Goal: Transaction & Acquisition: Download file/media

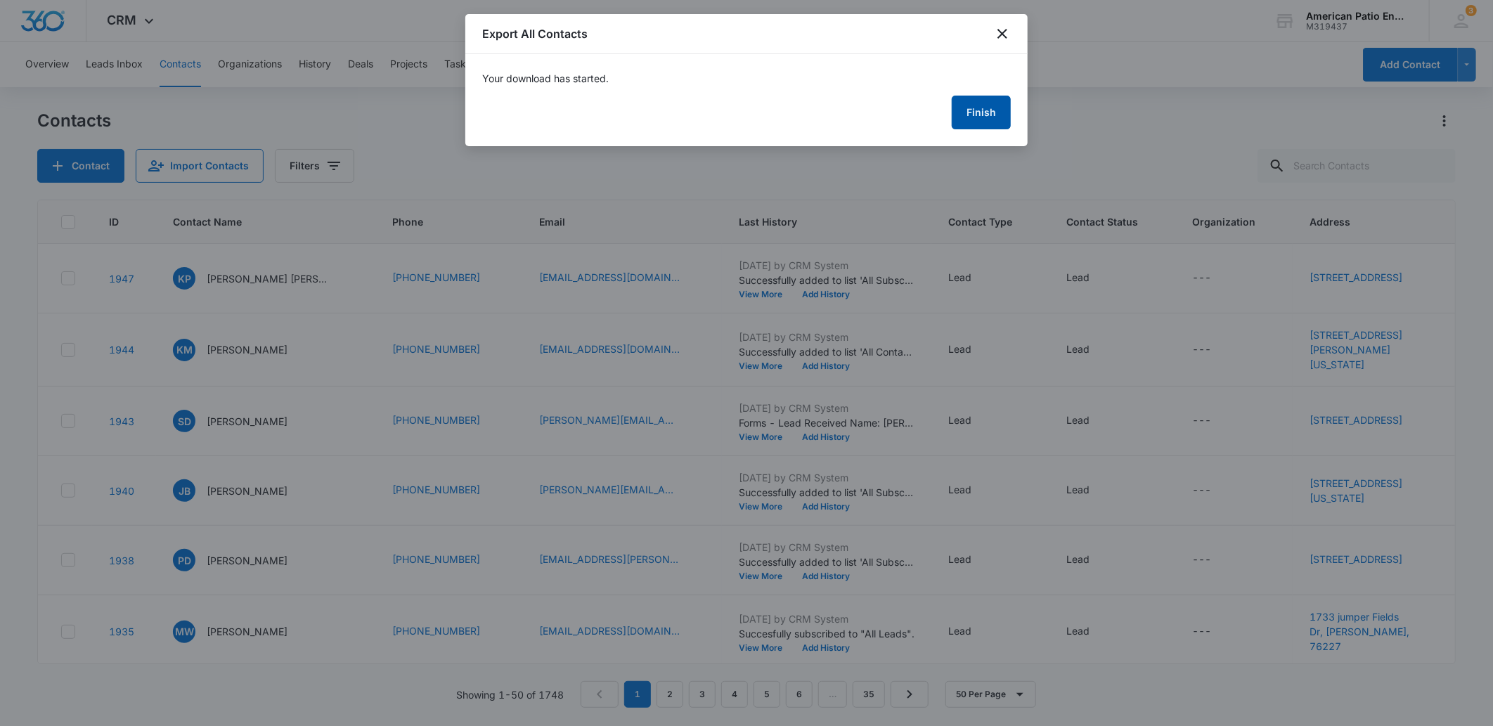
click at [979, 109] on button "Finish" at bounding box center [981, 113] width 59 height 34
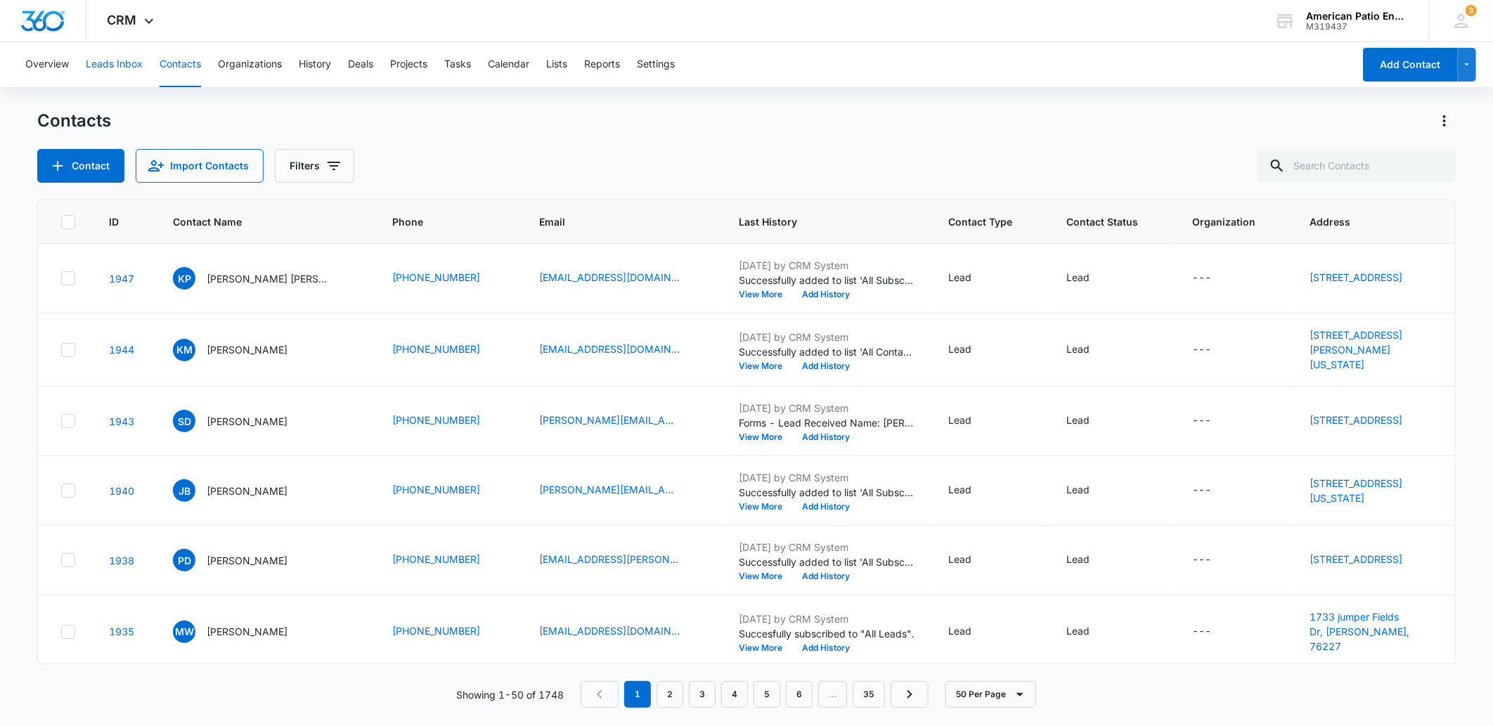
click at [117, 60] on button "Leads Inbox" at bounding box center [114, 64] width 57 height 45
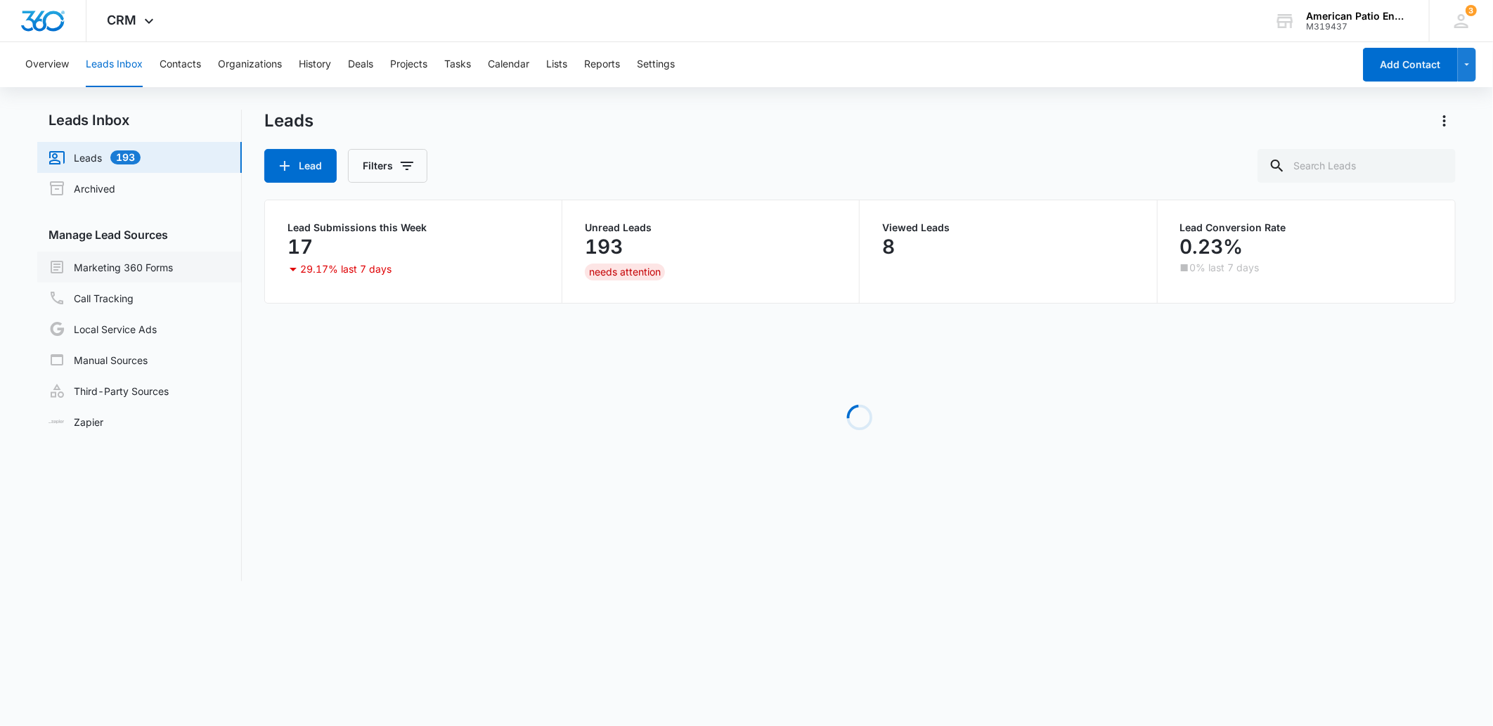
click at [141, 271] on link "Marketing 360 Forms" at bounding box center [111, 267] width 124 height 17
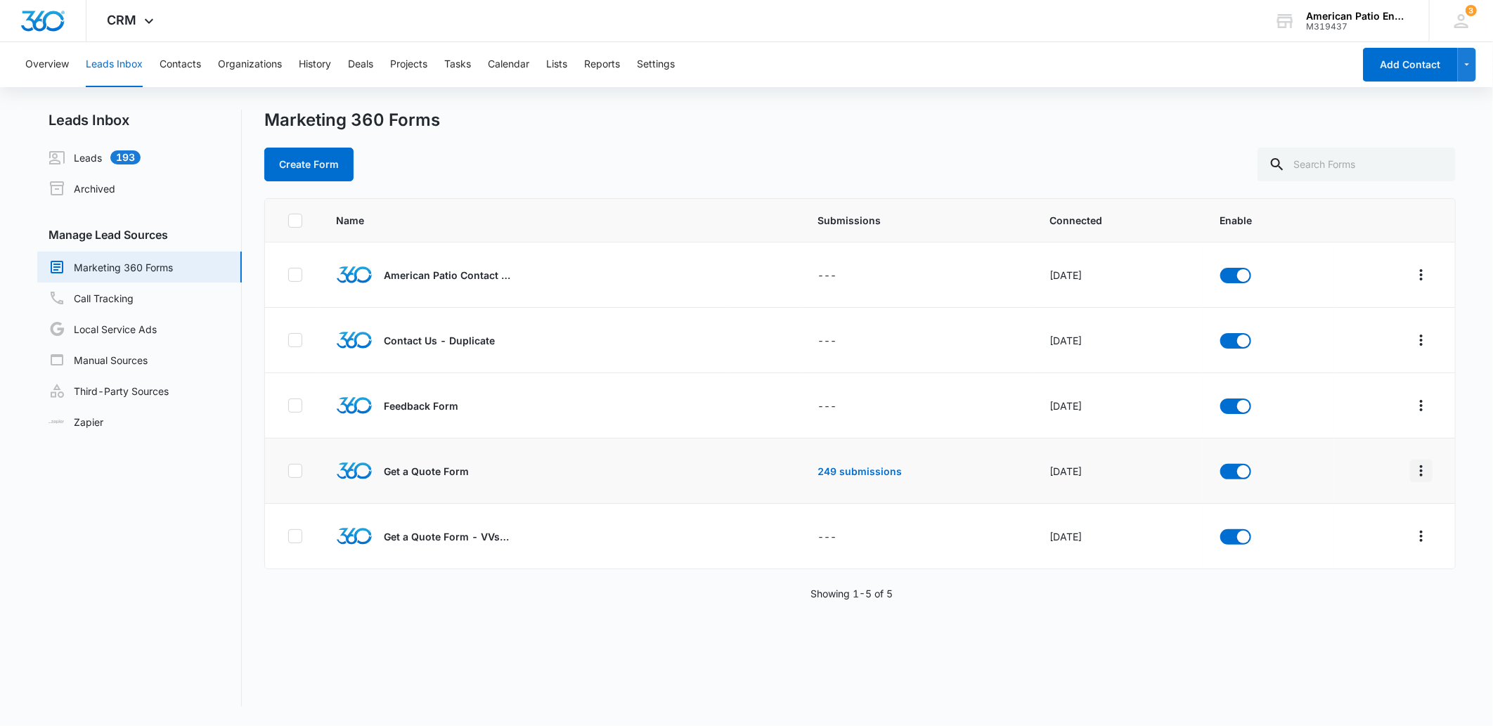
click at [1413, 467] on icon "Overflow Menu" at bounding box center [1421, 471] width 17 height 17
click at [853, 472] on link "249 submissions" at bounding box center [860, 471] width 84 height 12
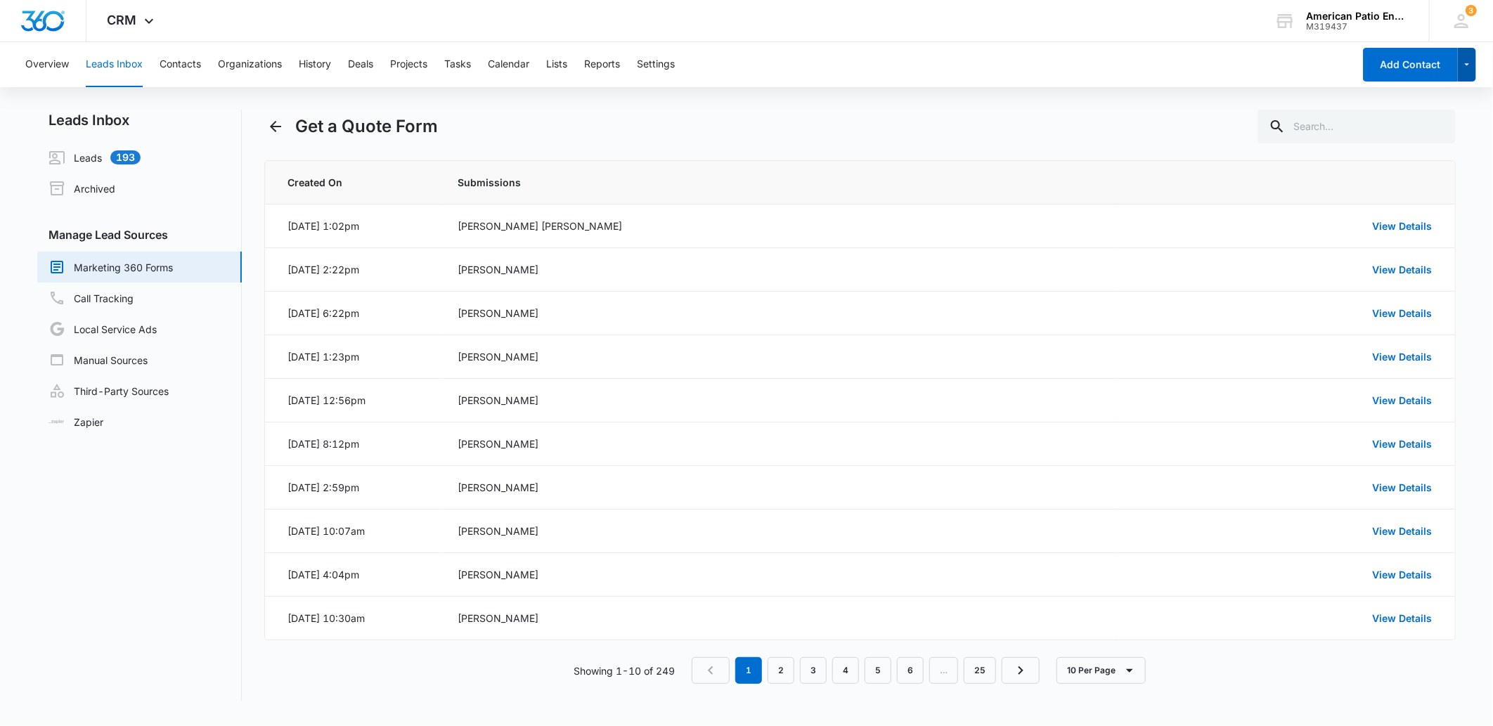
click at [1471, 63] on icon "button" at bounding box center [1467, 64] width 12 height 17
click at [964, 199] on th "Submissions" at bounding box center [779, 183] width 676 height 44
click at [616, 65] on button "Reports" at bounding box center [602, 64] width 36 height 45
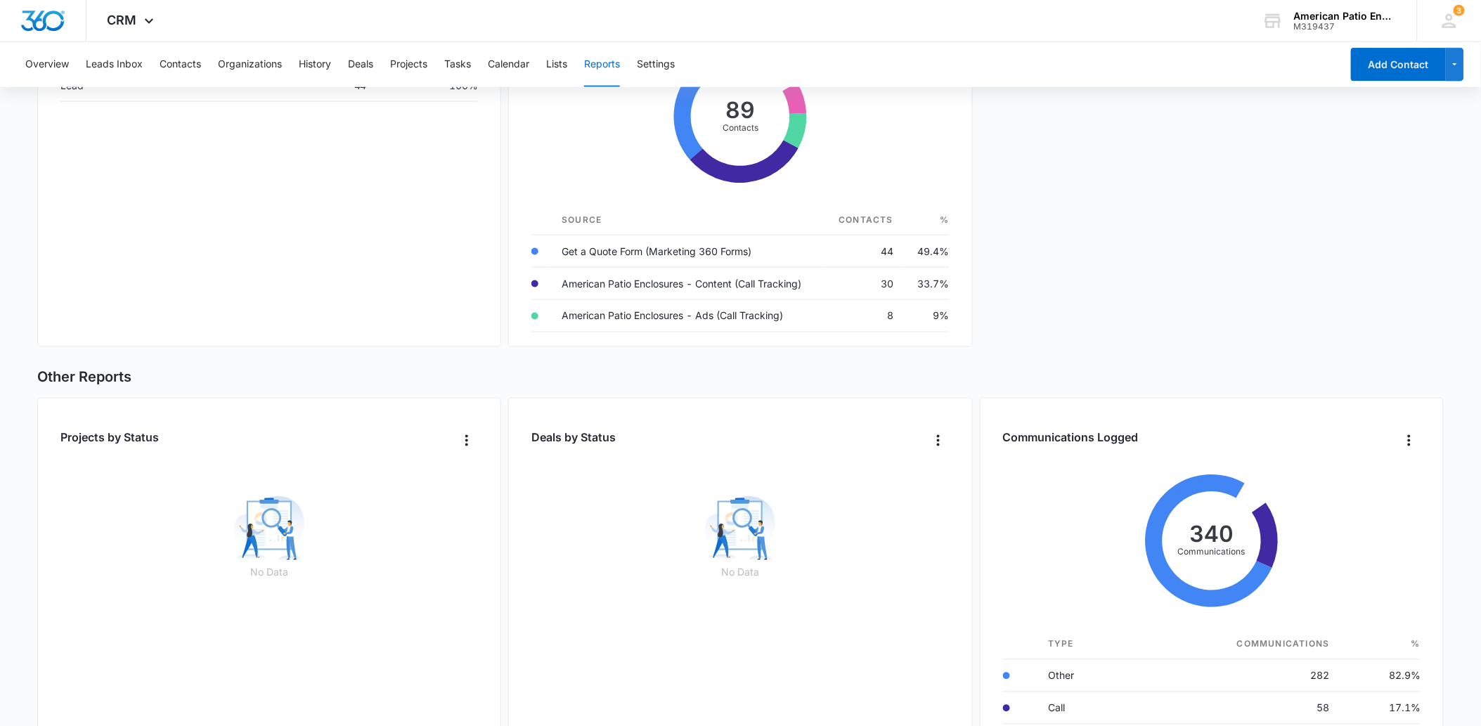
scroll to position [707, 0]
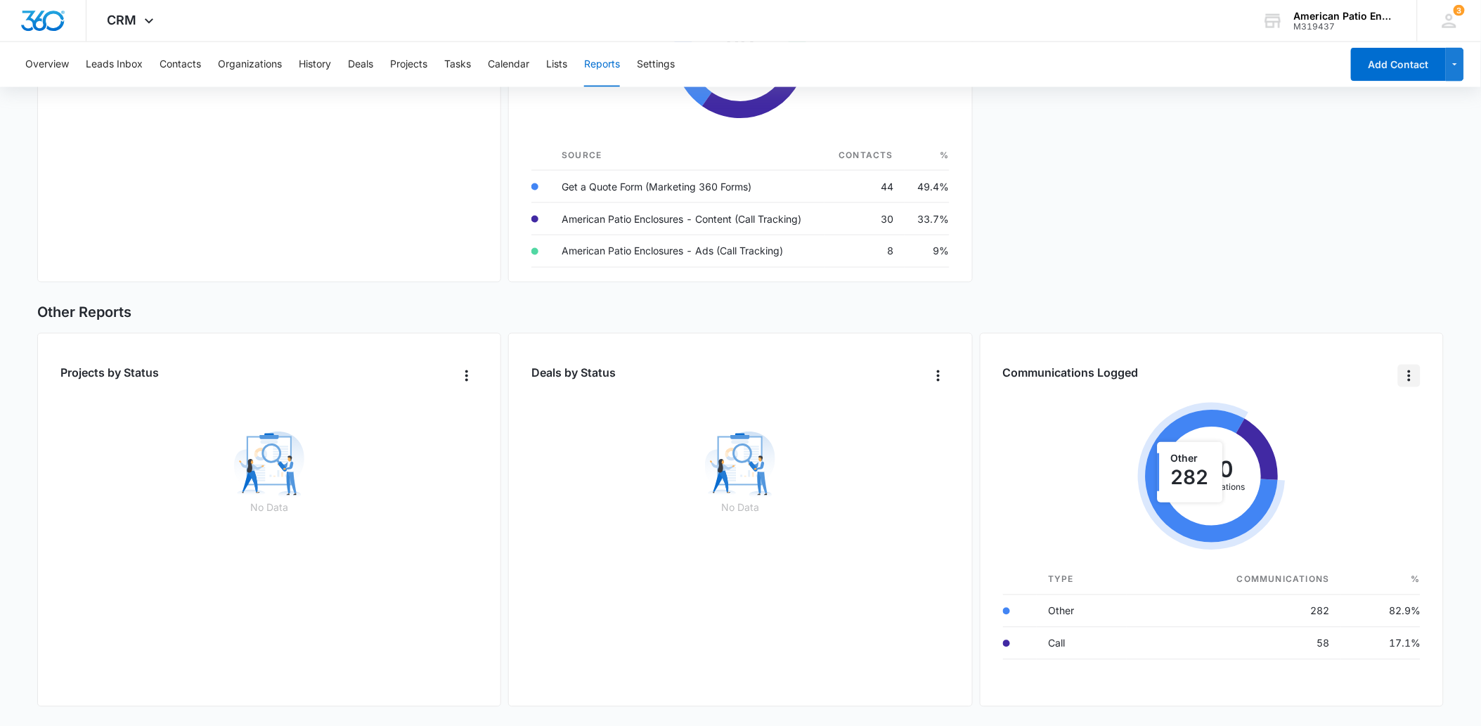
click at [1406, 380] on icon "Overflow Menu" at bounding box center [1409, 376] width 17 height 17
click at [1104, 286] on div "Contacts Total Contacts 1949 Jul 17 Jul 21 Jul 25 Jul 29 Aug 2 Aug 6 Aug 10 Aug…" at bounding box center [740, 100] width 1407 height 1219
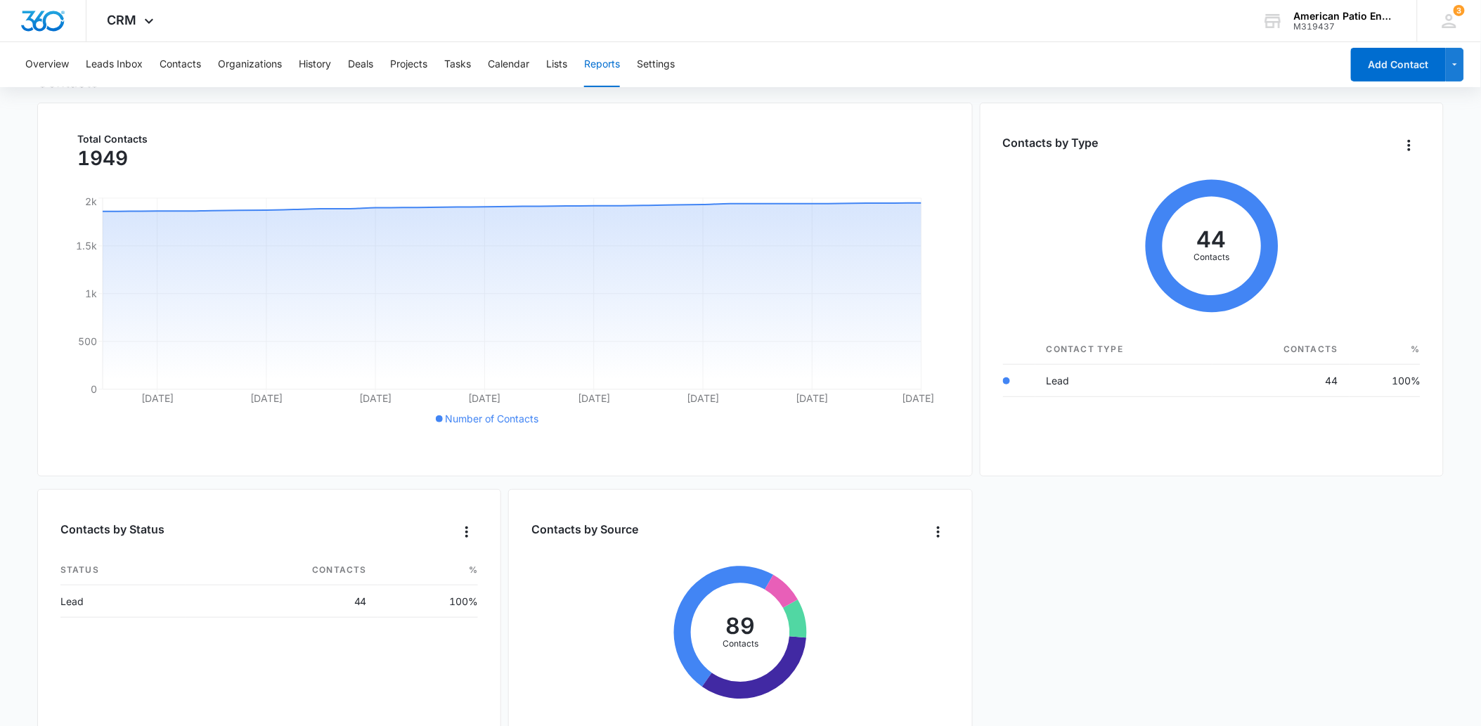
scroll to position [4, 0]
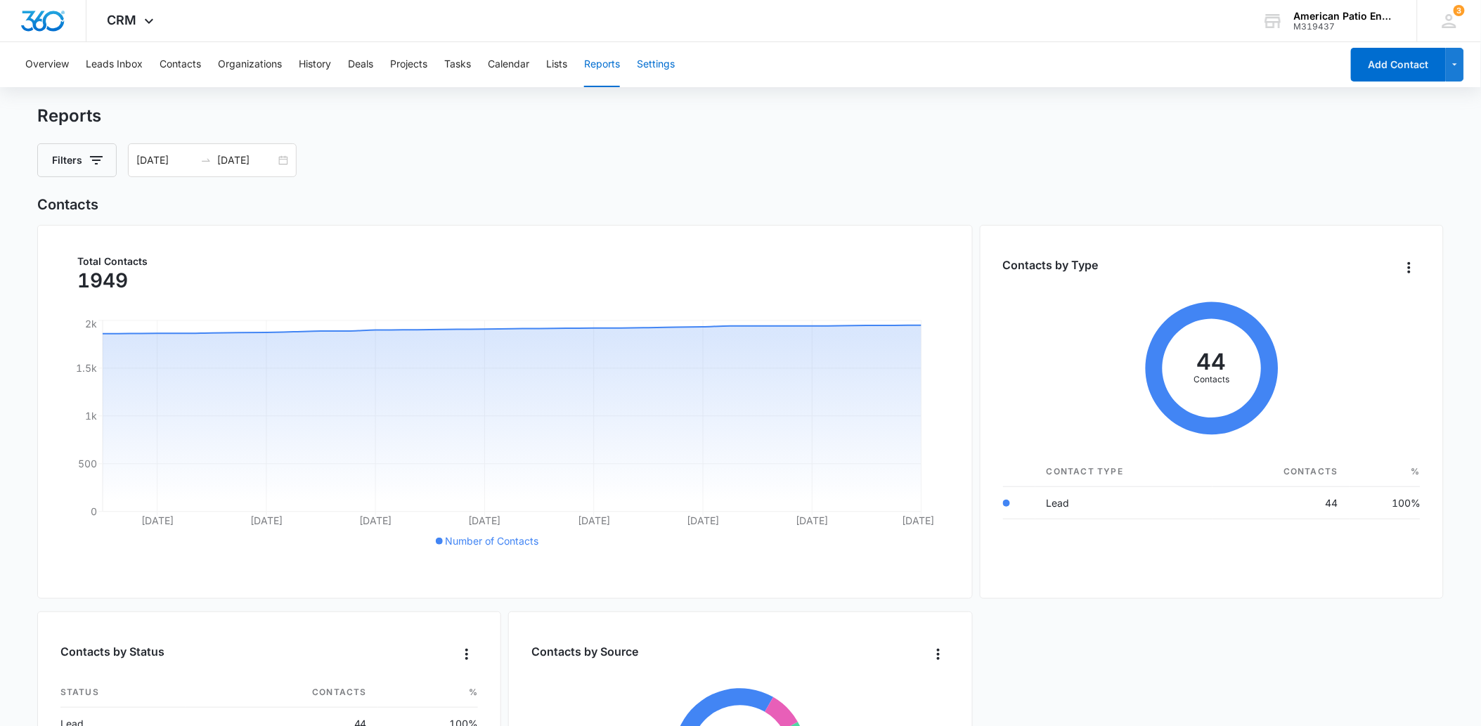
click at [666, 67] on button "Settings" at bounding box center [656, 64] width 38 height 45
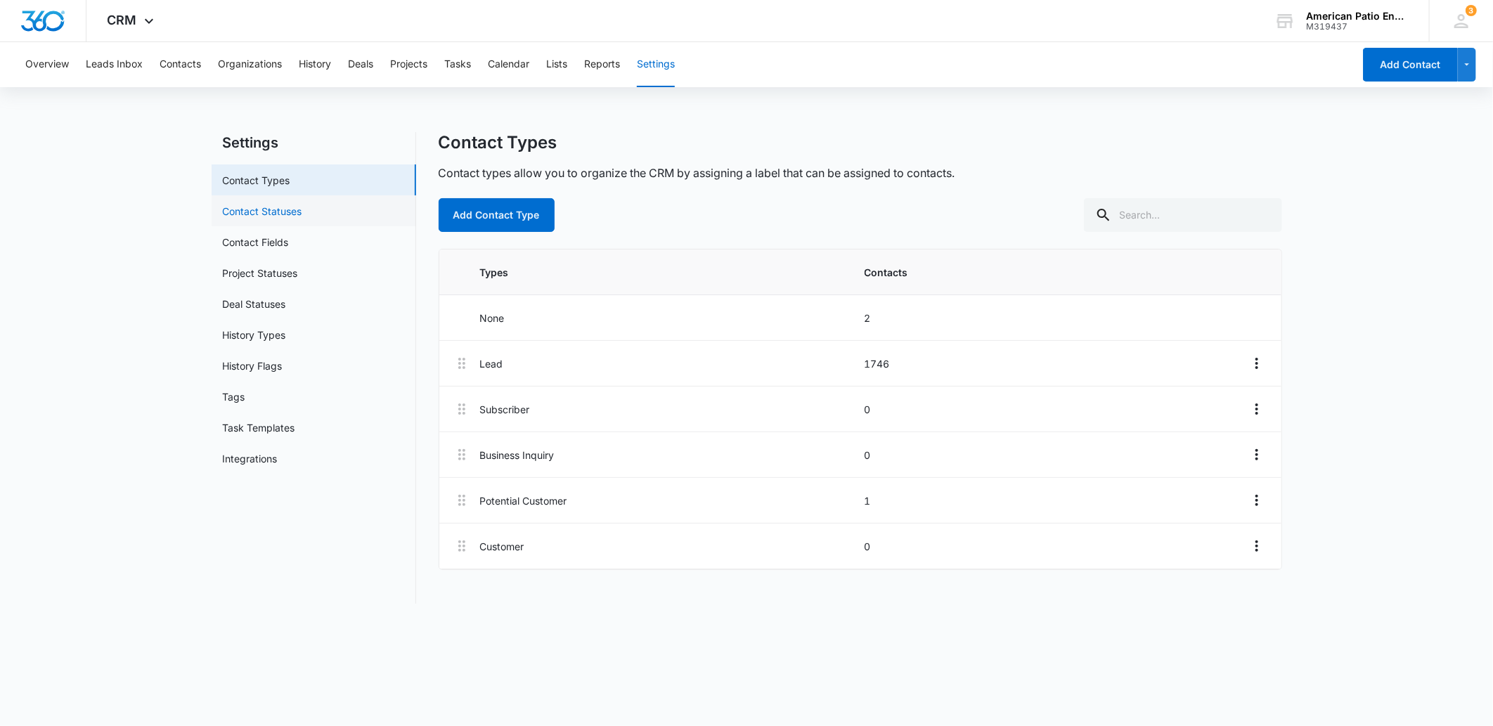
click at [302, 206] on link "Contact Statuses" at bounding box center [262, 211] width 79 height 15
click at [278, 466] on link "Integrations" at bounding box center [250, 458] width 55 height 15
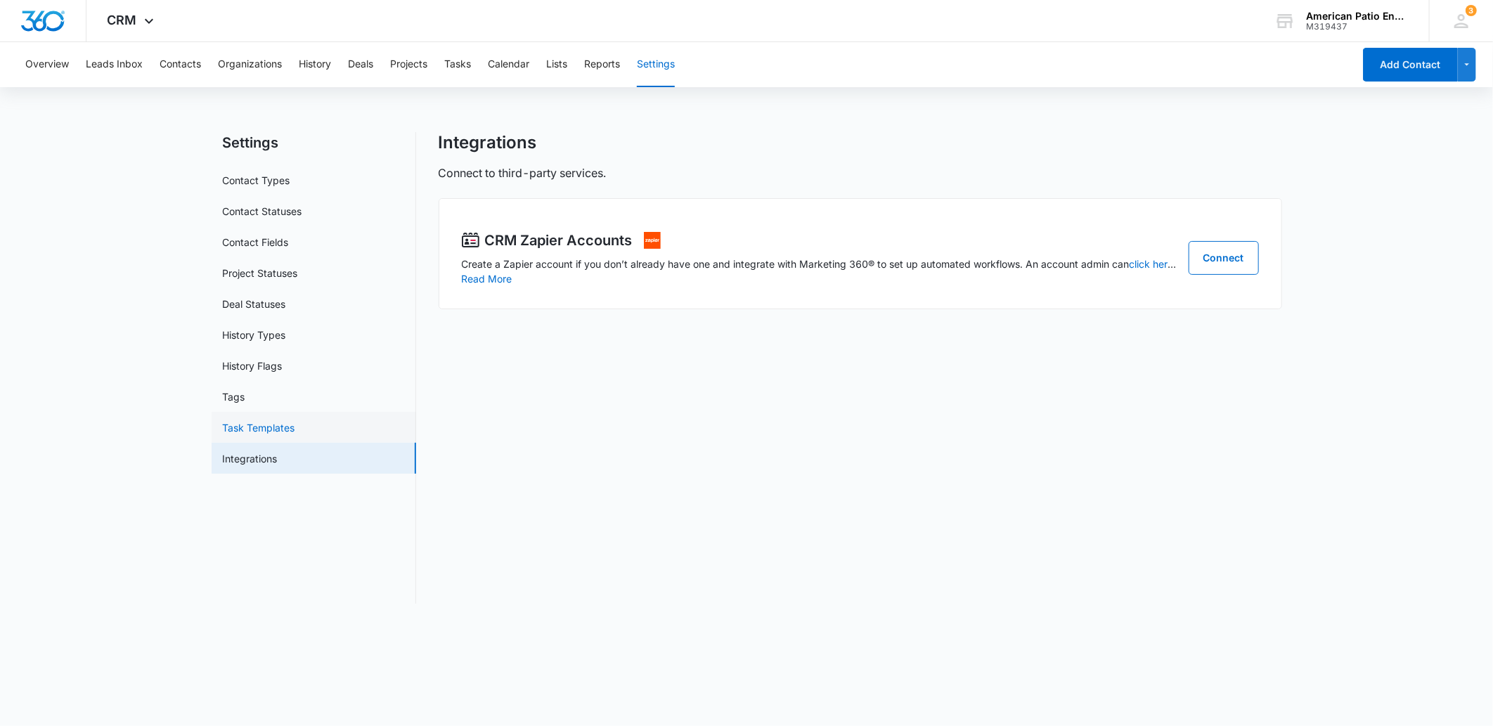
click at [292, 435] on link "Task Templates" at bounding box center [259, 427] width 72 height 15
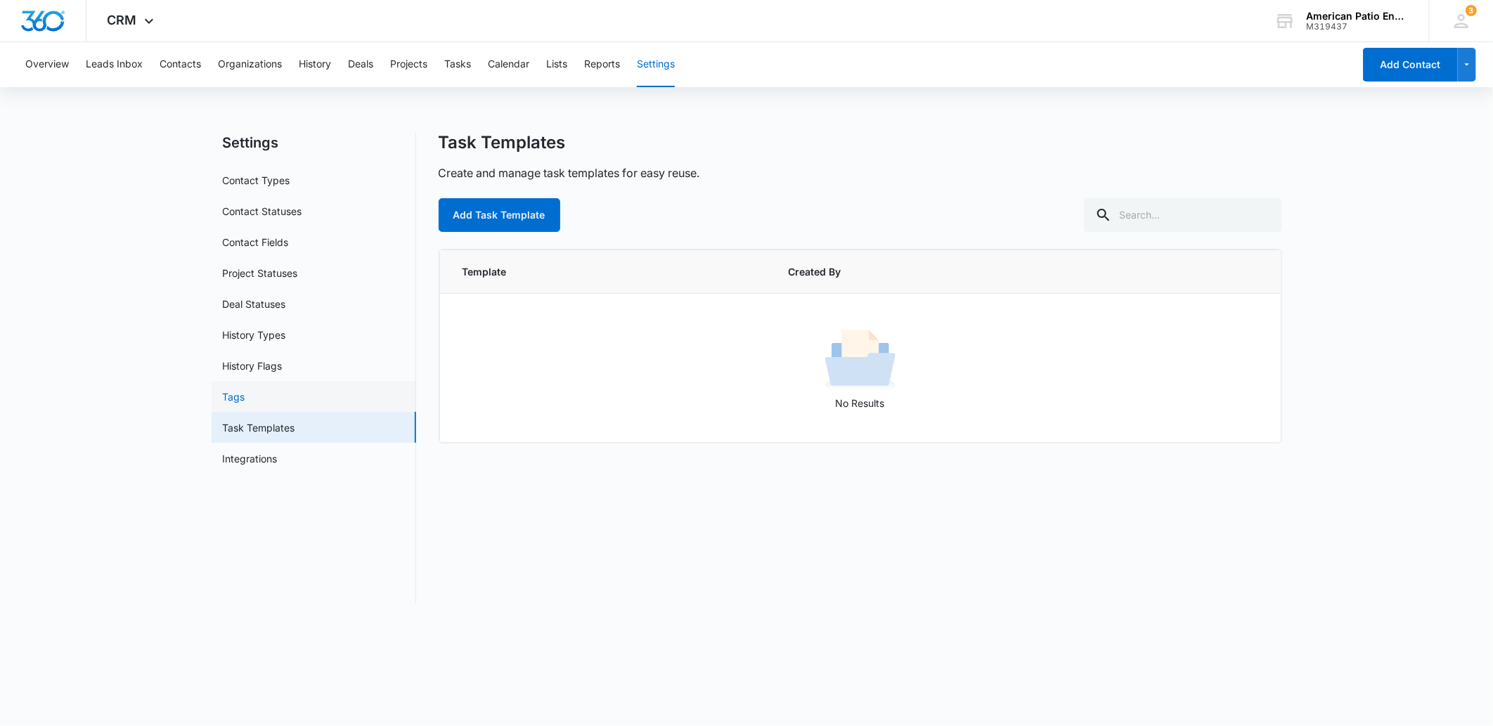
click at [245, 392] on link "Tags" at bounding box center [234, 396] width 22 height 15
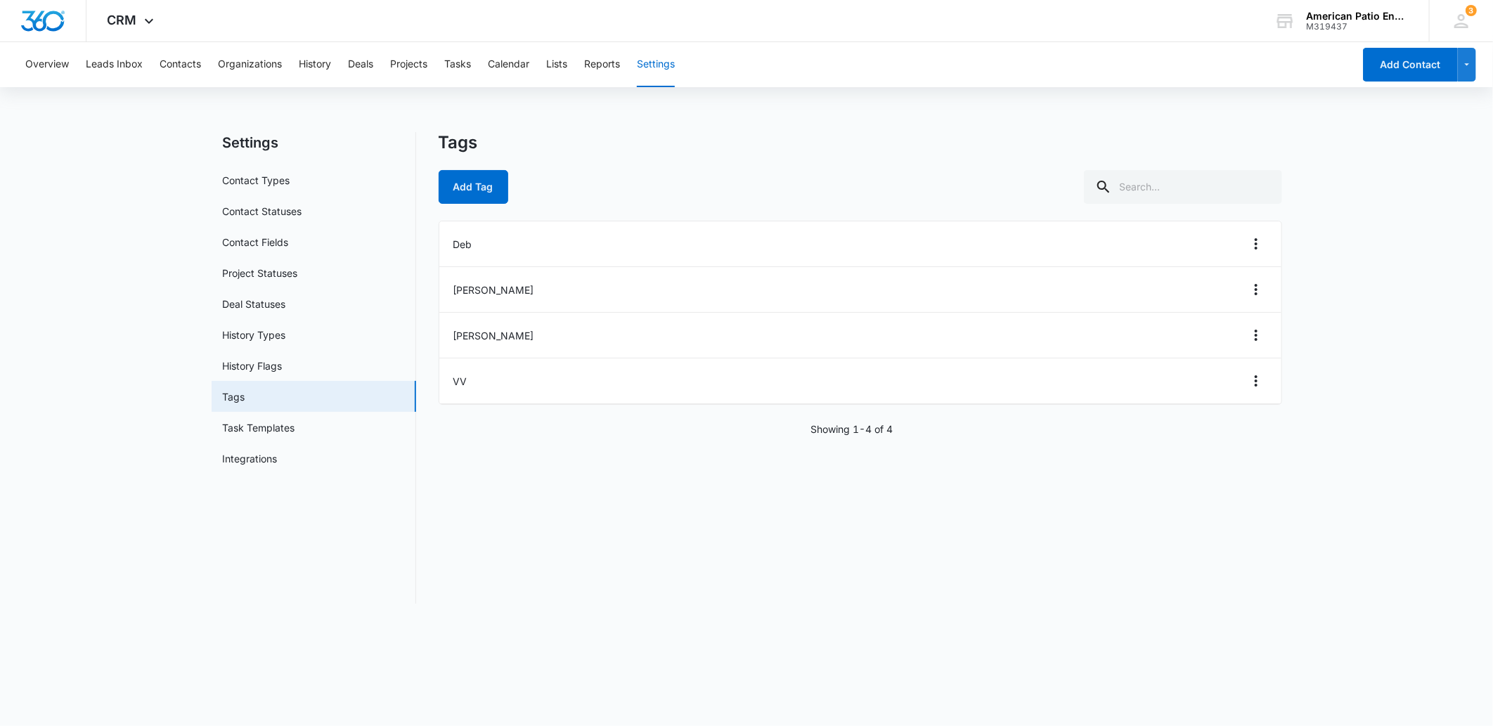
drag, startPoint x: 593, startPoint y: 67, endPoint x: 571, endPoint y: 66, distance: 21.8
click at [571, 66] on div "Overview Leads Inbox Contacts Organizations History Deals Projects Tasks Calend…" at bounding box center [685, 64] width 1336 height 45
click at [564, 65] on button "Lists" at bounding box center [556, 64] width 21 height 45
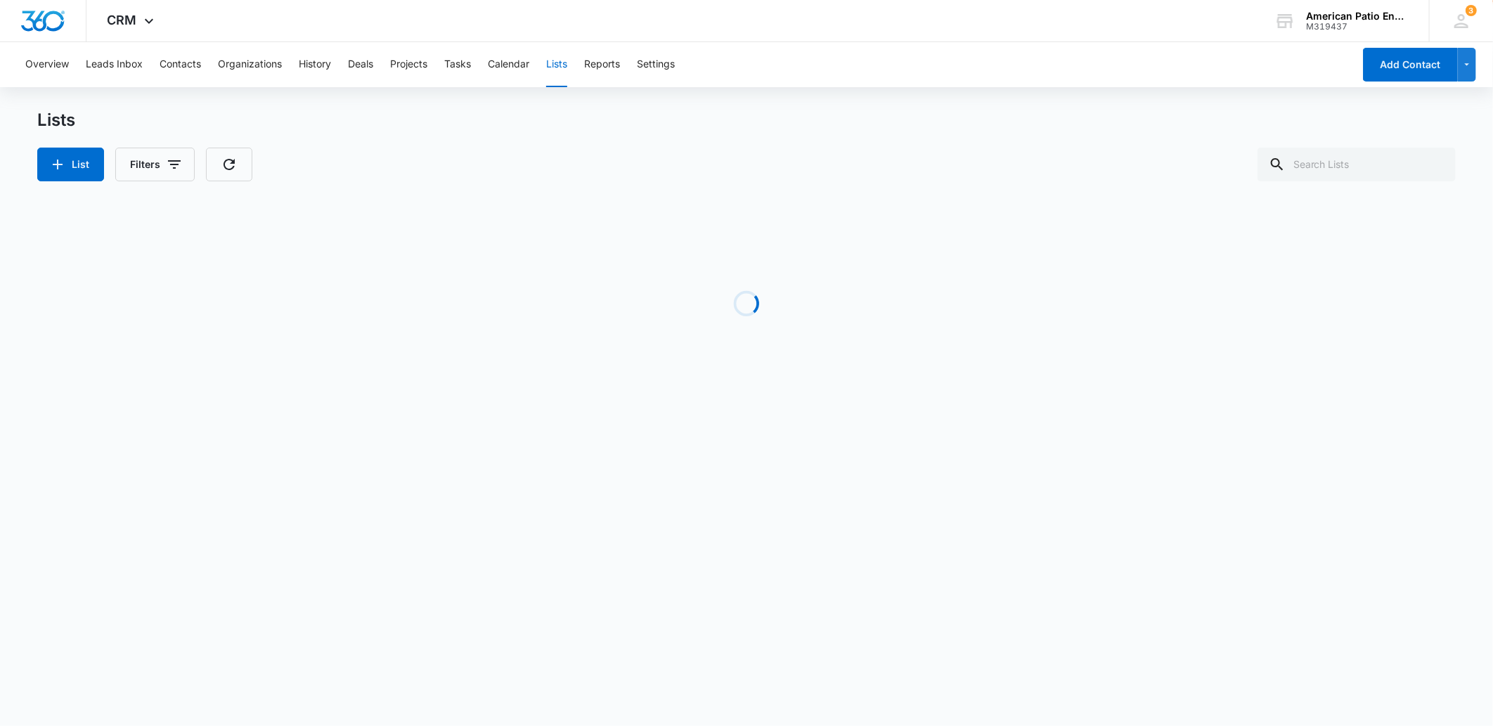
click at [564, 62] on button "Lists" at bounding box center [556, 64] width 21 height 45
drag, startPoint x: 564, startPoint y: 62, endPoint x: 427, endPoint y: 11, distance: 145.7
click at [427, 11] on div "CRM Apps Reputation Websites Forms CRM Email Social POS Content Ads Intelligenc…" at bounding box center [746, 21] width 1493 height 42
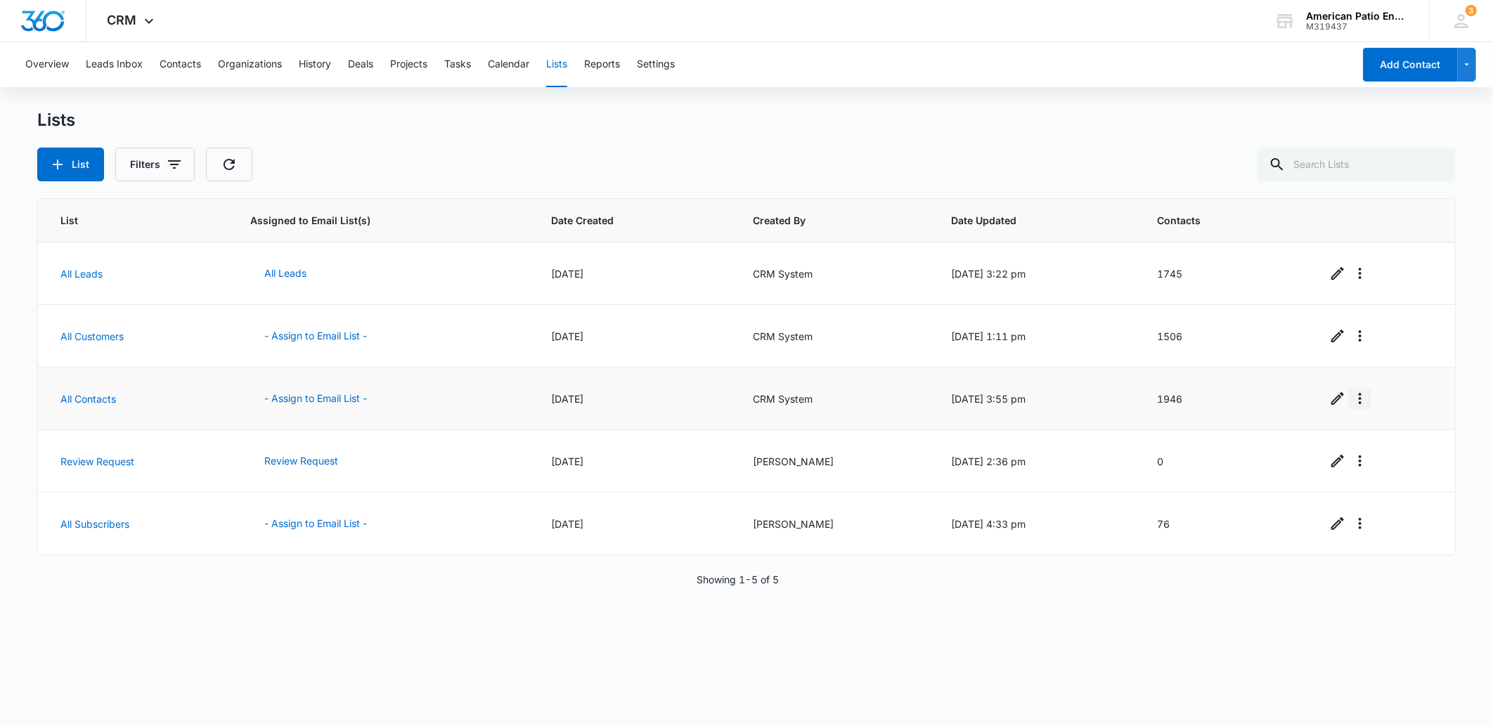
click at [1352, 399] on icon "Overflow Menu" at bounding box center [1360, 398] width 17 height 17
click at [1393, 463] on div "View List Log" at bounding box center [1390, 459] width 62 height 10
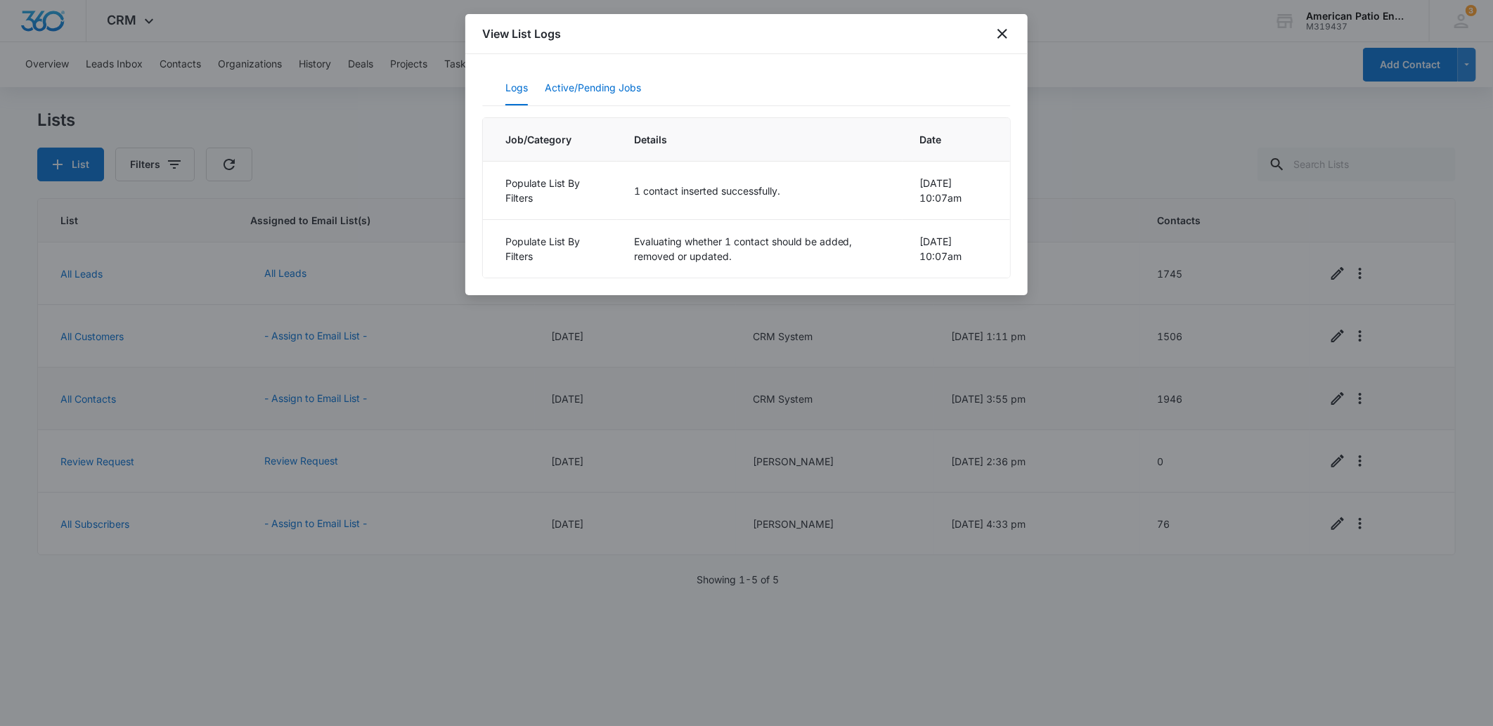
click at [628, 87] on button "Active/Pending Jobs" at bounding box center [593, 89] width 96 height 34
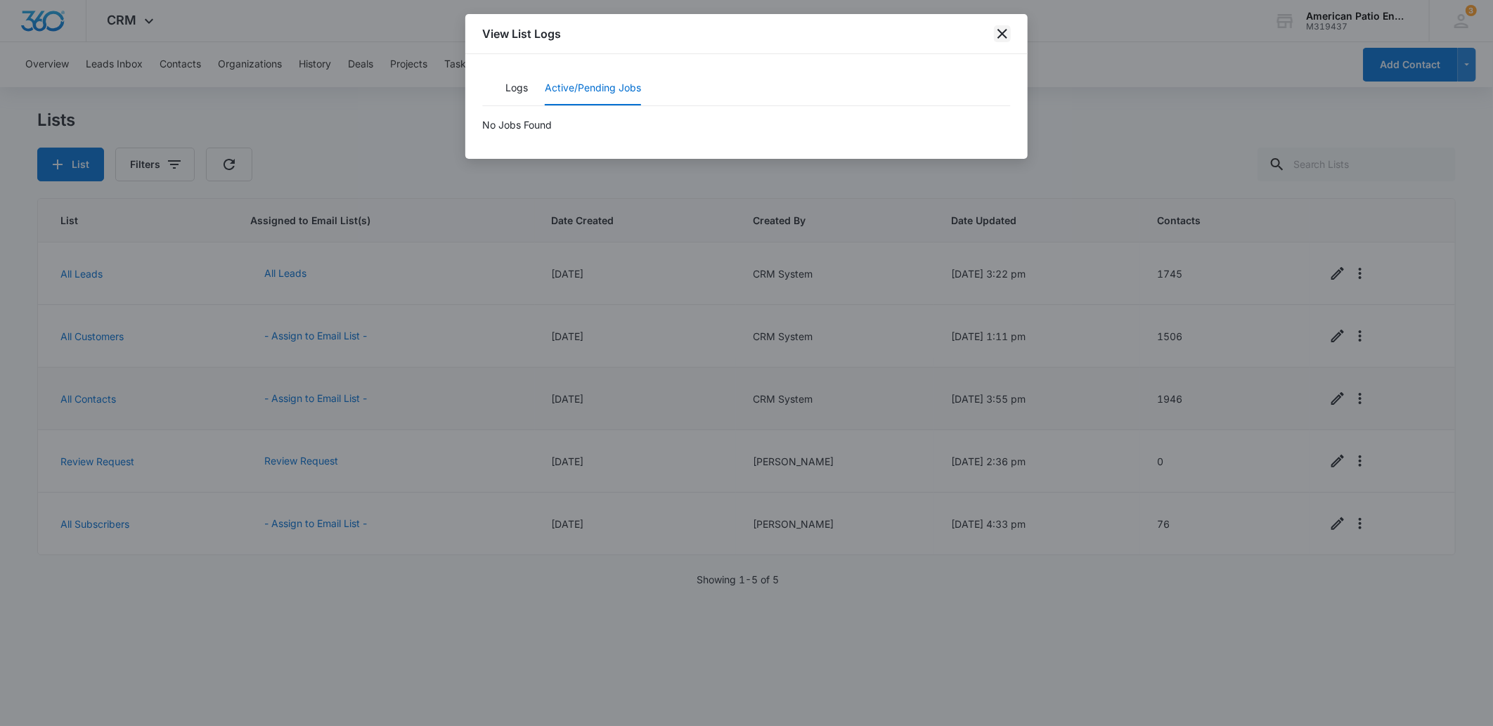
click at [1002, 26] on icon "close" at bounding box center [1002, 33] width 17 height 17
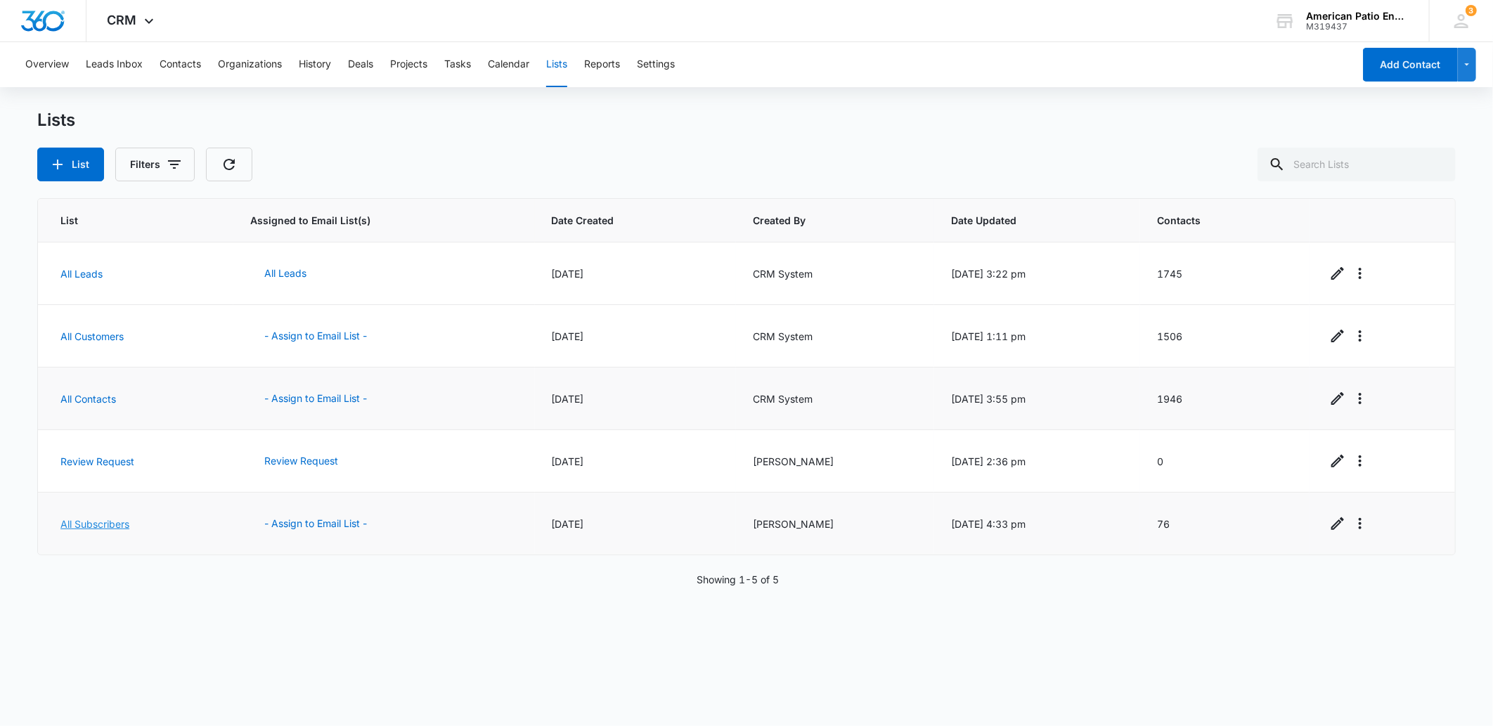
click at [113, 524] on link "All Subscribers" at bounding box center [94, 524] width 69 height 12
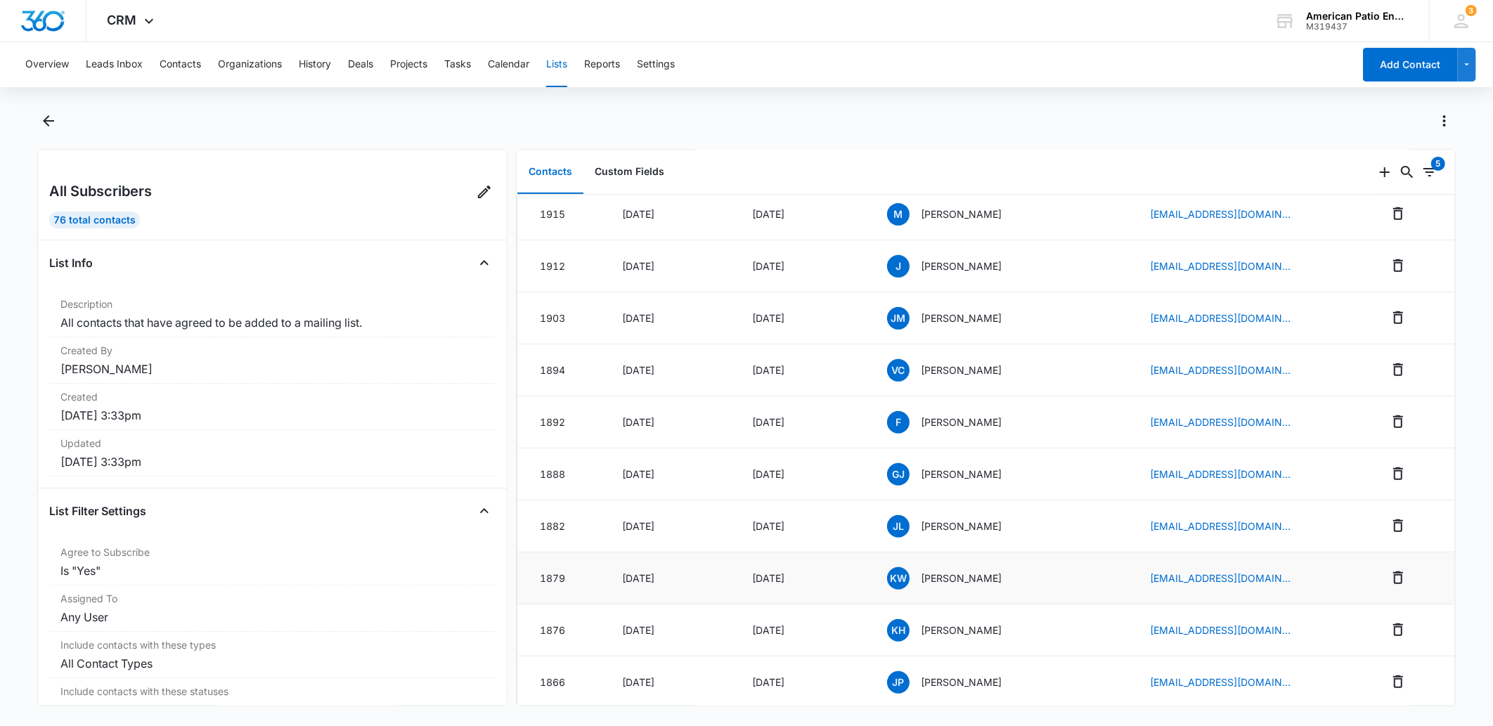
scroll to position [929, 0]
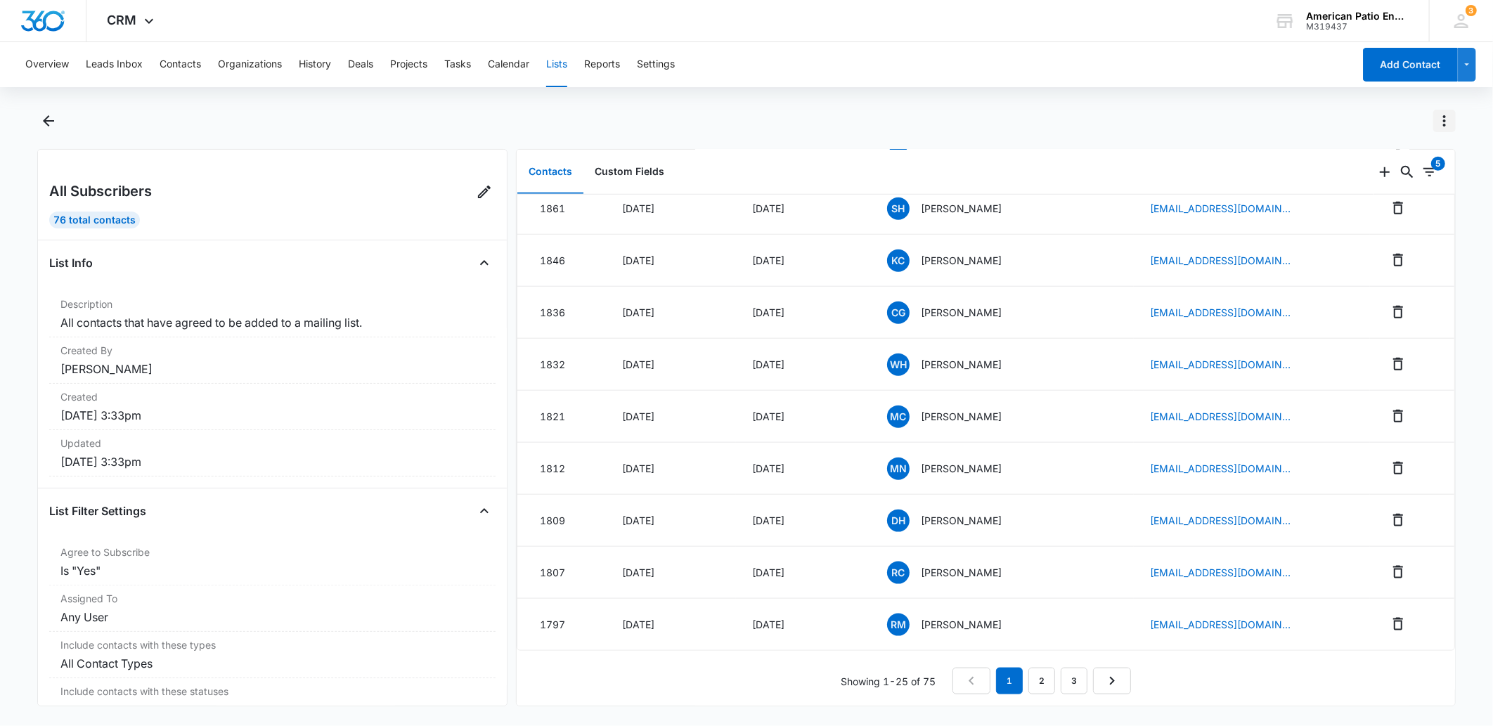
click at [1439, 122] on icon "Actions" at bounding box center [1444, 120] width 17 height 17
click at [1364, 219] on div "Export List" at bounding box center [1377, 224] width 89 height 10
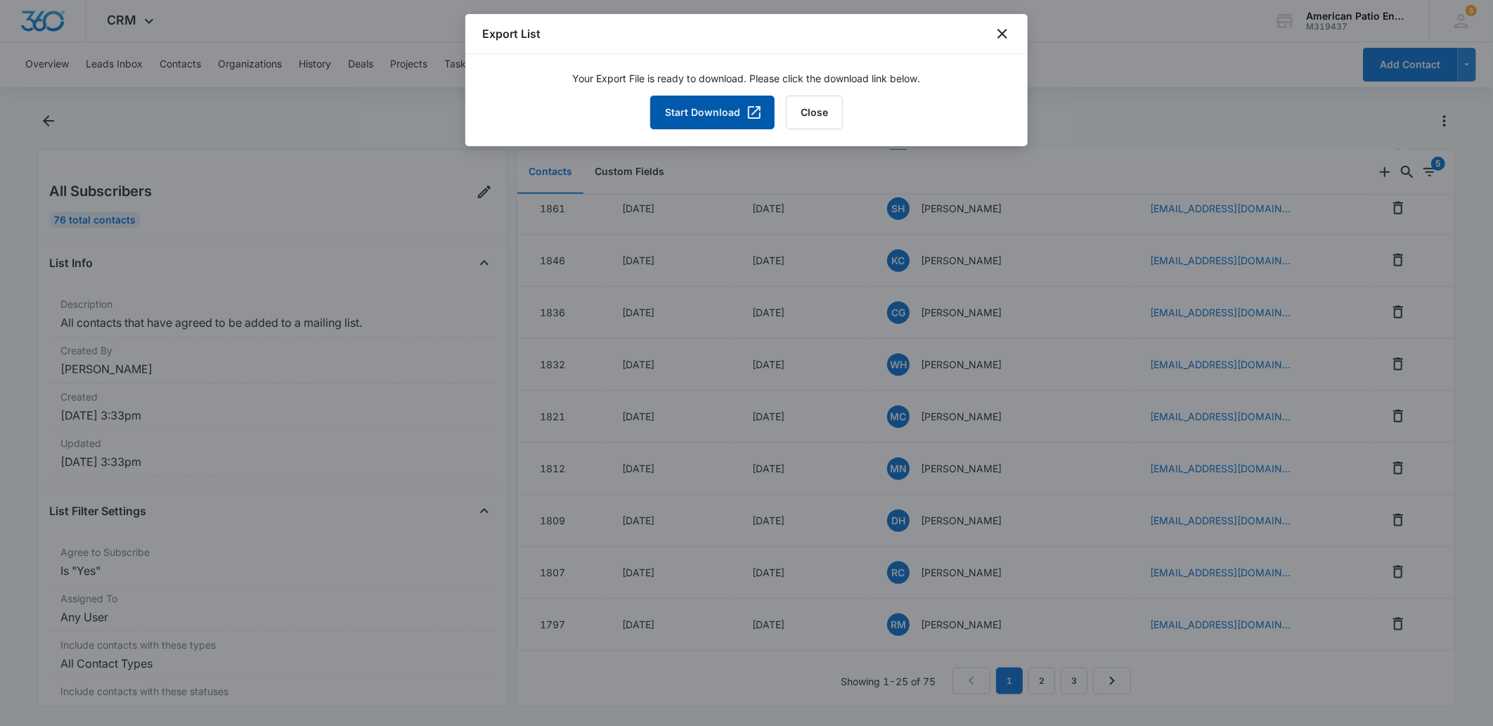
click at [684, 110] on button "Start Download" at bounding box center [712, 113] width 124 height 34
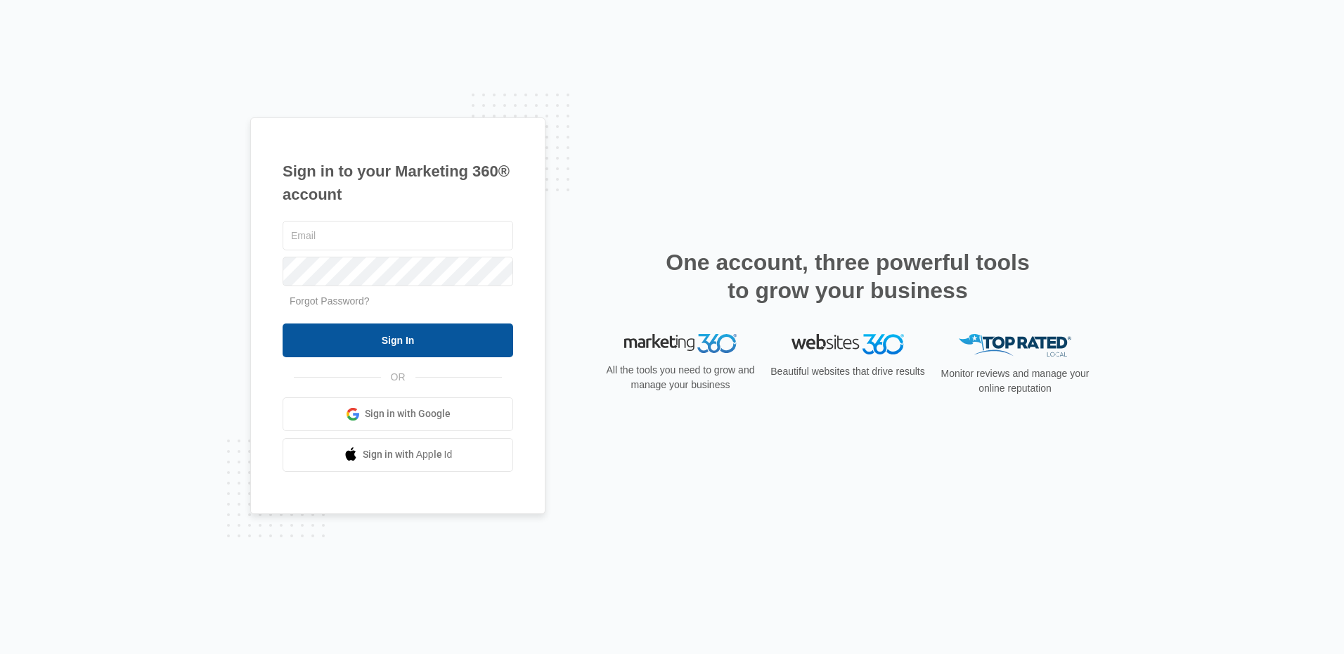
type input "[EMAIL_ADDRESS][DOMAIN_NAME]"
click at [466, 332] on input "Sign In" at bounding box center [398, 340] width 231 height 34
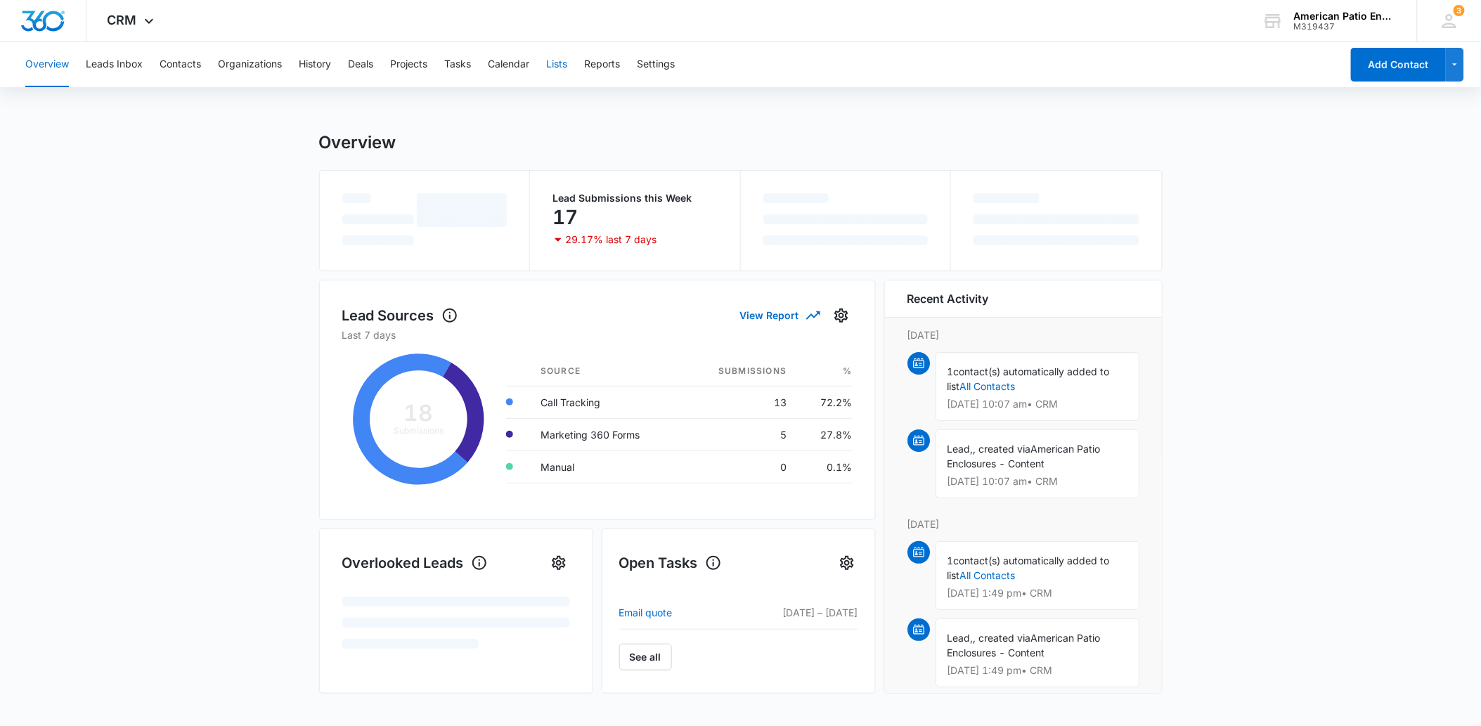
click at [582, 63] on div "Overview Leads Inbox Contacts Organizations History Deals Projects Tasks Calend…" at bounding box center [679, 64] width 1324 height 45
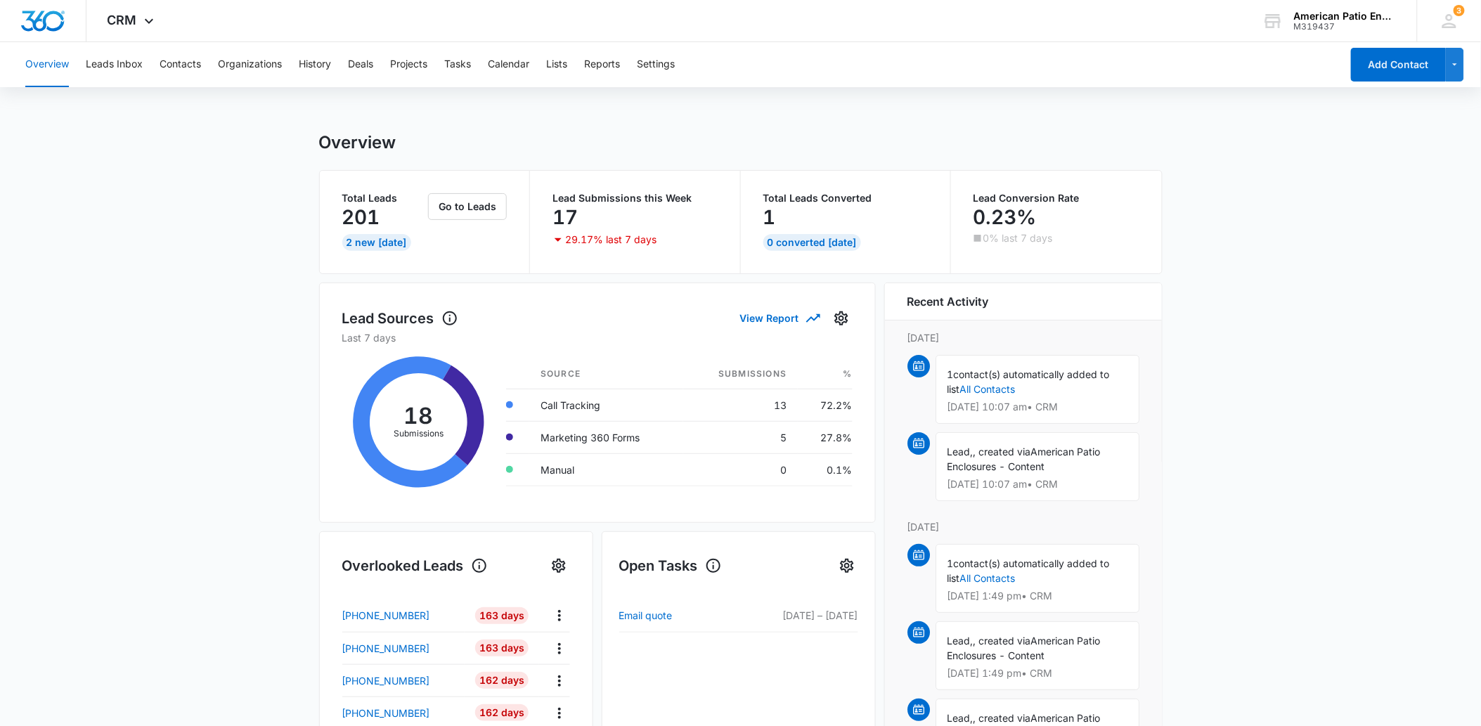
click at [548, 57] on div "Overview Leads Inbox Contacts Organizations History Deals Projects Tasks Calend…" at bounding box center [679, 64] width 1324 height 45
click at [553, 59] on button "Lists" at bounding box center [556, 64] width 21 height 45
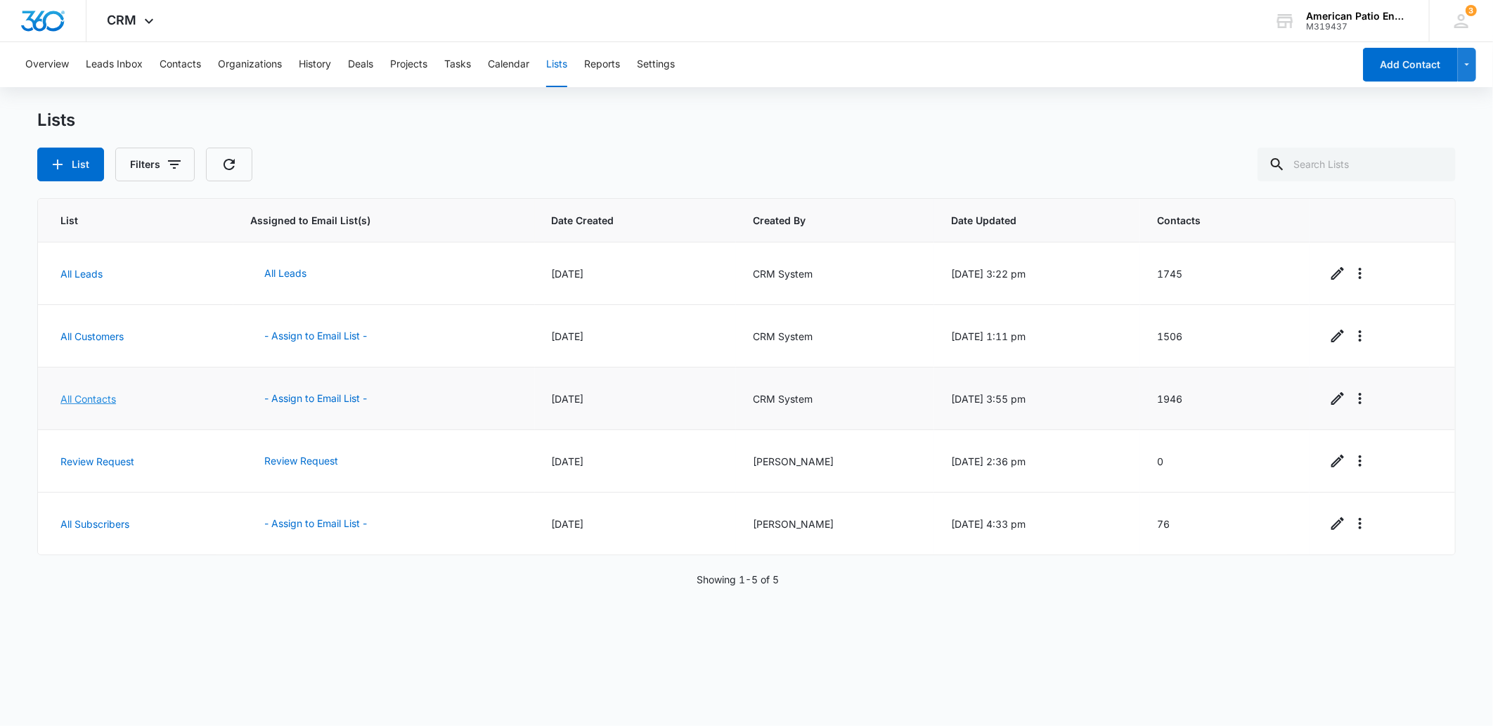
click at [82, 403] on link "All Contacts" at bounding box center [88, 399] width 56 height 12
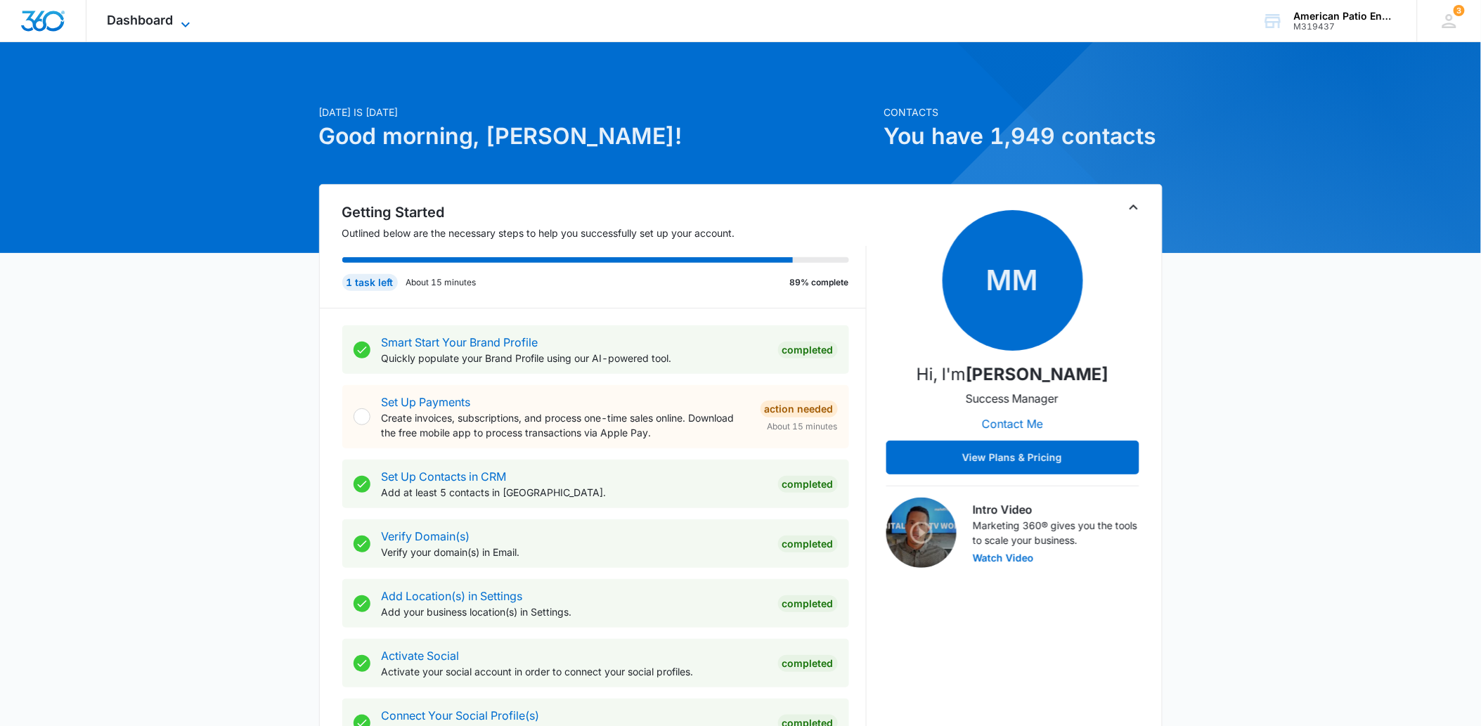
click at [153, 15] on span "Dashboard" at bounding box center [141, 20] width 66 height 15
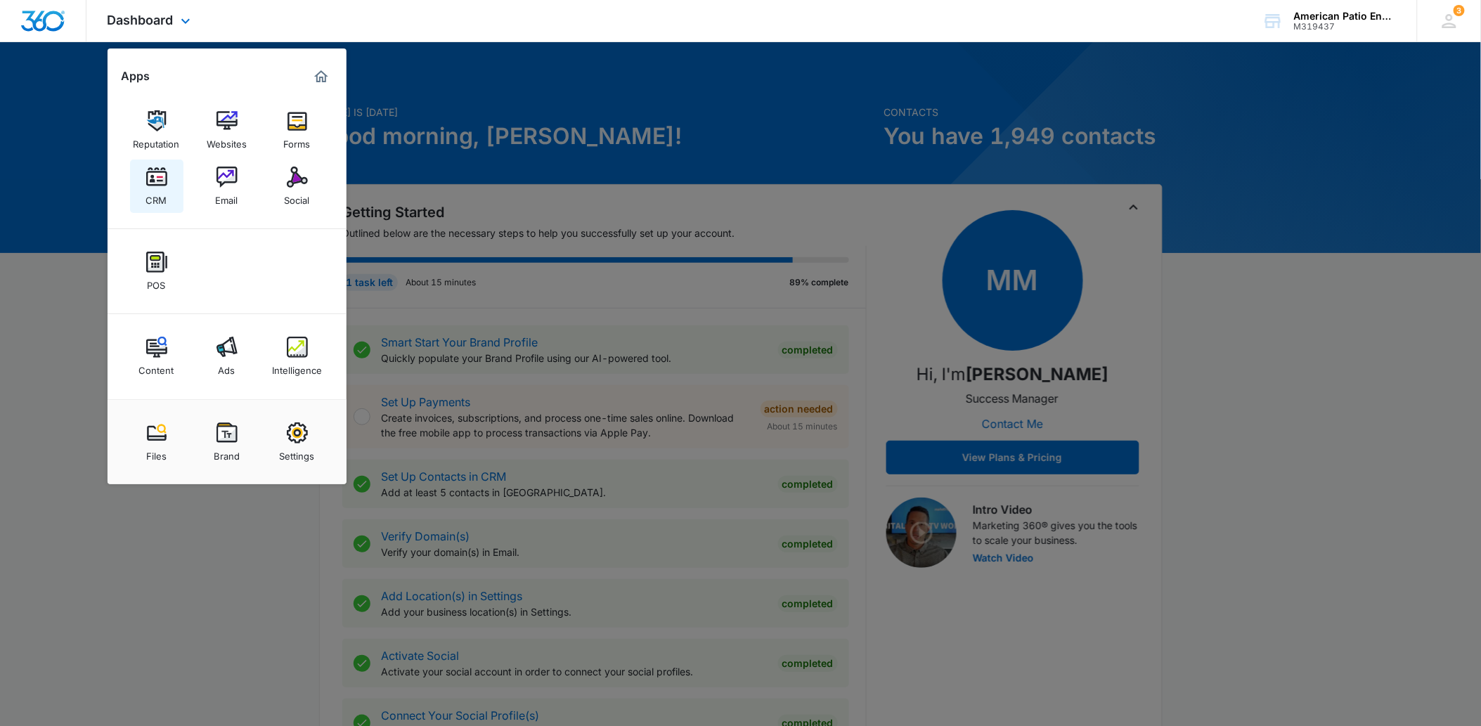
click at [150, 180] on img at bounding box center [156, 177] width 21 height 21
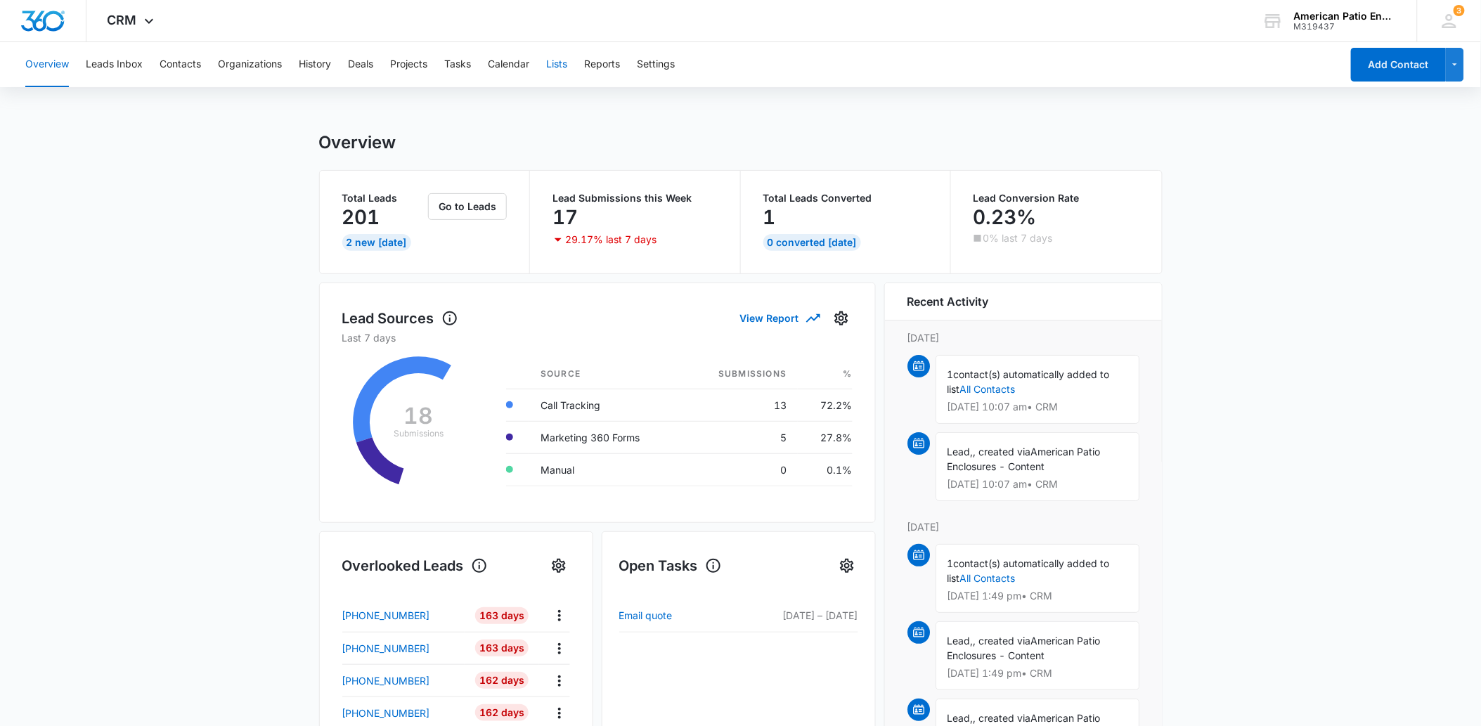
click at [557, 66] on button "Lists" at bounding box center [556, 64] width 21 height 45
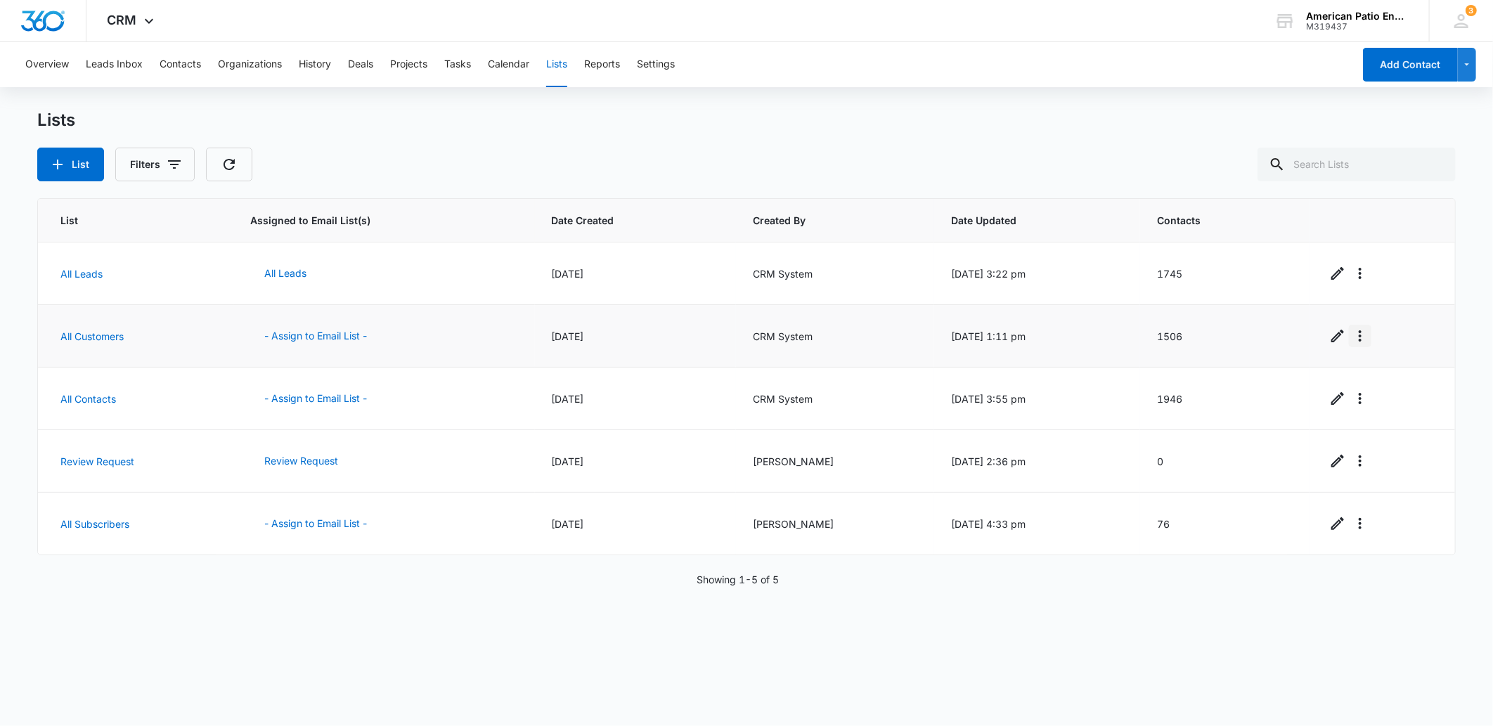
click at [1359, 340] on icon "Overflow Menu" at bounding box center [1360, 335] width 3 height 11
click at [1352, 345] on button "Overflow Menu" at bounding box center [1360, 336] width 22 height 22
click at [1376, 368] on button "Refresh List" at bounding box center [1398, 375] width 112 height 21
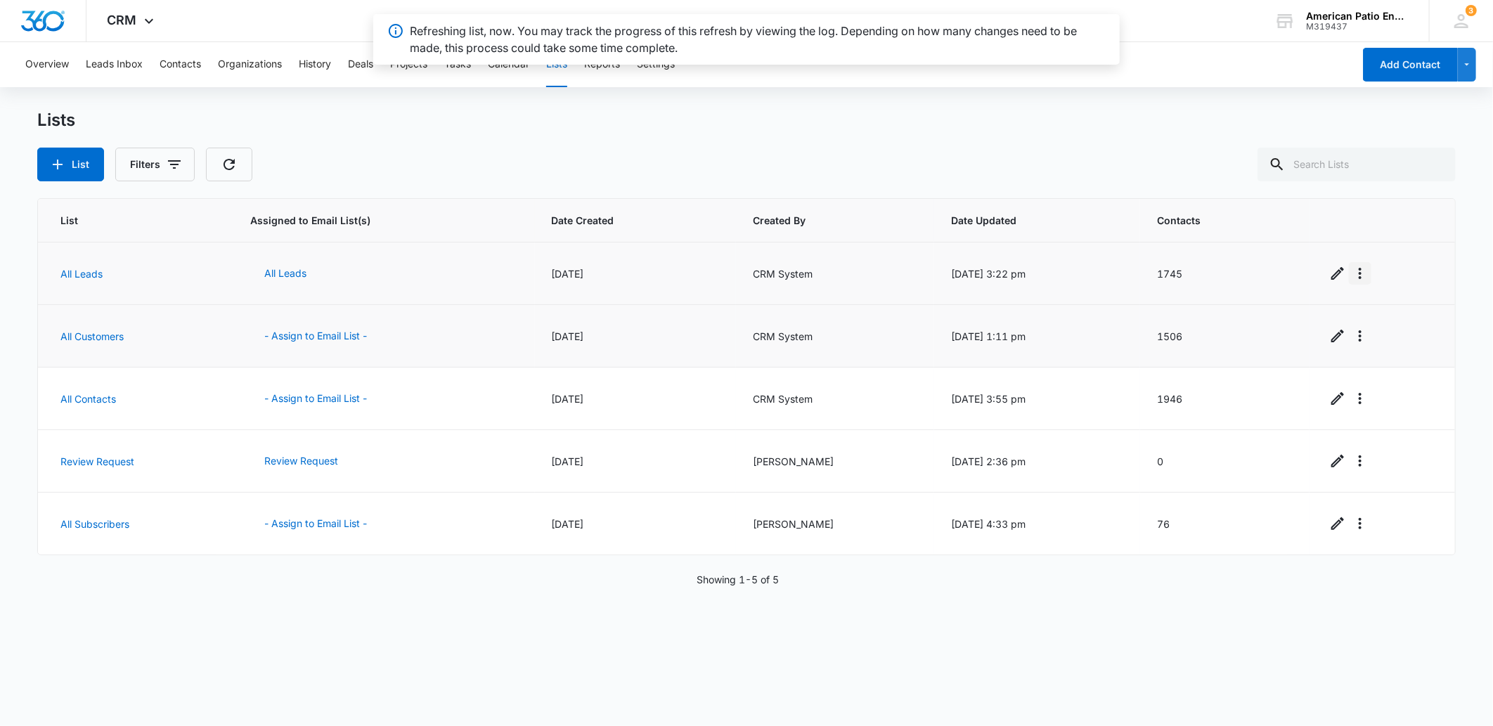
click at [1352, 273] on icon "Overflow Menu" at bounding box center [1360, 273] width 17 height 17
click at [1374, 310] on div "Refresh List" at bounding box center [1390, 313] width 62 height 10
click at [70, 278] on link "All Leads" at bounding box center [81, 274] width 42 height 12
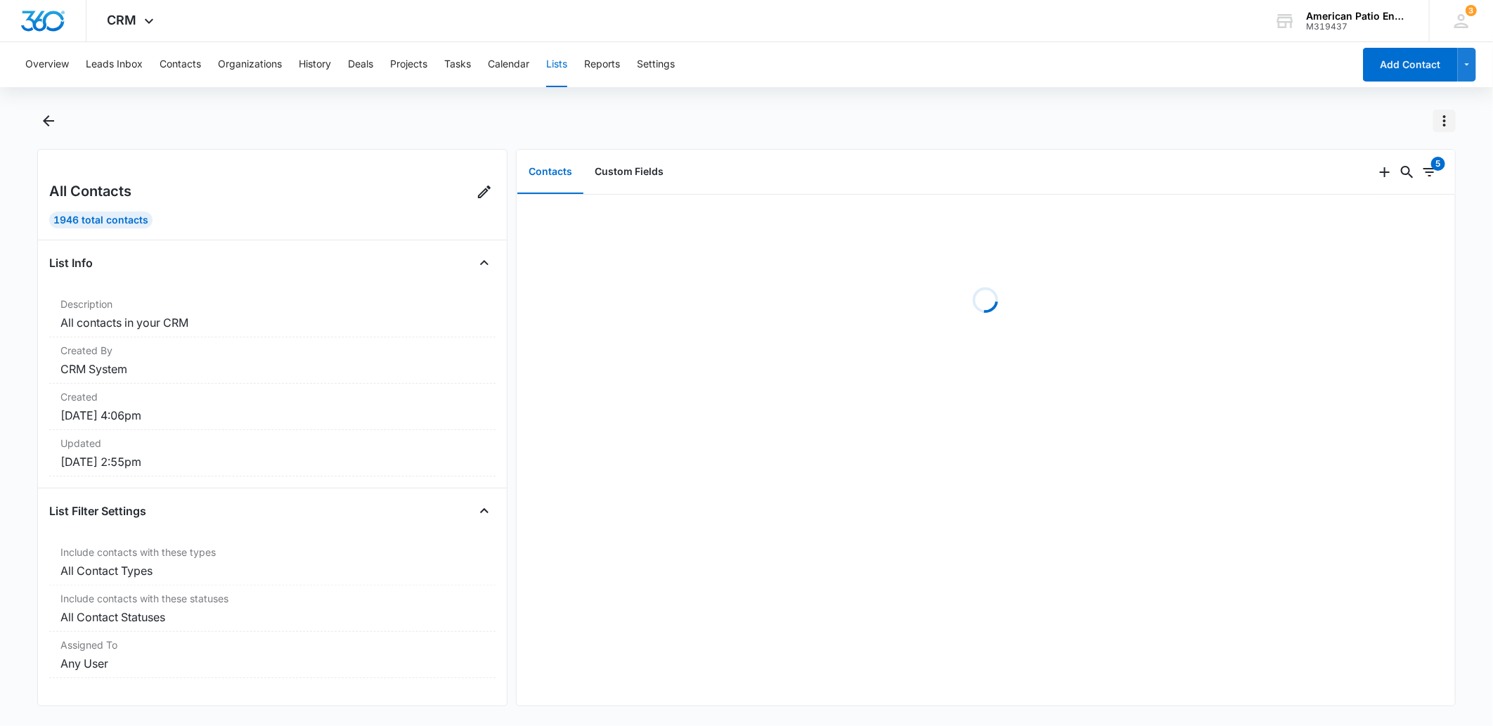
click at [1444, 118] on icon "Actions" at bounding box center [1444, 120] width 17 height 17
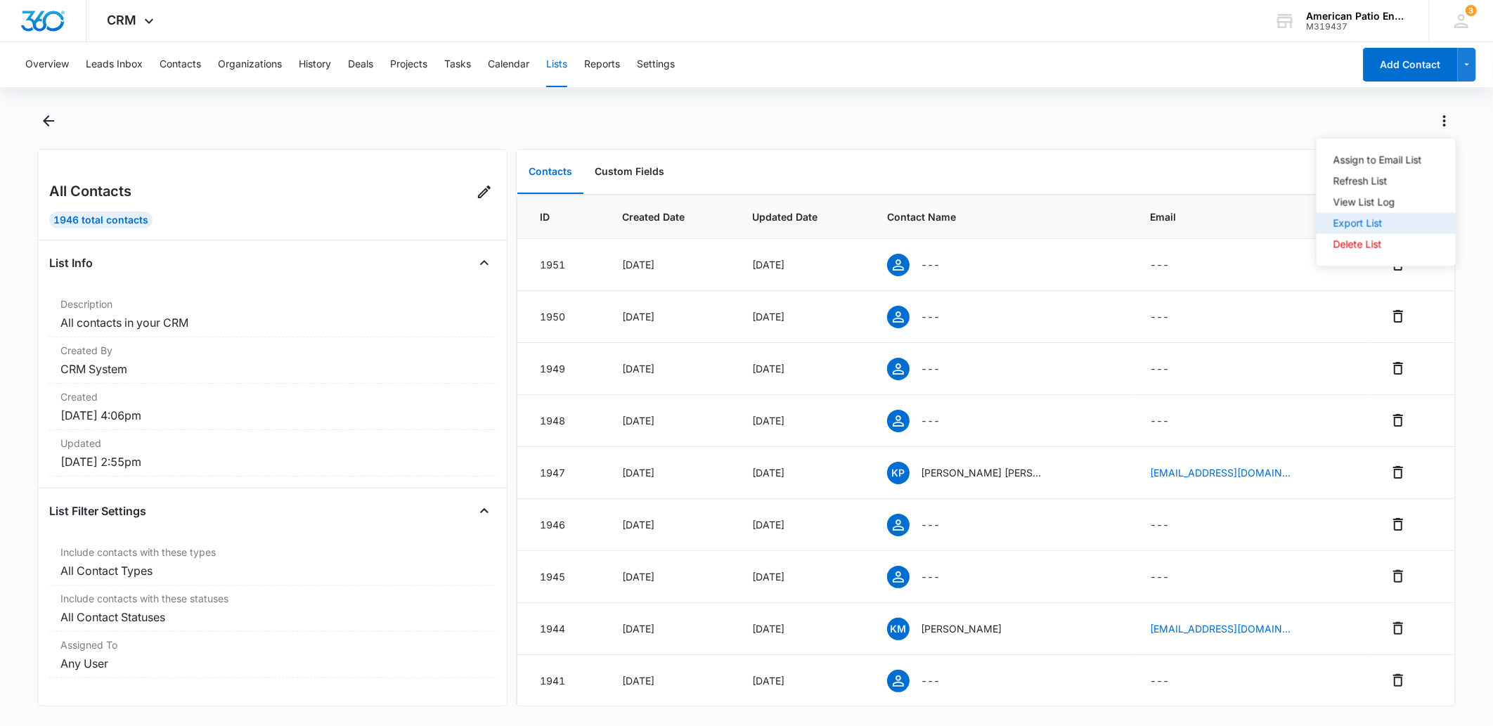
click at [1367, 225] on div "Export List" at bounding box center [1377, 224] width 89 height 10
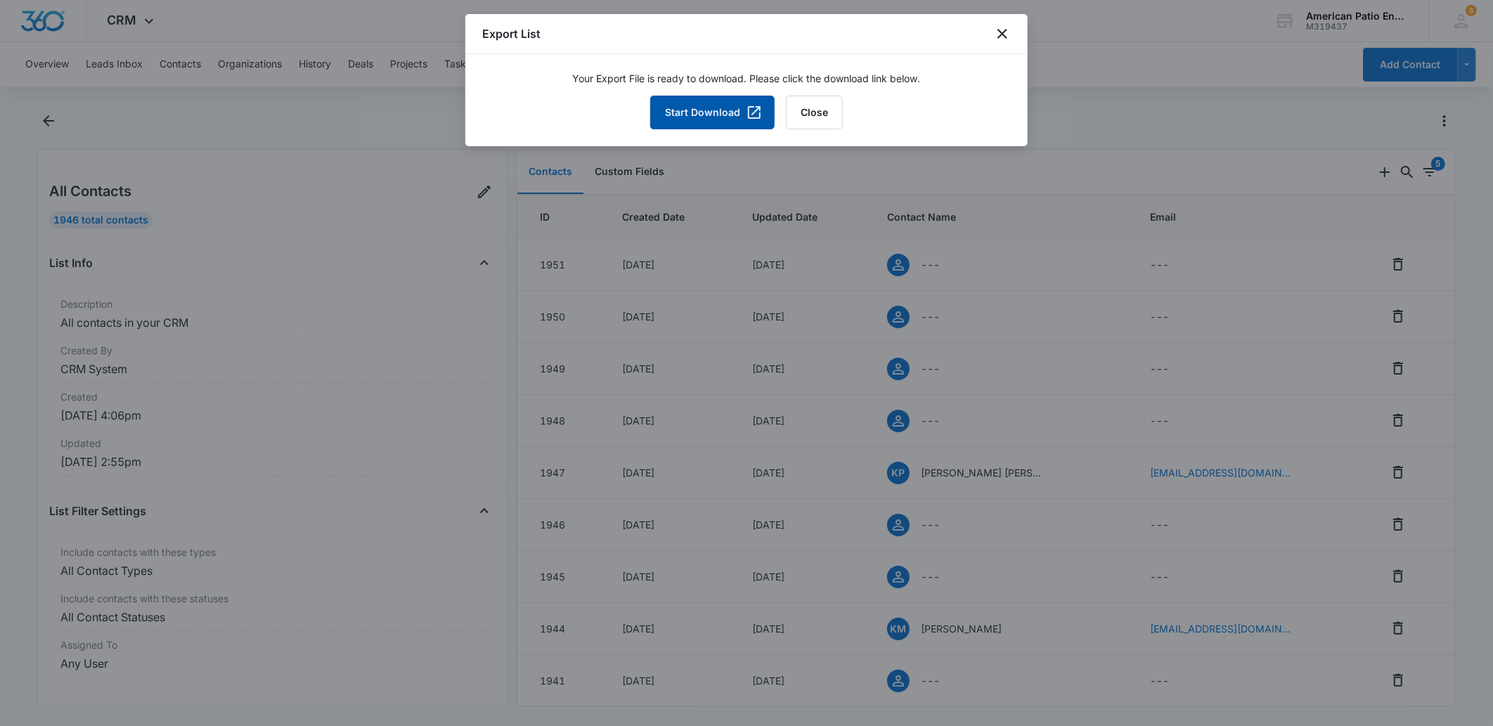
click at [711, 115] on button "Start Download" at bounding box center [712, 113] width 124 height 34
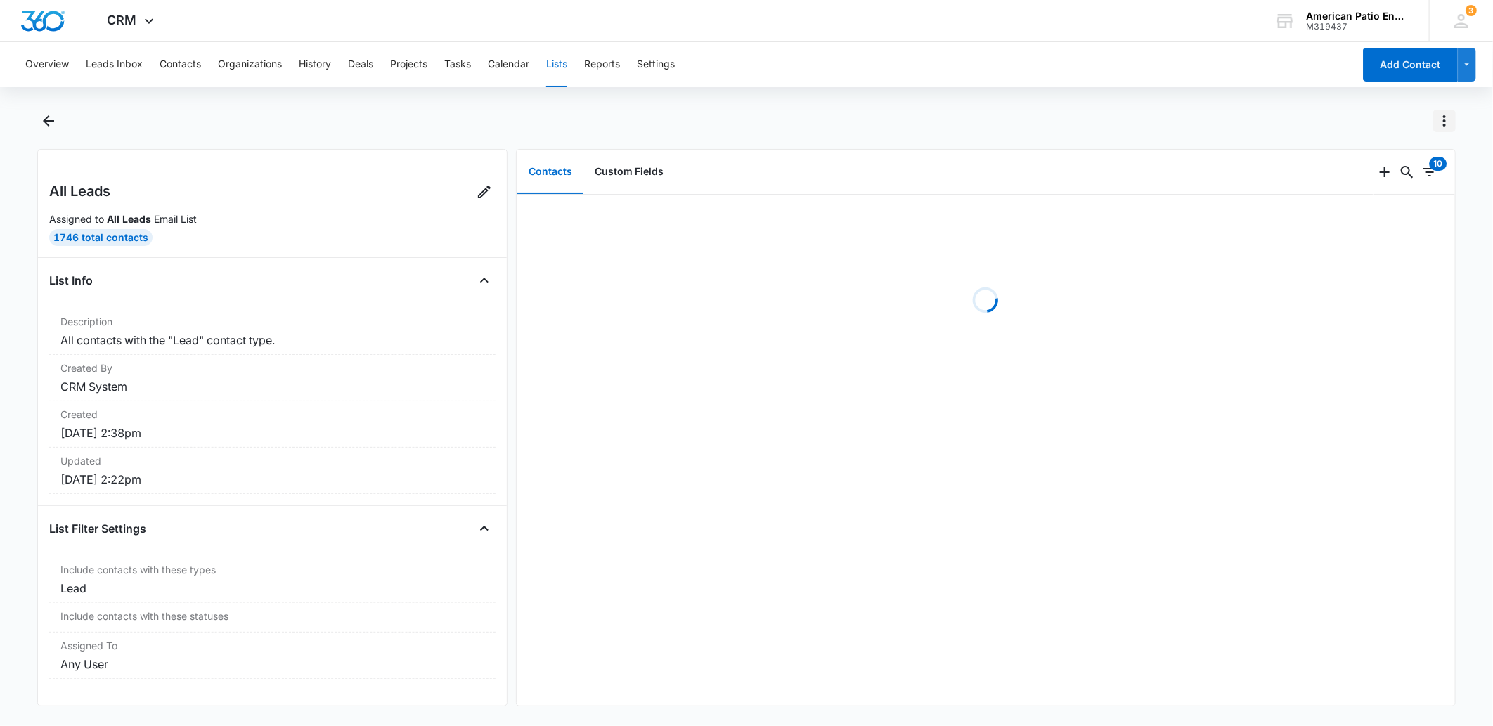
click at [1447, 124] on icon "Actions" at bounding box center [1444, 120] width 17 height 17
click at [1375, 224] on div "Export List" at bounding box center [1382, 224] width 82 height 10
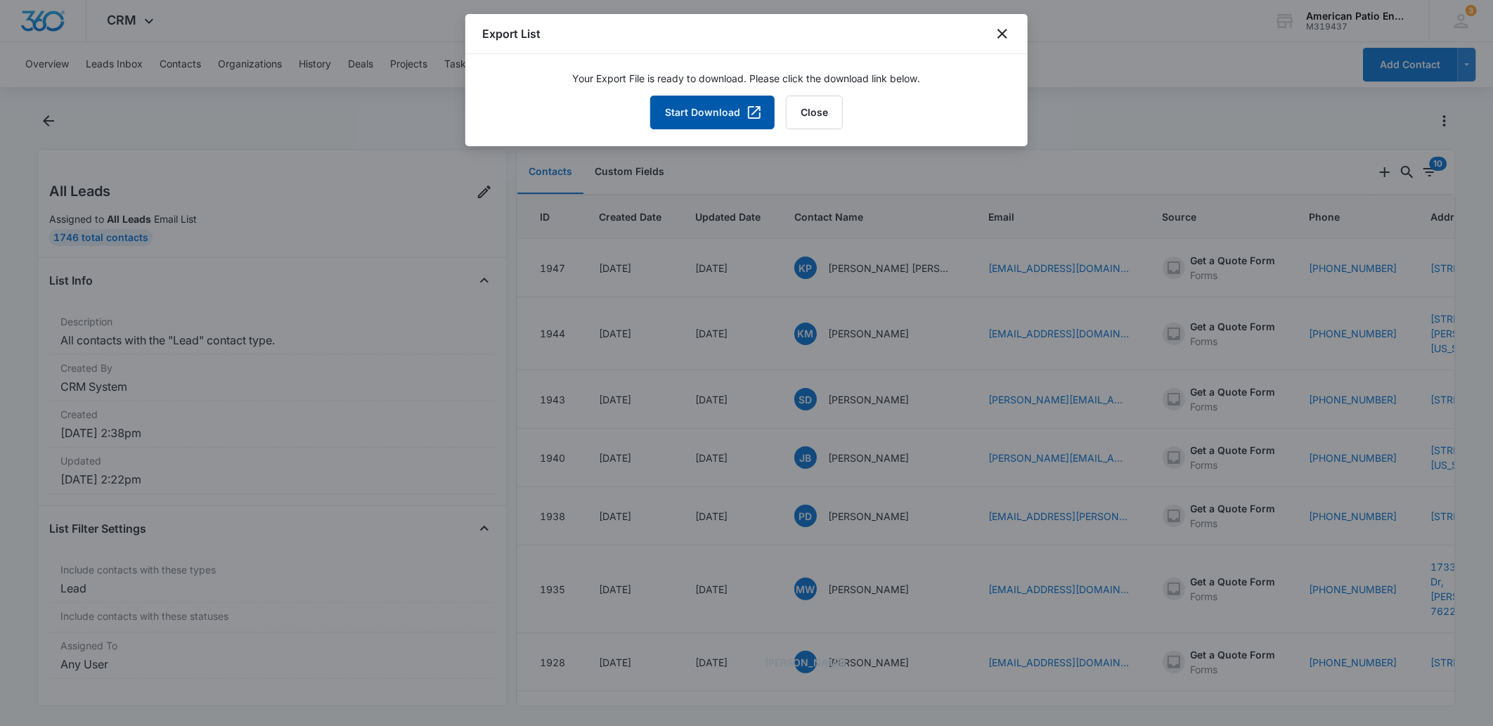
click at [709, 107] on button "Start Download" at bounding box center [712, 113] width 124 height 34
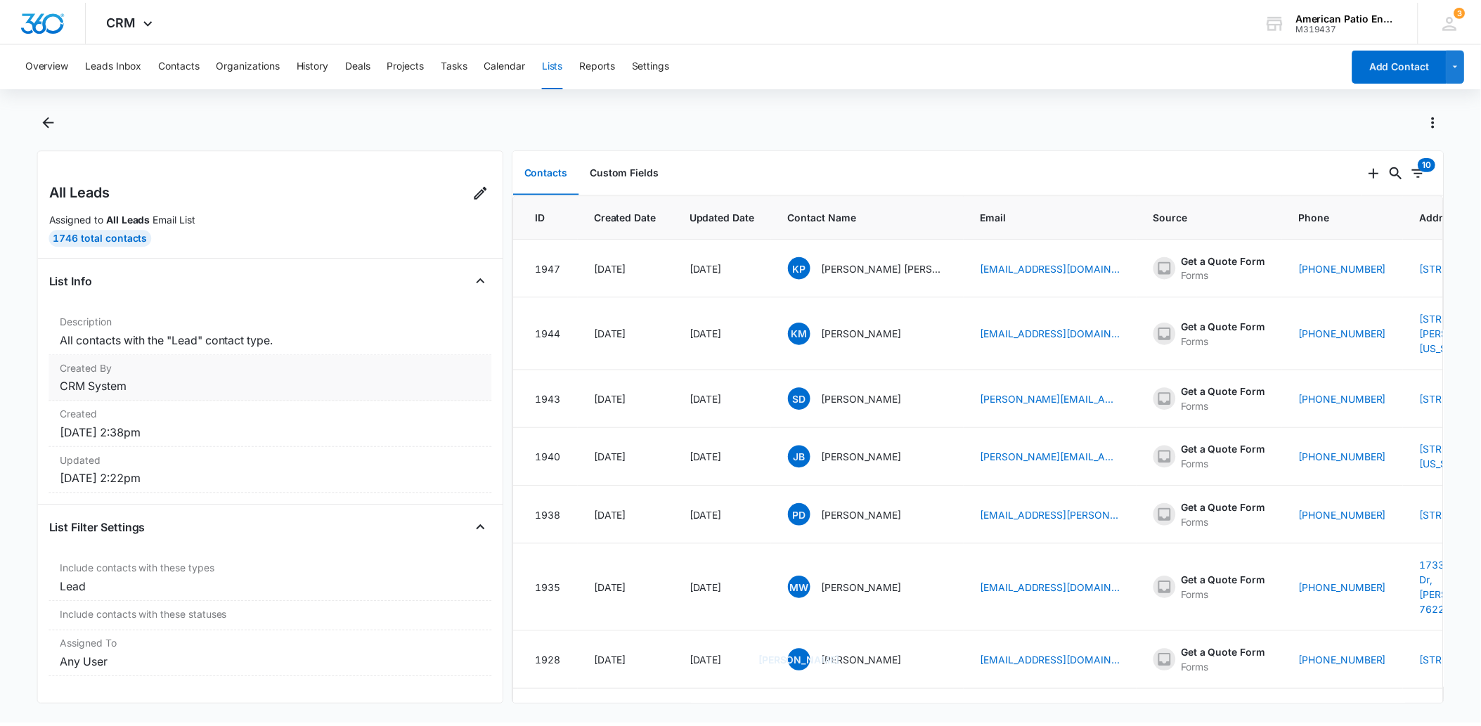
scroll to position [2, 0]
click at [419, 64] on button "Projects" at bounding box center [408, 64] width 37 height 45
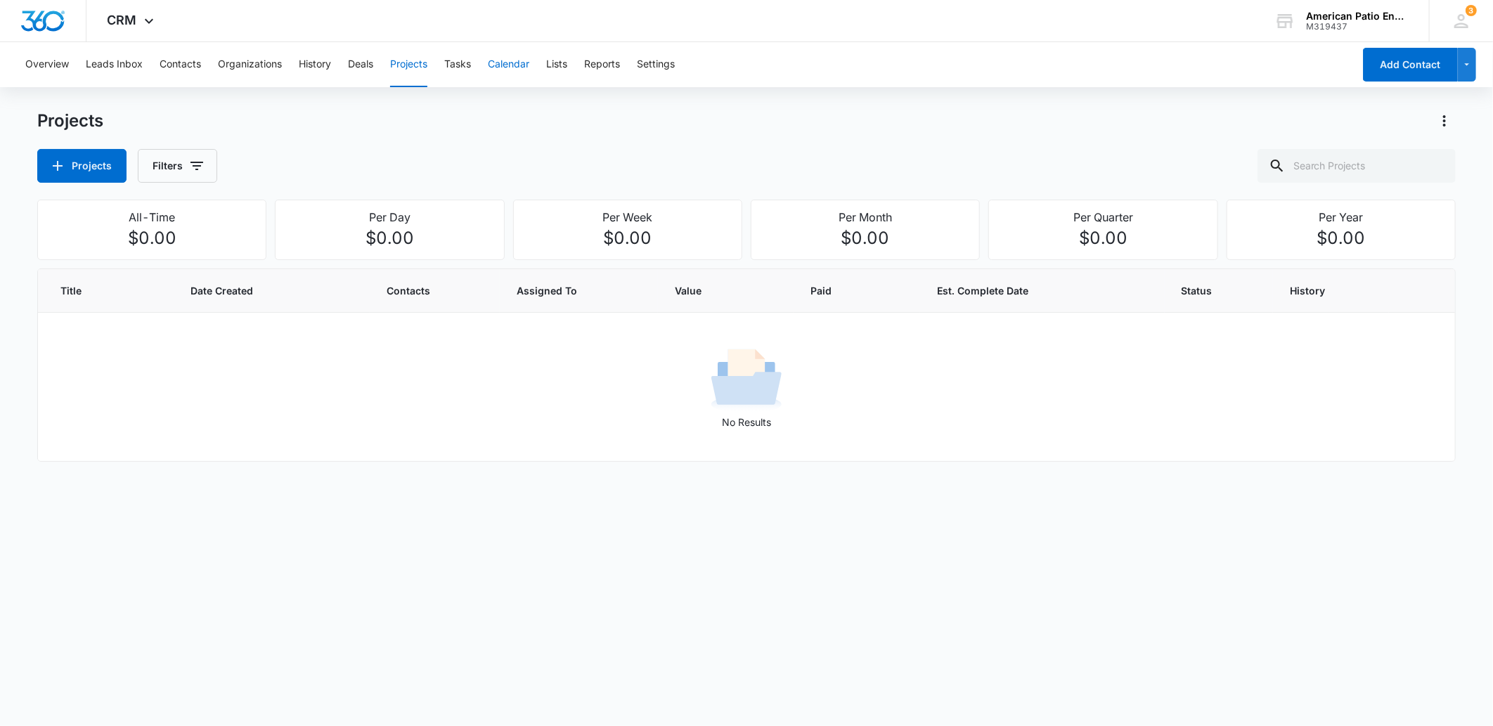
click at [516, 71] on button "Calendar" at bounding box center [508, 64] width 41 height 45
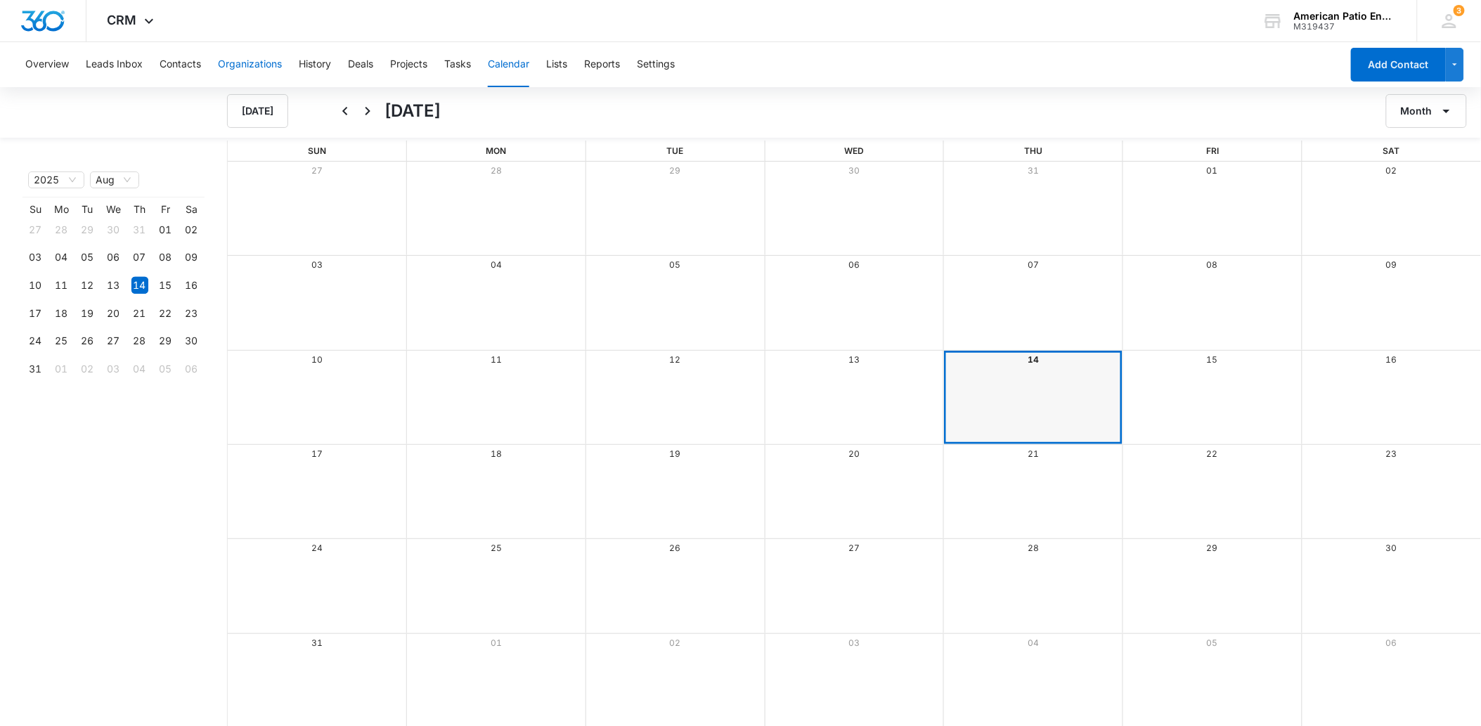
click at [262, 64] on button "Organizations" at bounding box center [250, 64] width 64 height 45
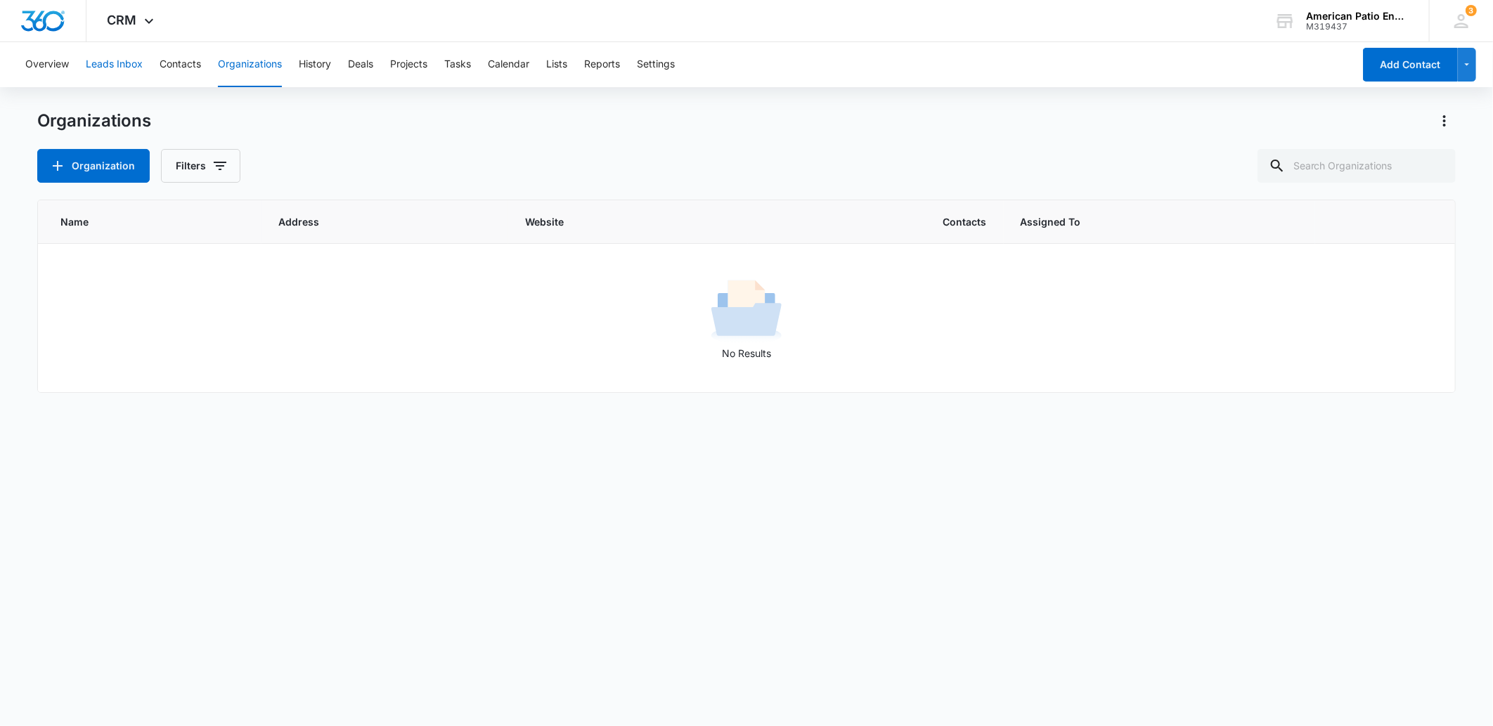
click at [110, 64] on button "Leads Inbox" at bounding box center [114, 64] width 57 height 45
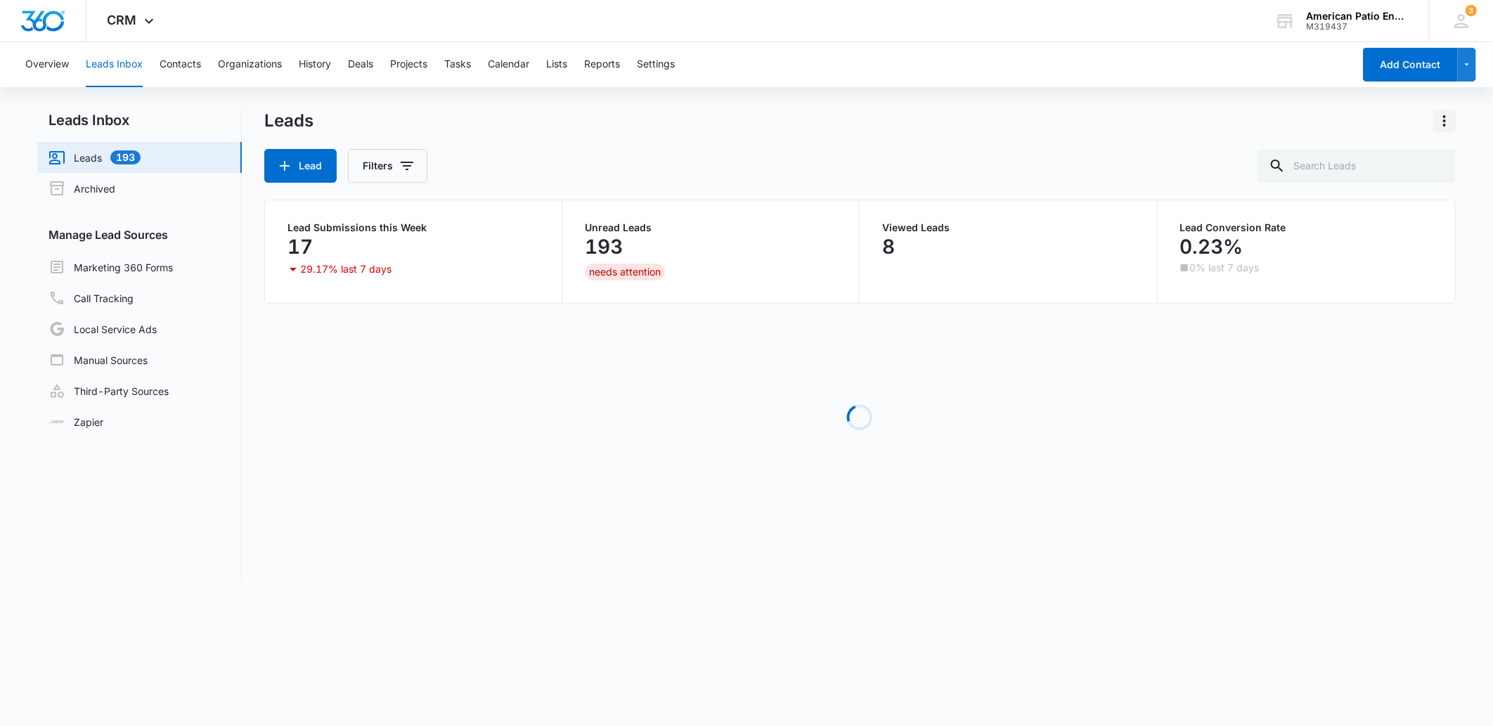
click at [1438, 113] on icon "Actions" at bounding box center [1444, 120] width 17 height 17
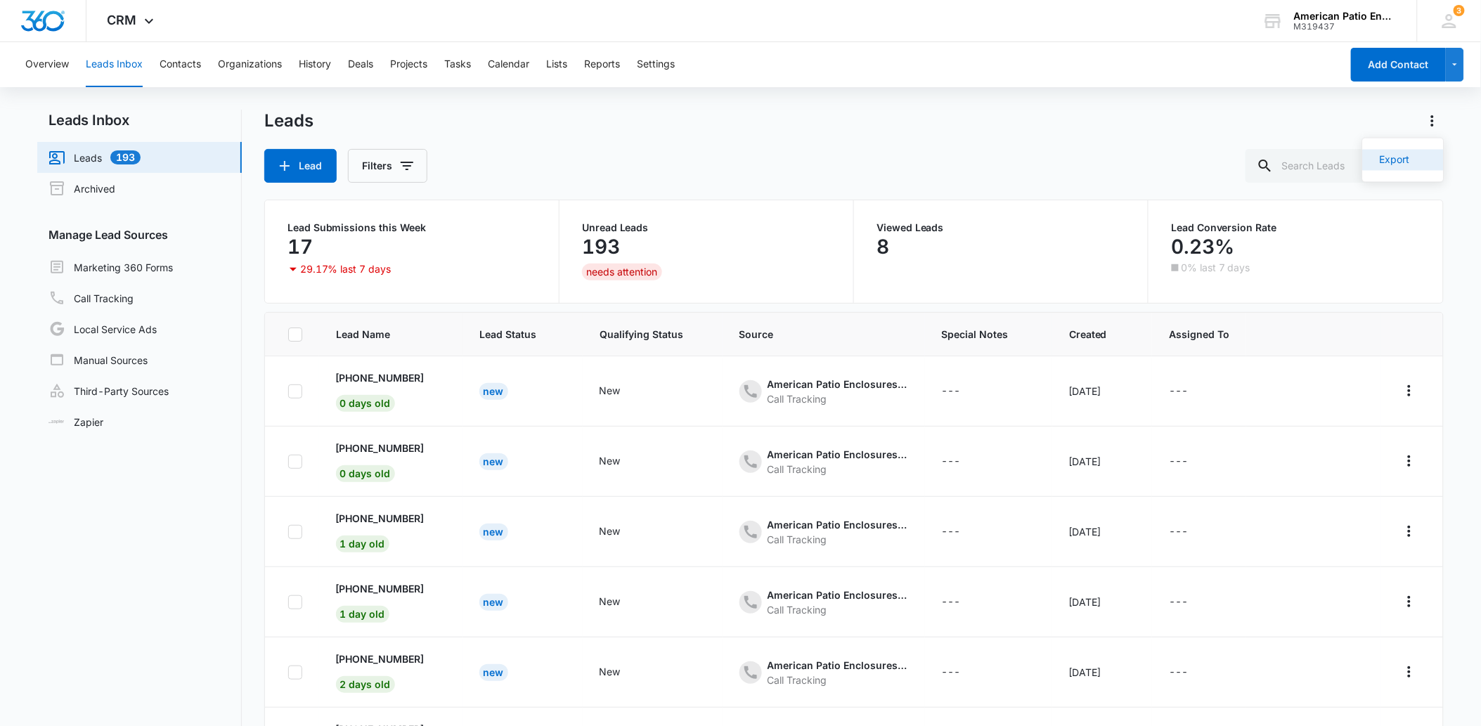
click at [1423, 158] on button "Export" at bounding box center [1403, 160] width 81 height 21
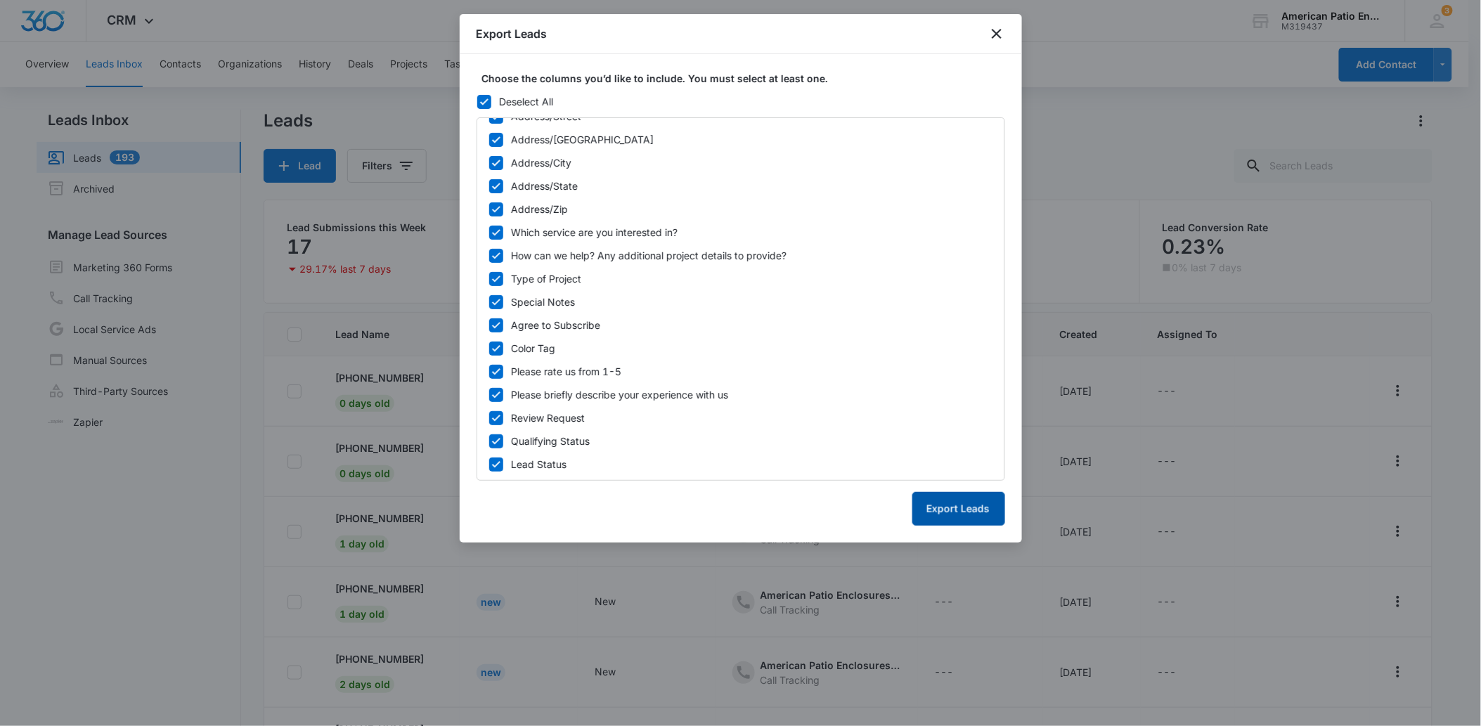
scroll to position [110, 0]
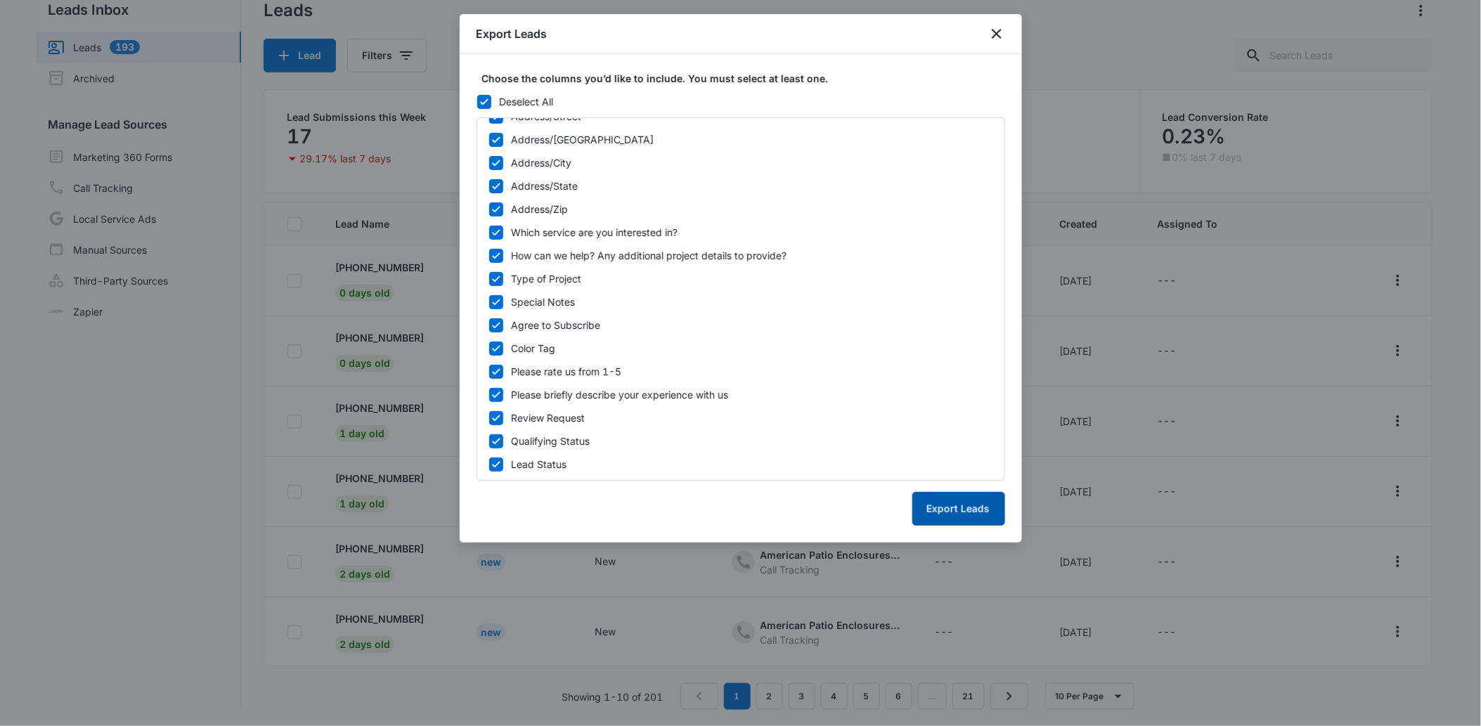
click at [950, 512] on button "Export Leads" at bounding box center [958, 509] width 93 height 34
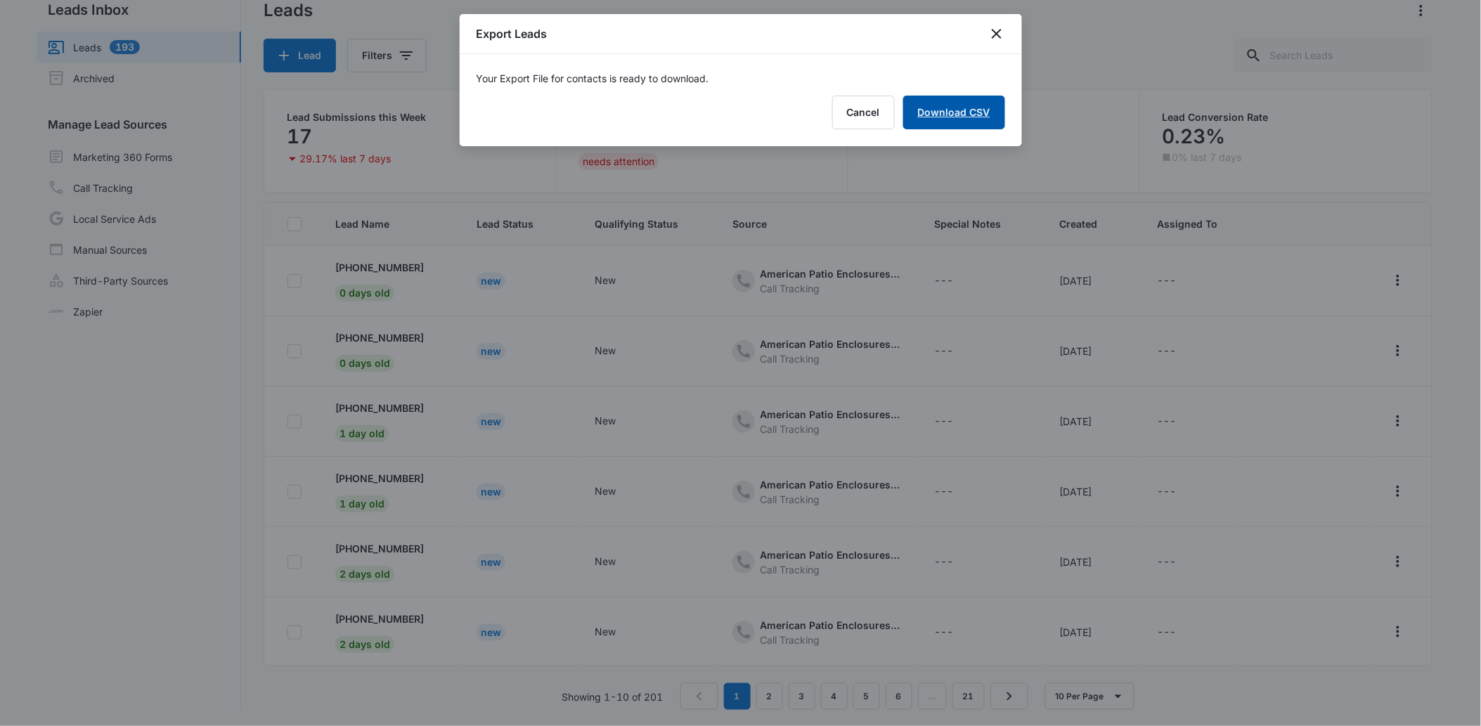
click at [934, 111] on link "Download CSV" at bounding box center [954, 113] width 102 height 34
click at [987, 110] on button "Finish" at bounding box center [975, 113] width 59 height 34
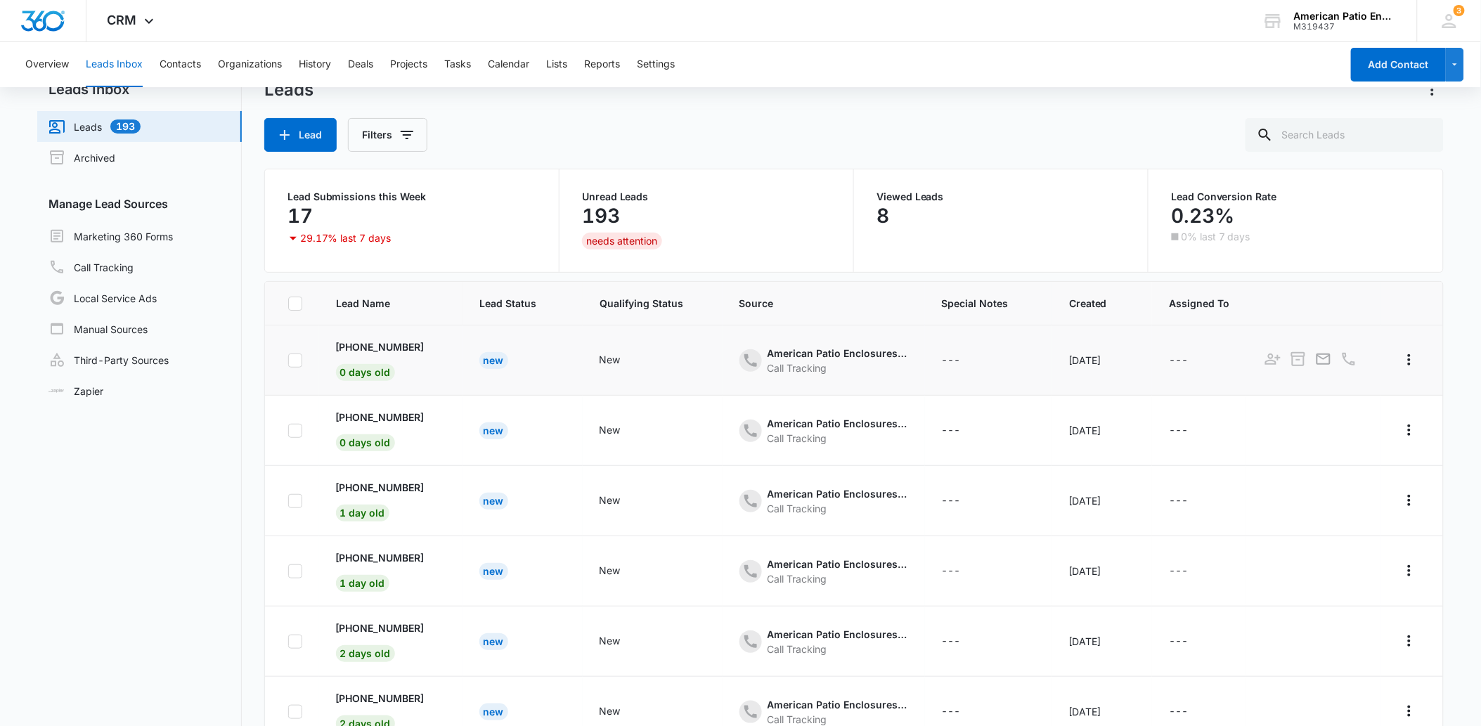
scroll to position [0, 0]
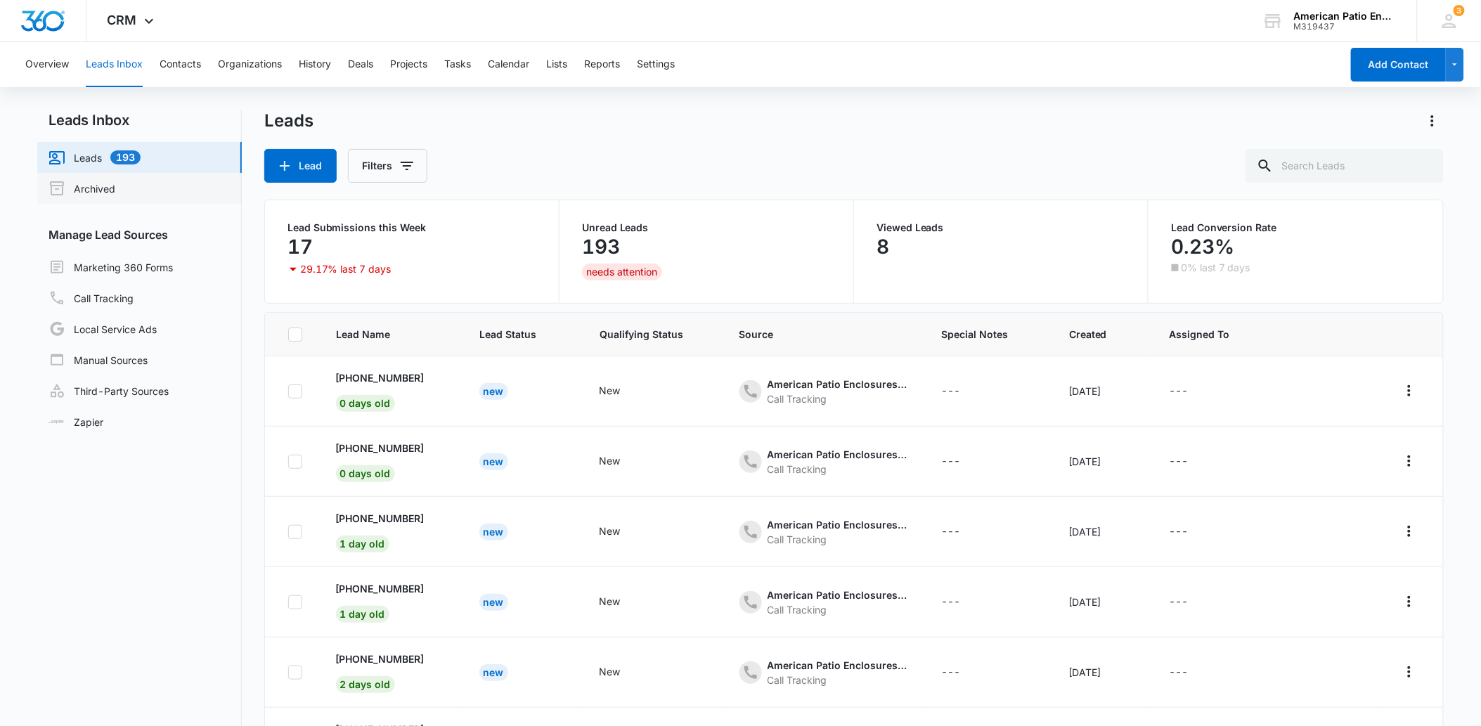
click at [115, 184] on link "Archived" at bounding box center [82, 188] width 67 height 17
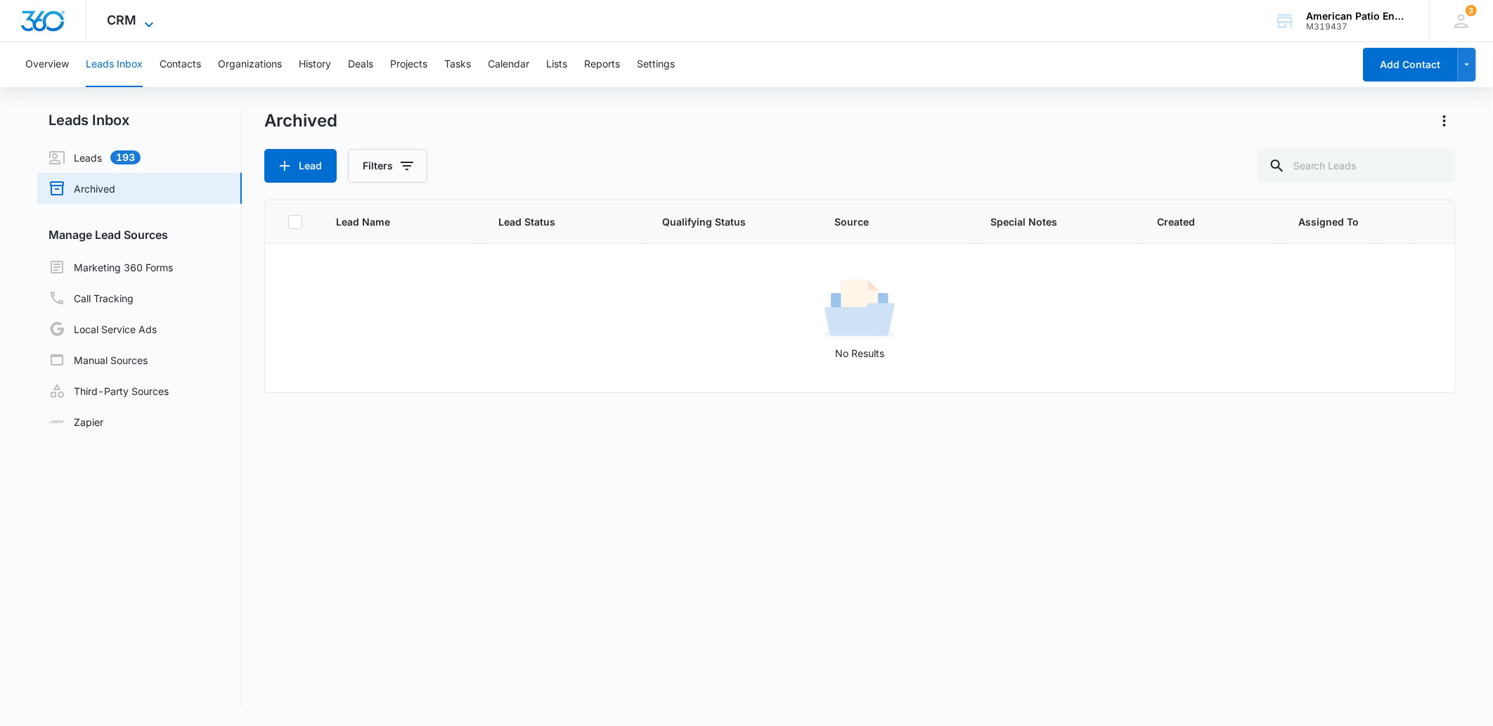
click at [129, 21] on span "CRM" at bounding box center [123, 20] width 30 height 15
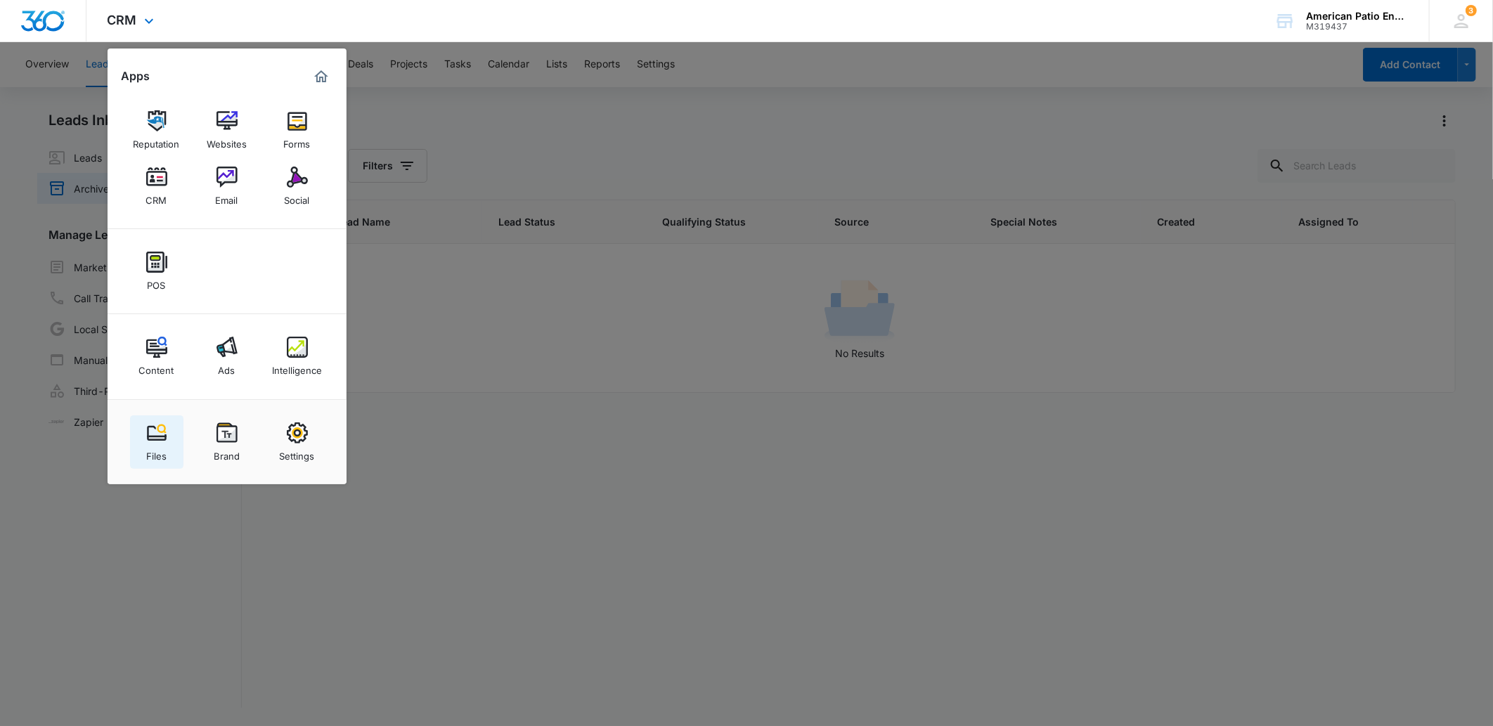
click at [163, 441] on img at bounding box center [156, 432] width 21 height 21
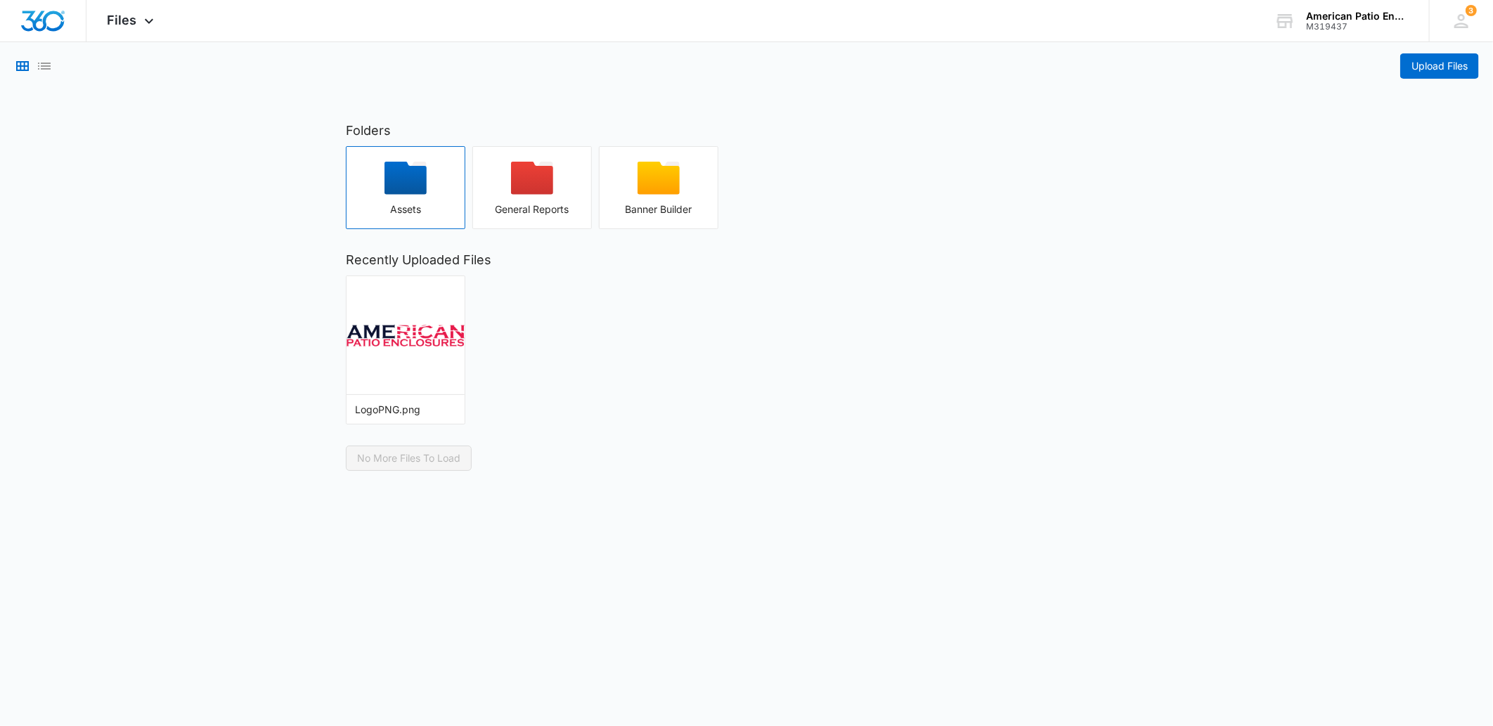
click at [373, 205] on div "Assets" at bounding box center [406, 209] width 118 height 11
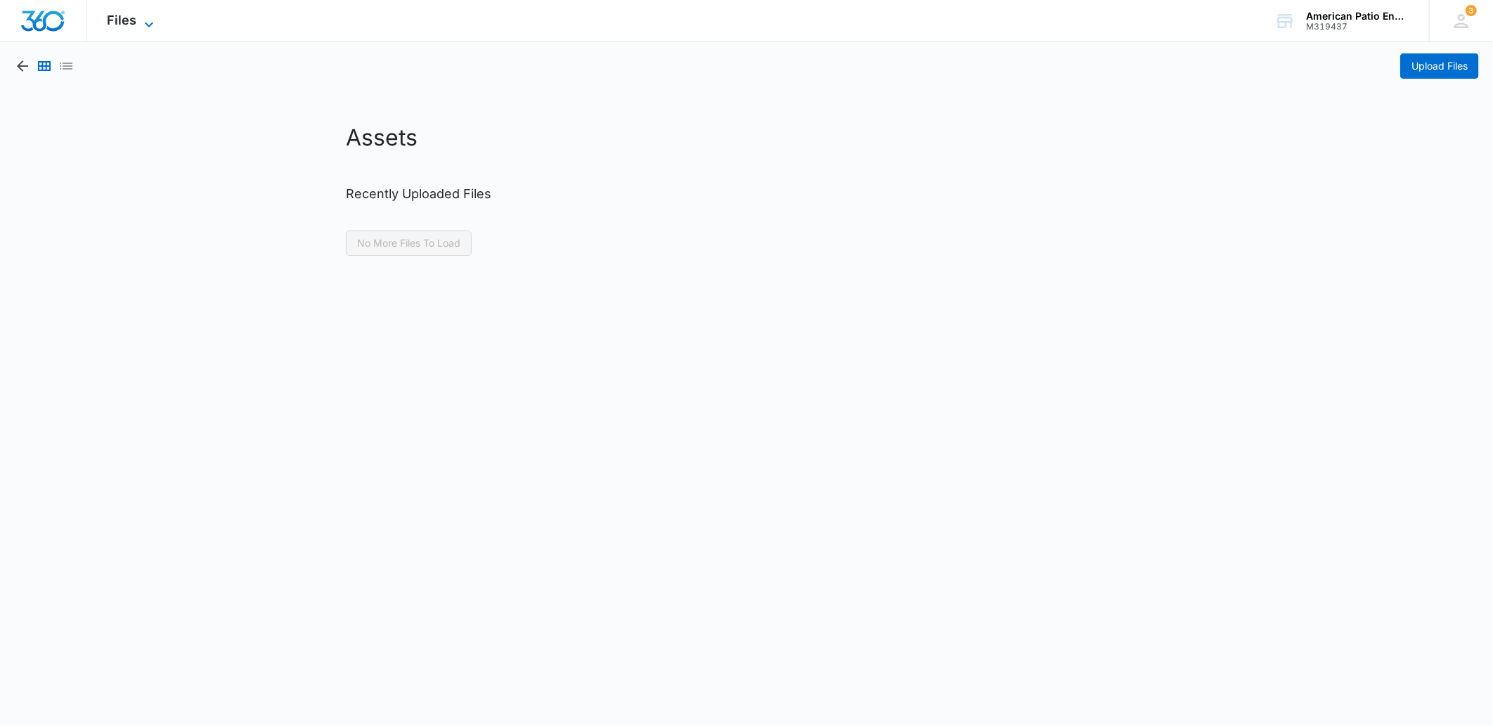
click at [135, 20] on span "Files" at bounding box center [123, 20] width 30 height 15
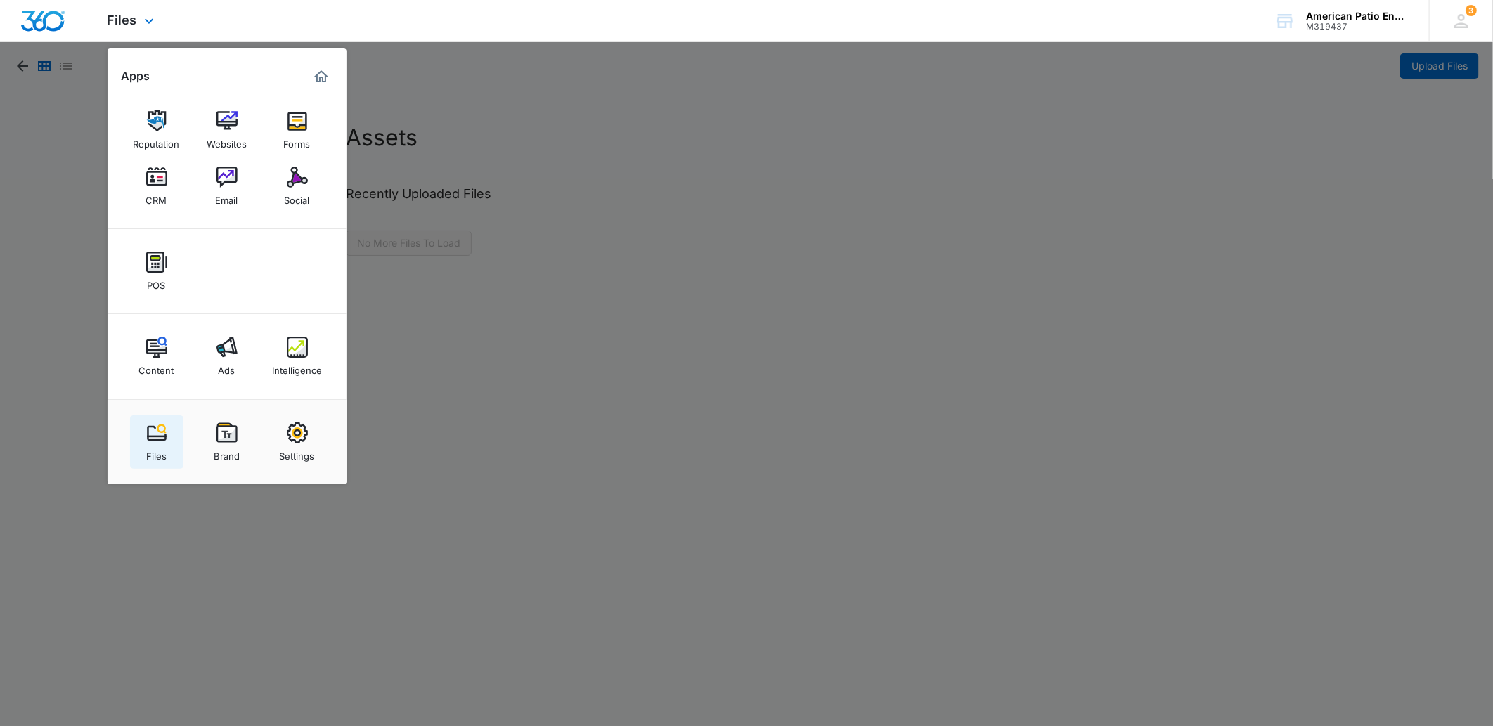
click at [164, 439] on img at bounding box center [156, 432] width 21 height 21
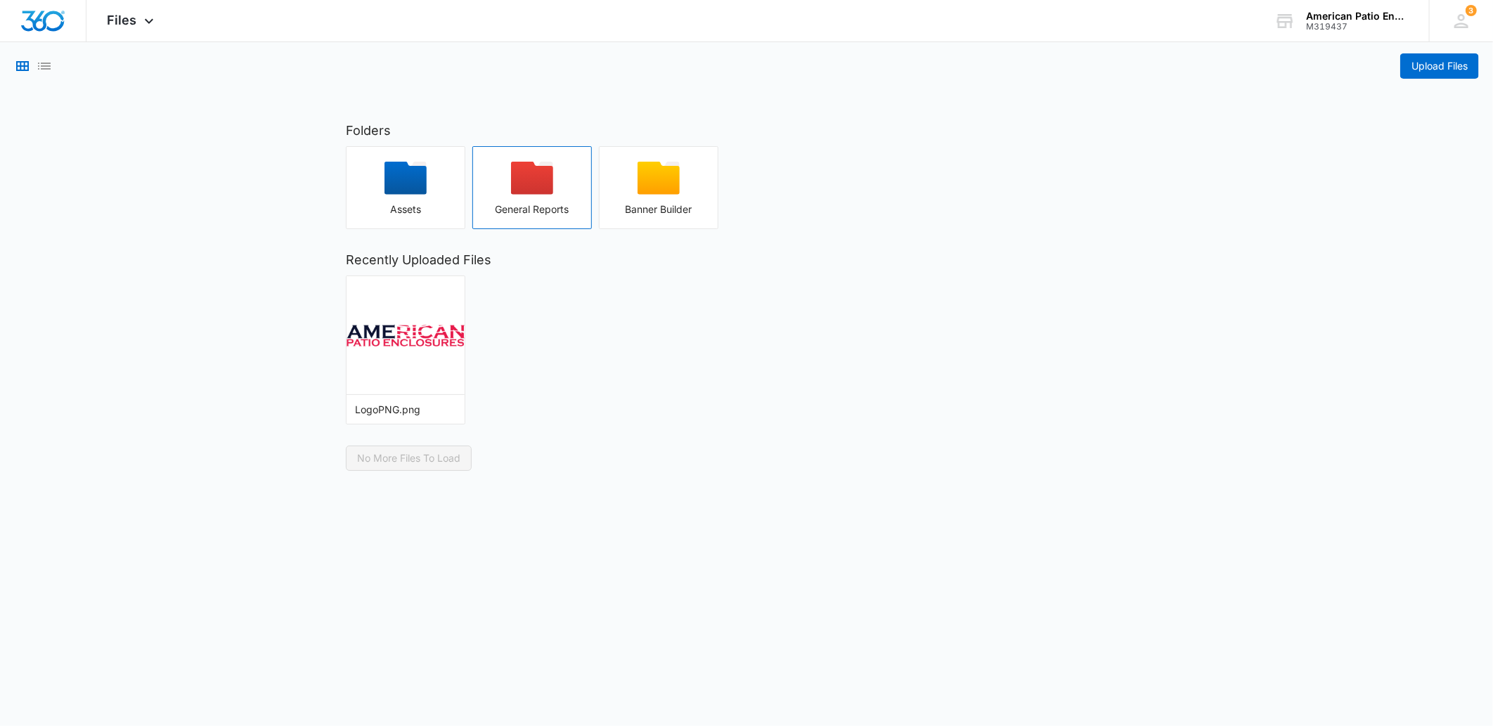
click at [532, 180] on icon "button" at bounding box center [532, 178] width 42 height 33
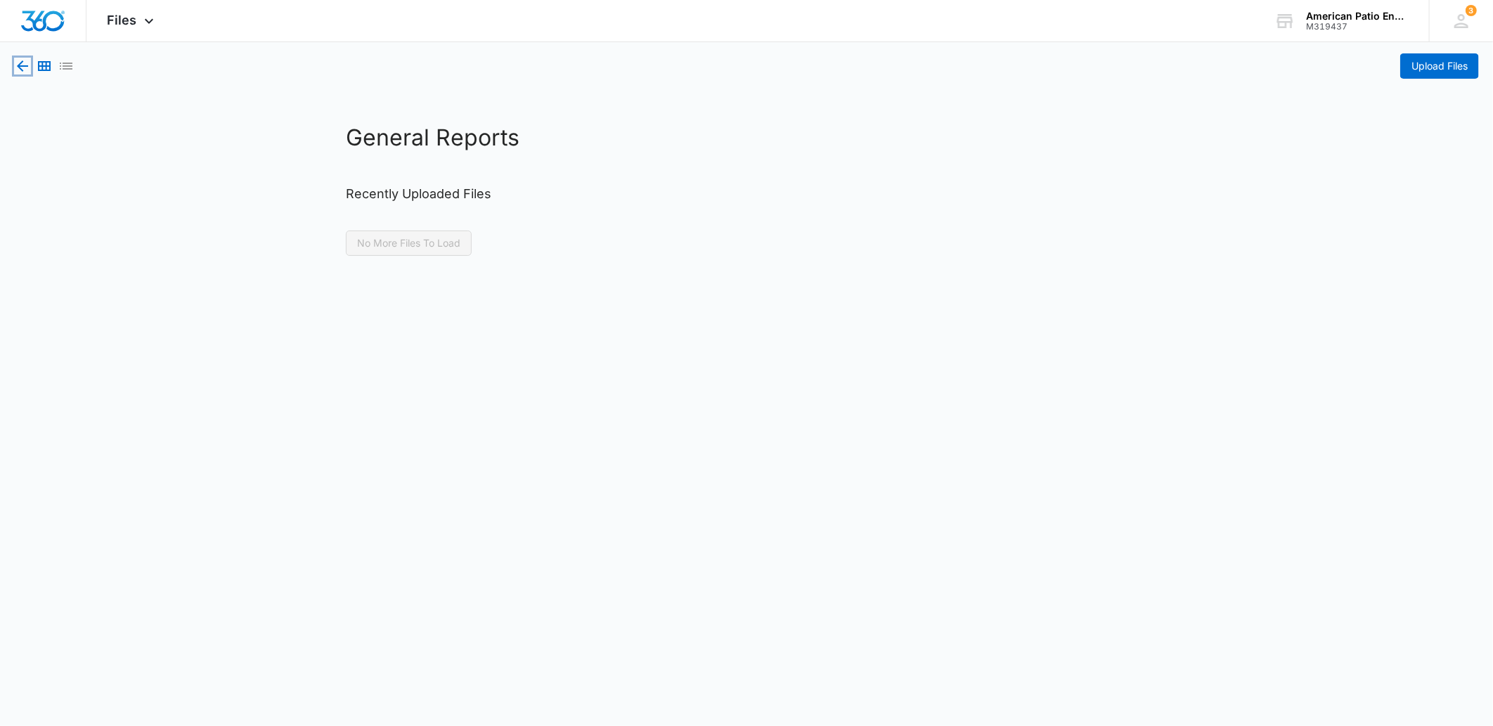
click at [21, 65] on icon "button" at bounding box center [22, 65] width 11 height 11
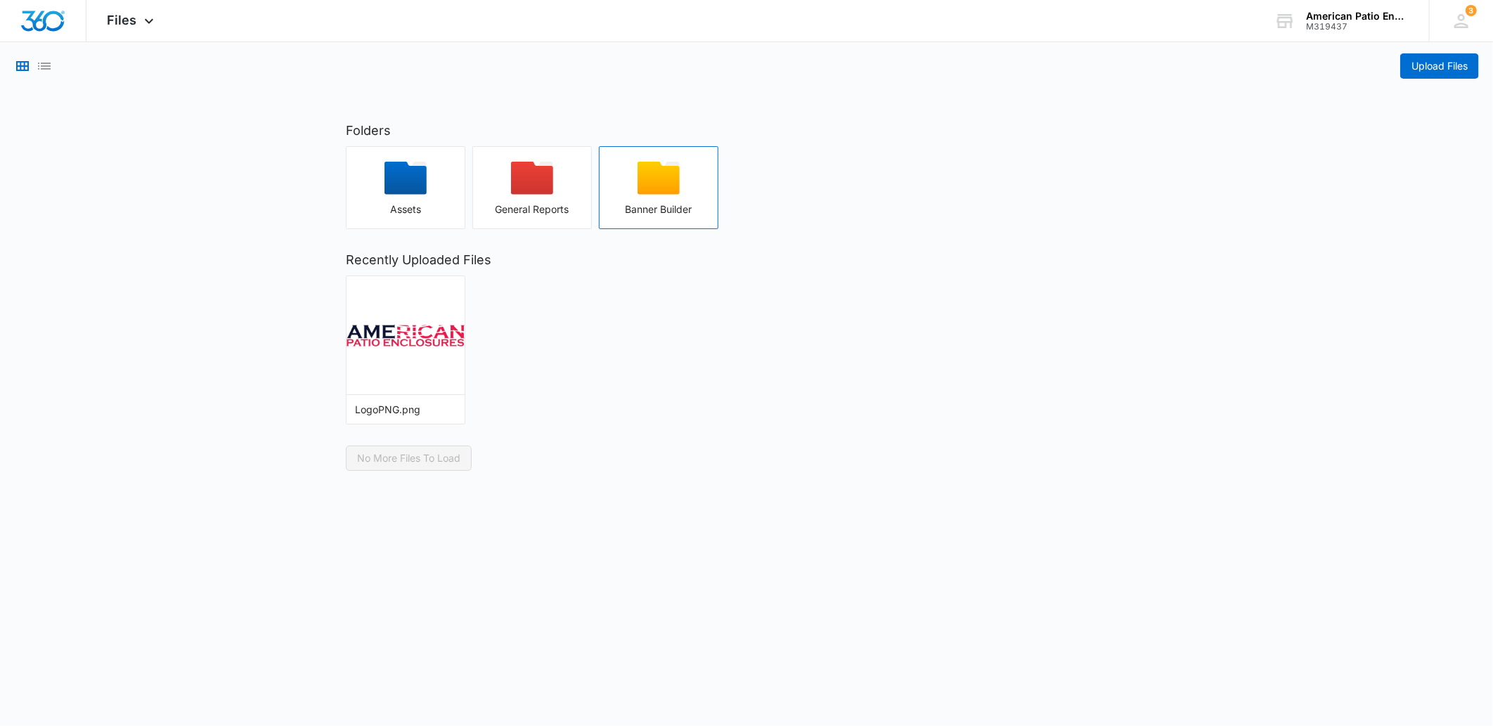
click at [666, 181] on icon "button" at bounding box center [659, 178] width 42 height 33
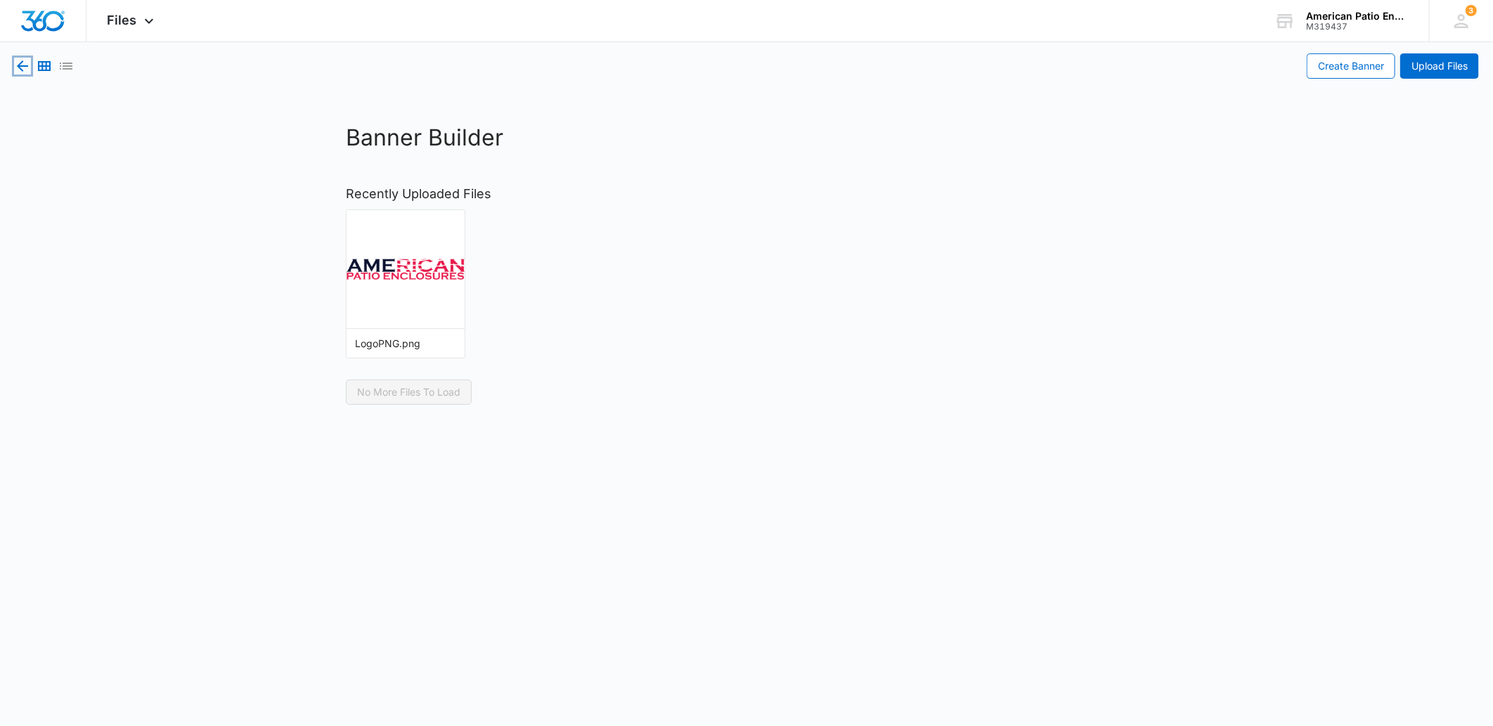
click at [22, 67] on icon "button" at bounding box center [22, 66] width 17 height 17
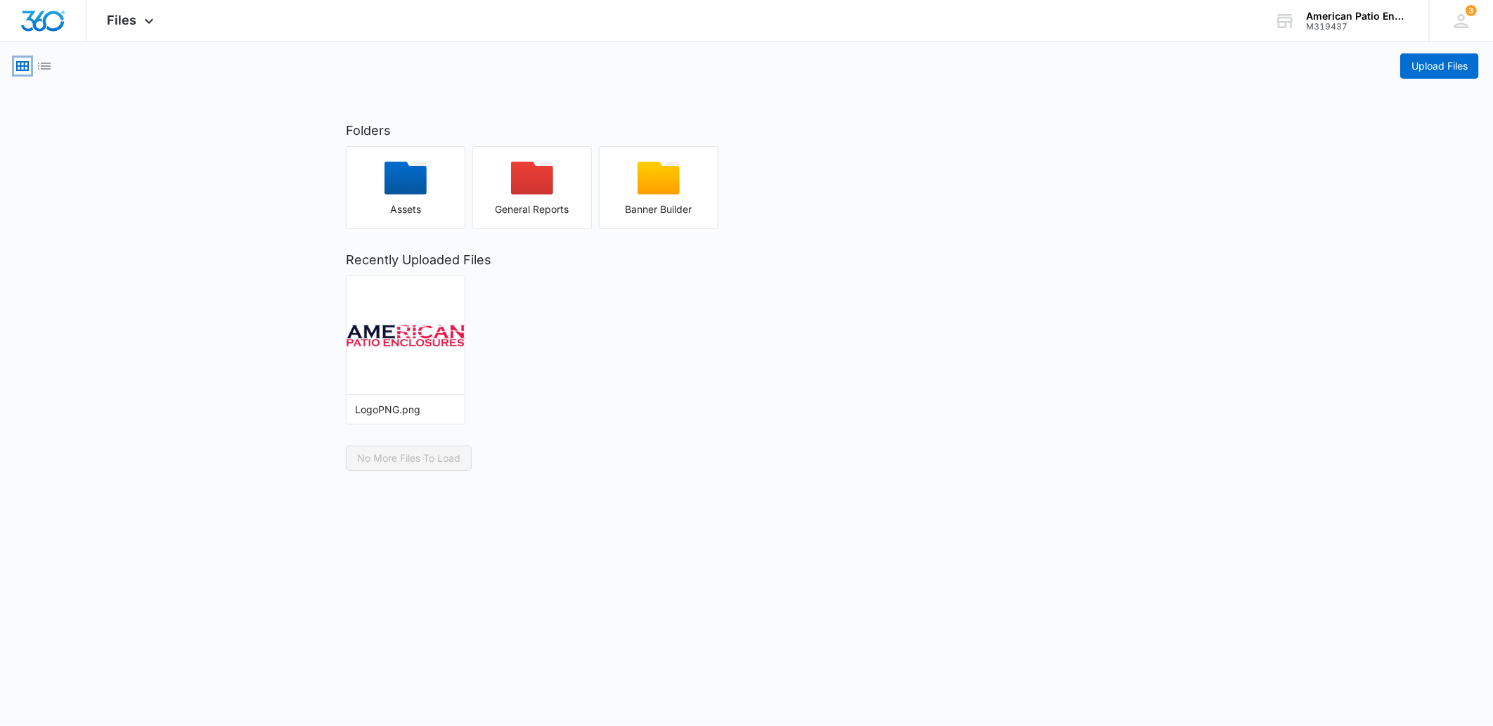
click at [22, 67] on icon "Grid View" at bounding box center [22, 66] width 17 height 17
click at [117, 17] on span "Files" at bounding box center [123, 20] width 30 height 15
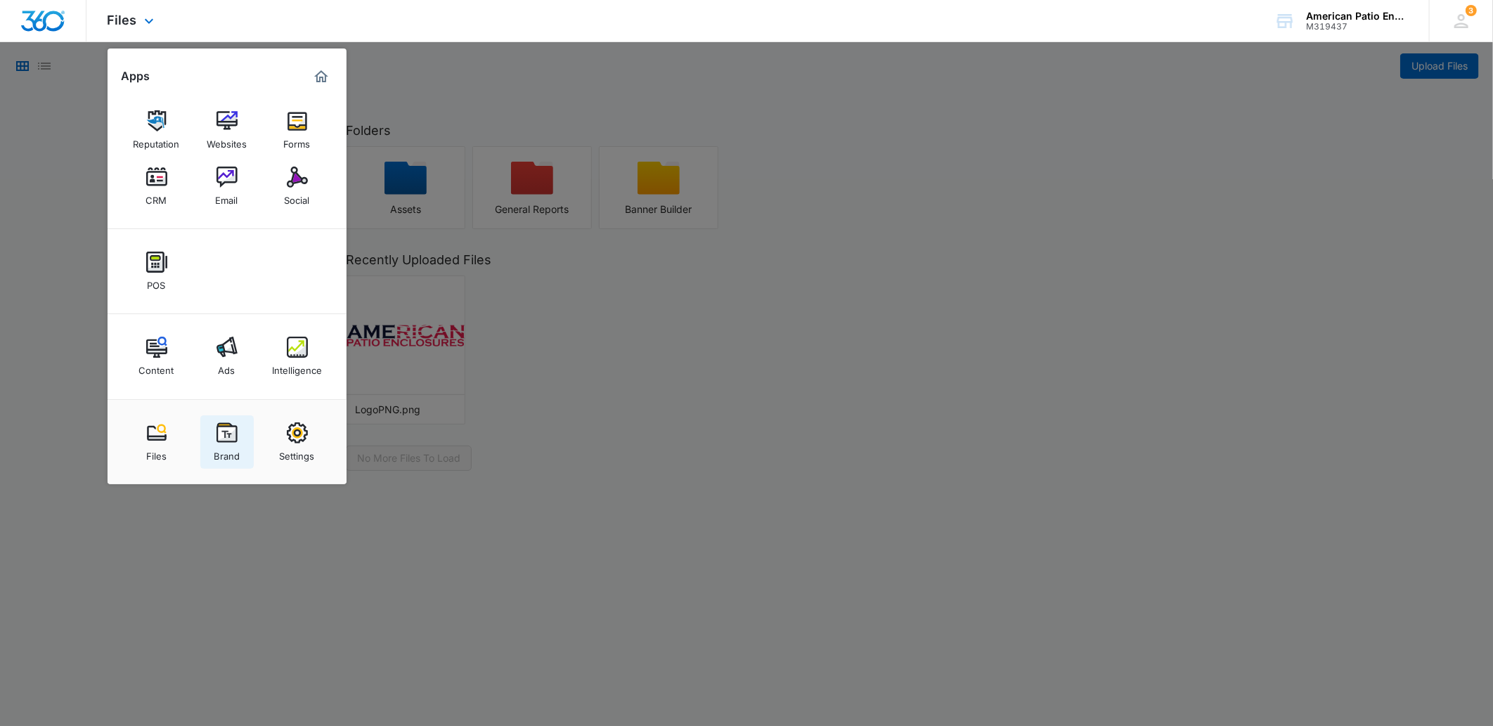
click at [228, 453] on div "Brand" at bounding box center [227, 453] width 26 height 18
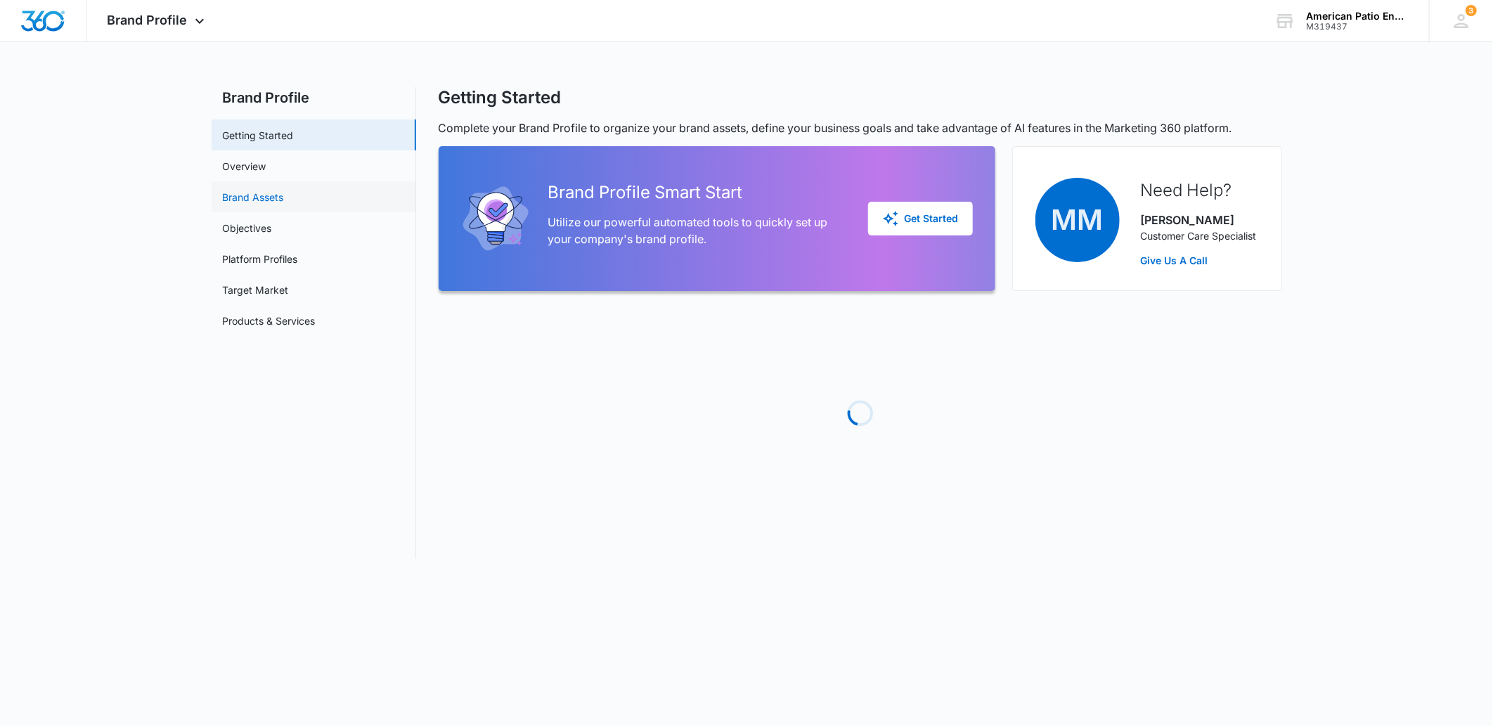
click at [284, 197] on link "Brand Assets" at bounding box center [253, 197] width 61 height 15
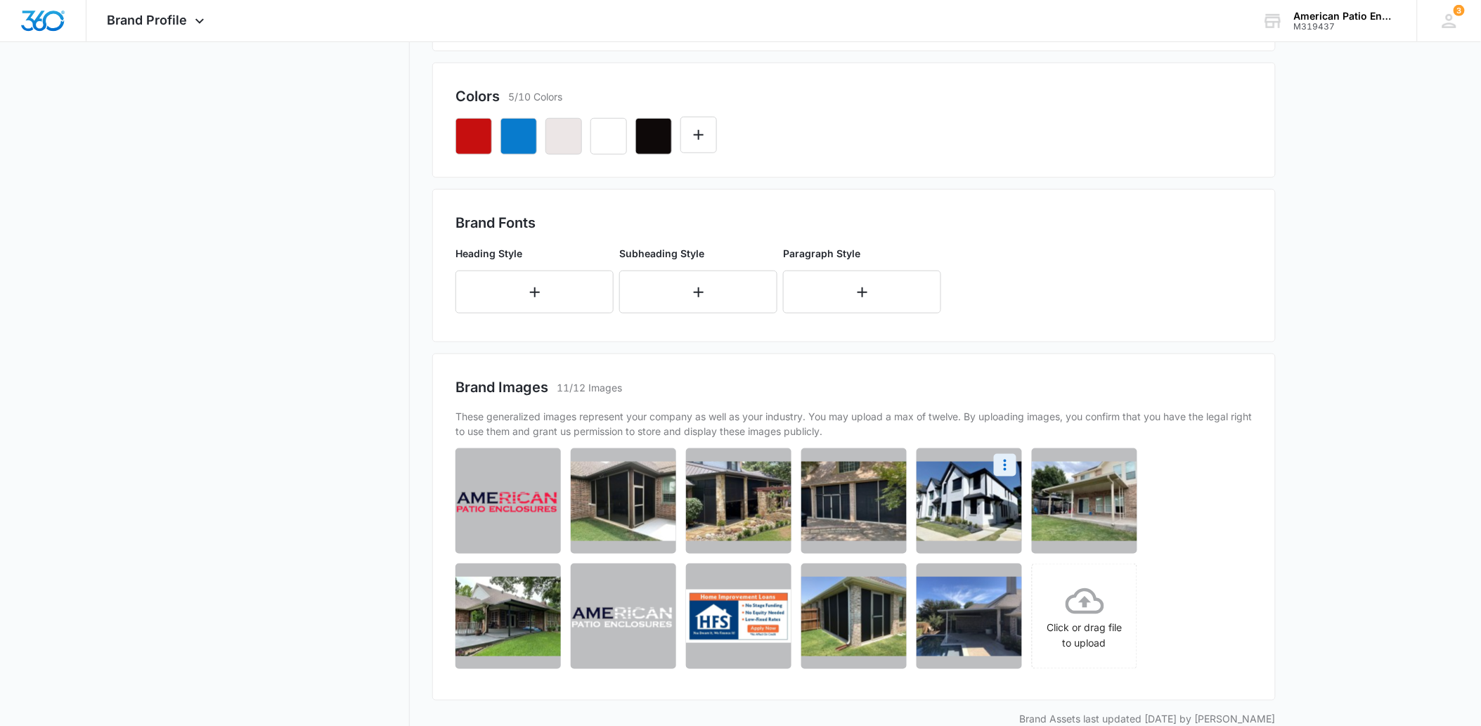
scroll to position [387, 0]
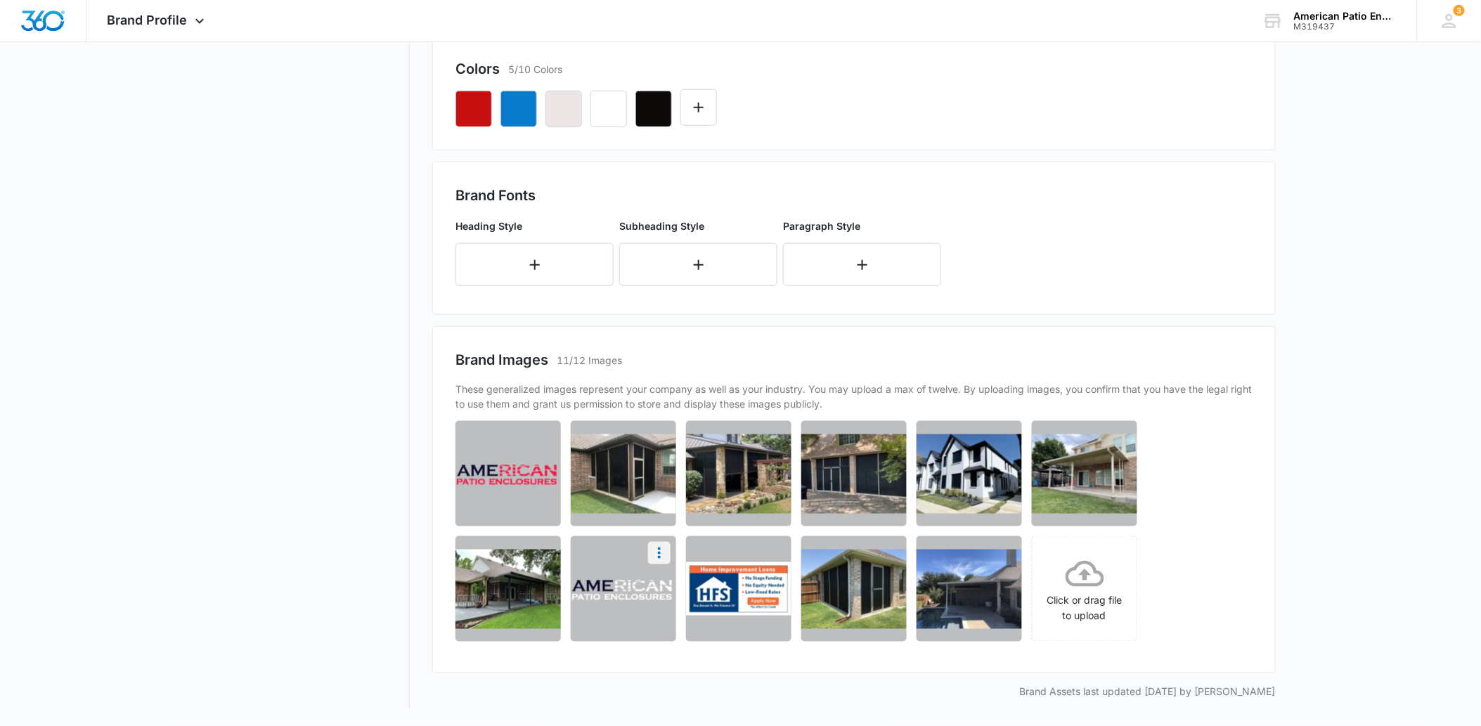
click at [651, 550] on icon "More" at bounding box center [659, 553] width 17 height 17
click at [636, 588] on div "Download" at bounding box center [613, 593] width 46 height 10
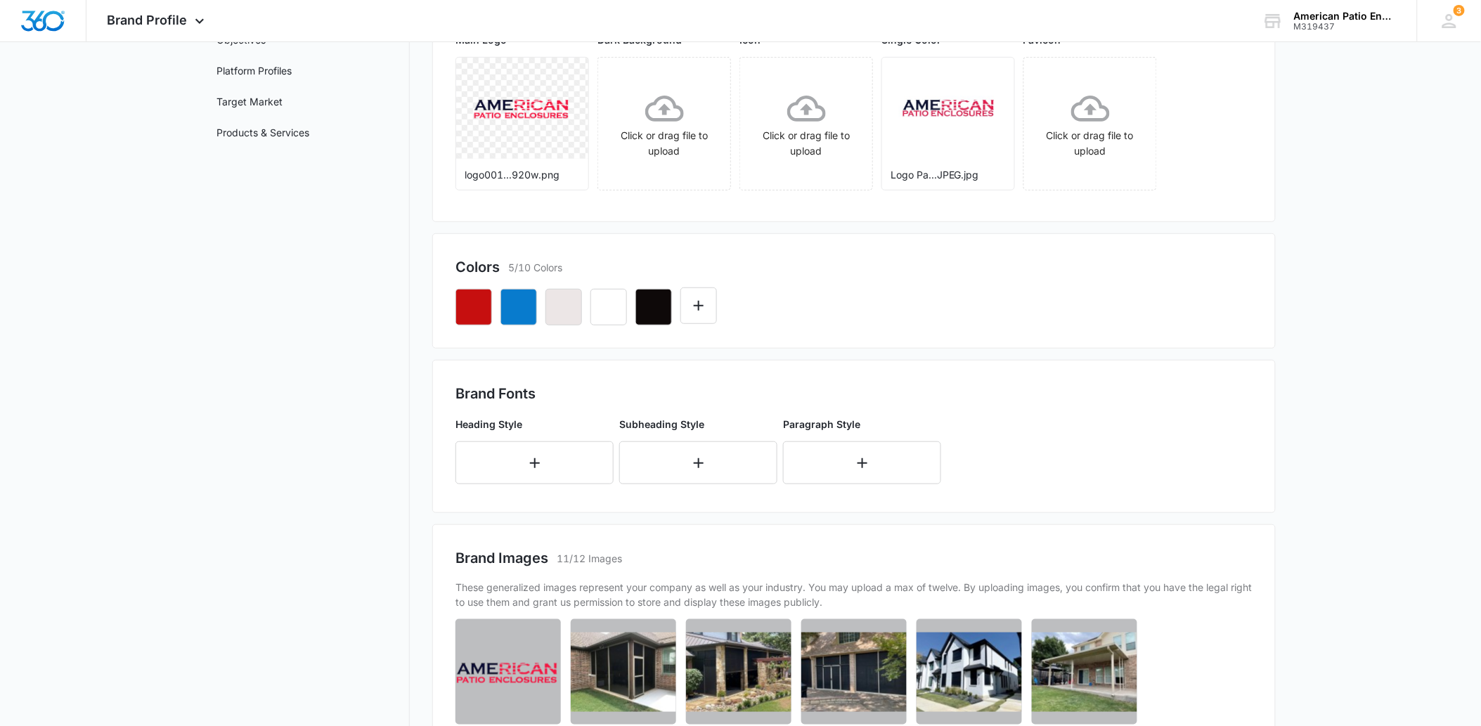
scroll to position [0, 0]
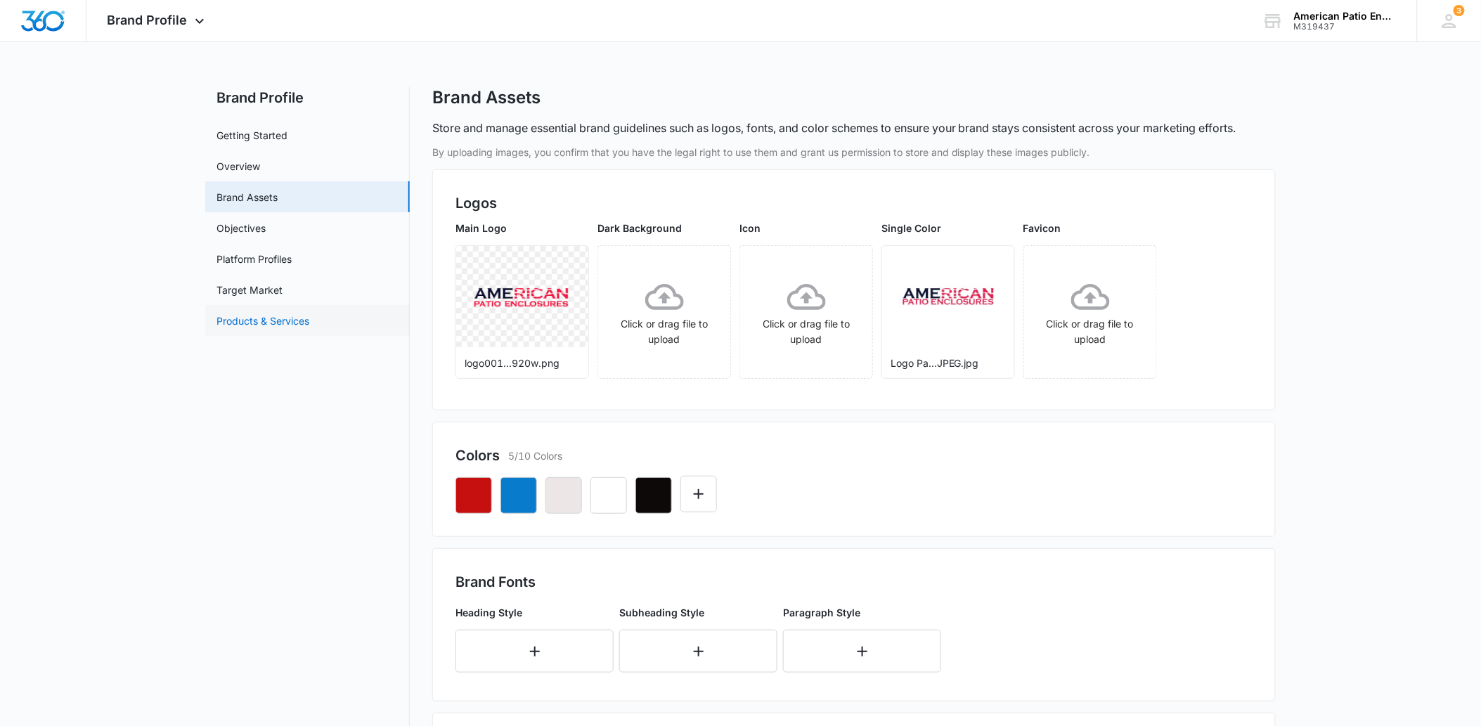
click at [265, 316] on link "Products & Services" at bounding box center [263, 321] width 93 height 15
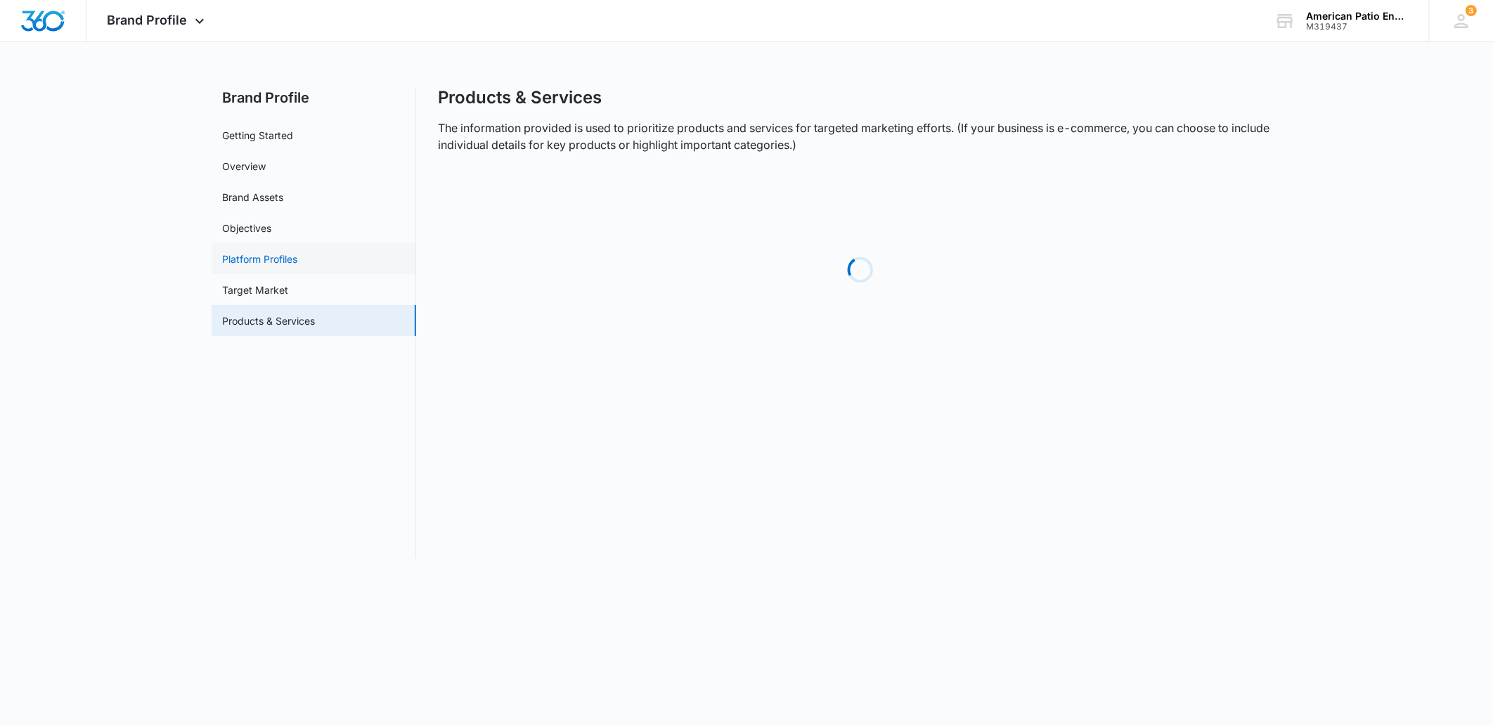
click at [271, 266] on link "Platform Profiles" at bounding box center [260, 259] width 75 height 15
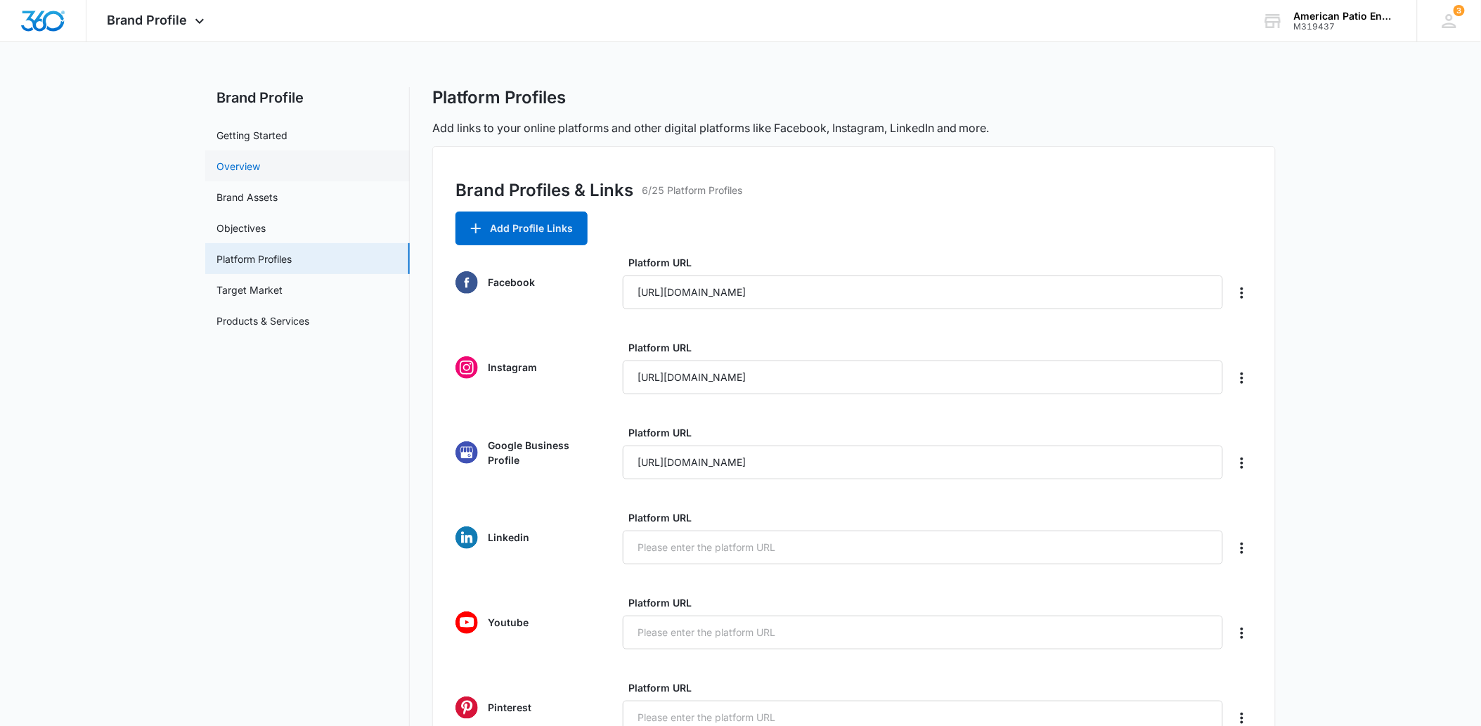
click at [252, 172] on link "Overview" at bounding box center [239, 166] width 44 height 15
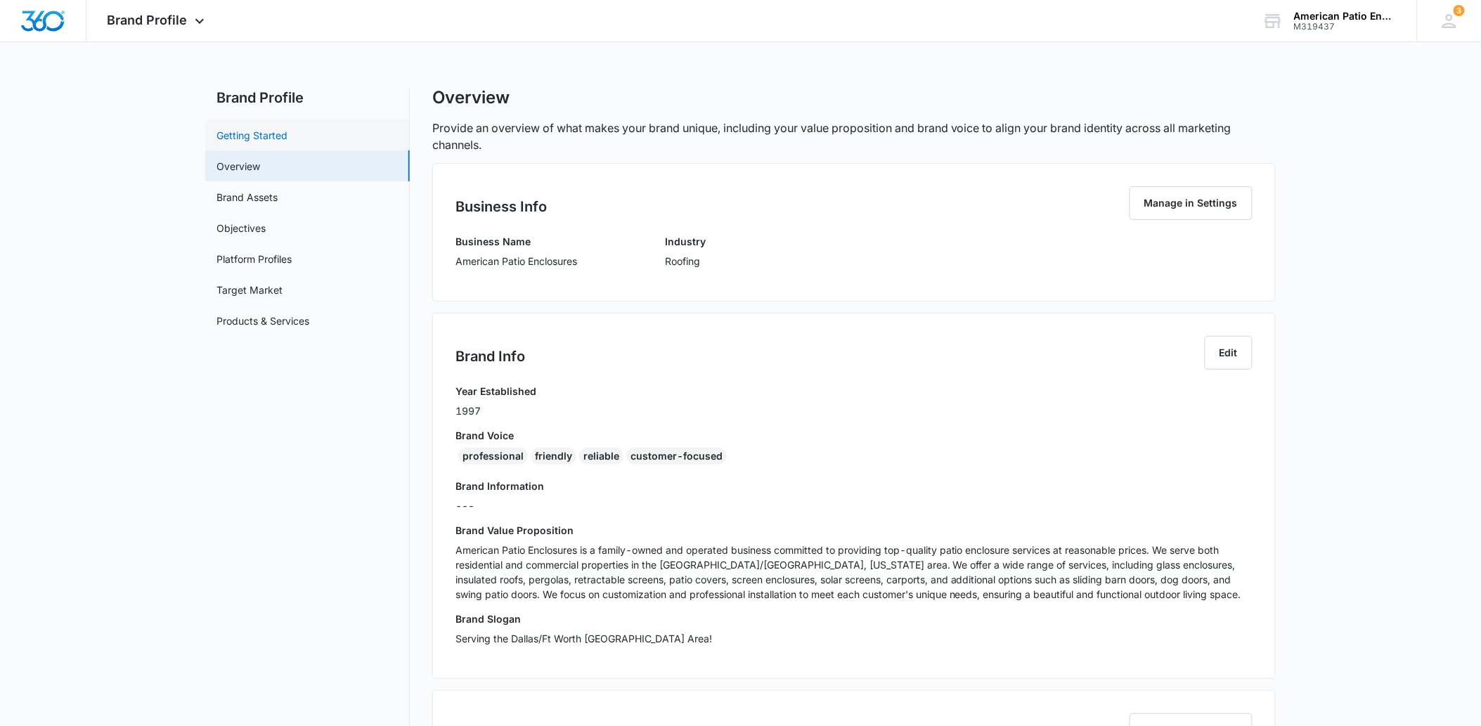
click at [250, 136] on link "Getting Started" at bounding box center [252, 135] width 71 height 15
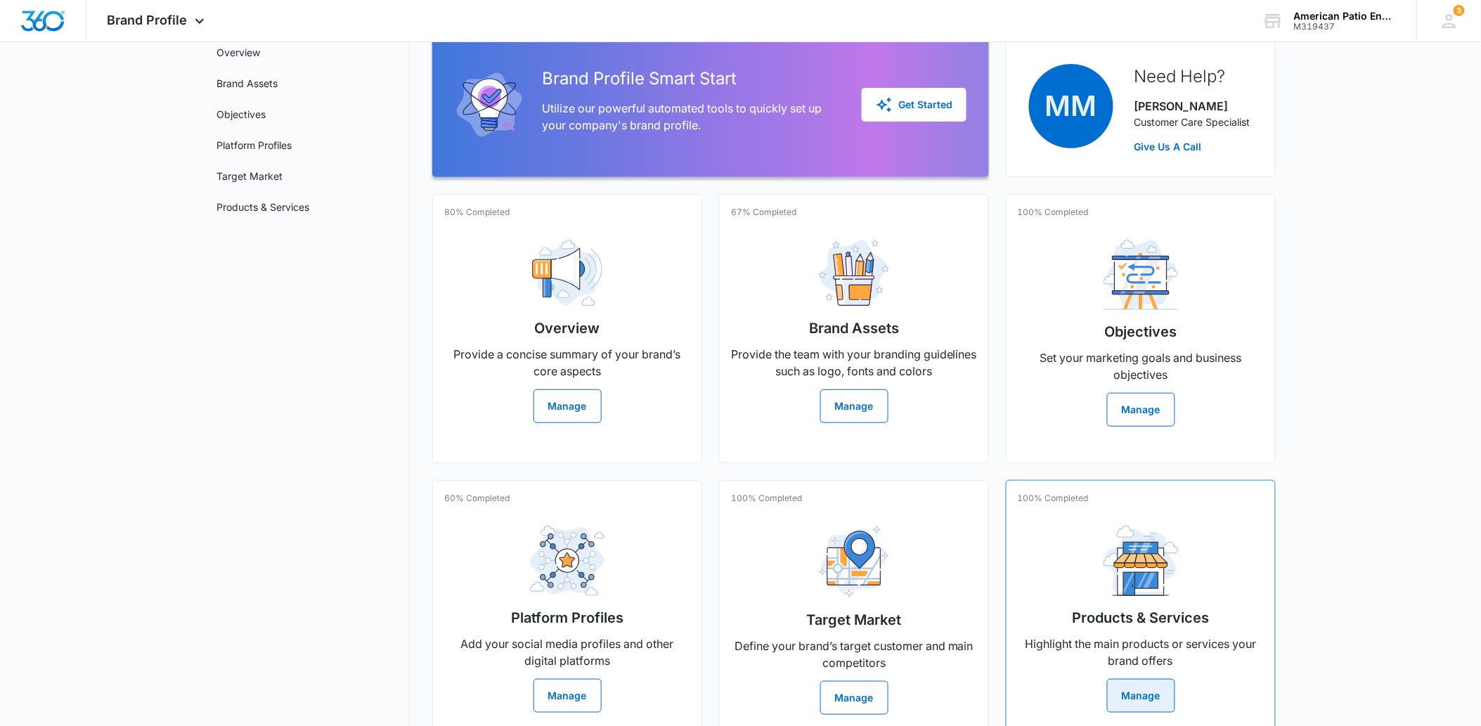
scroll to position [174, 0]
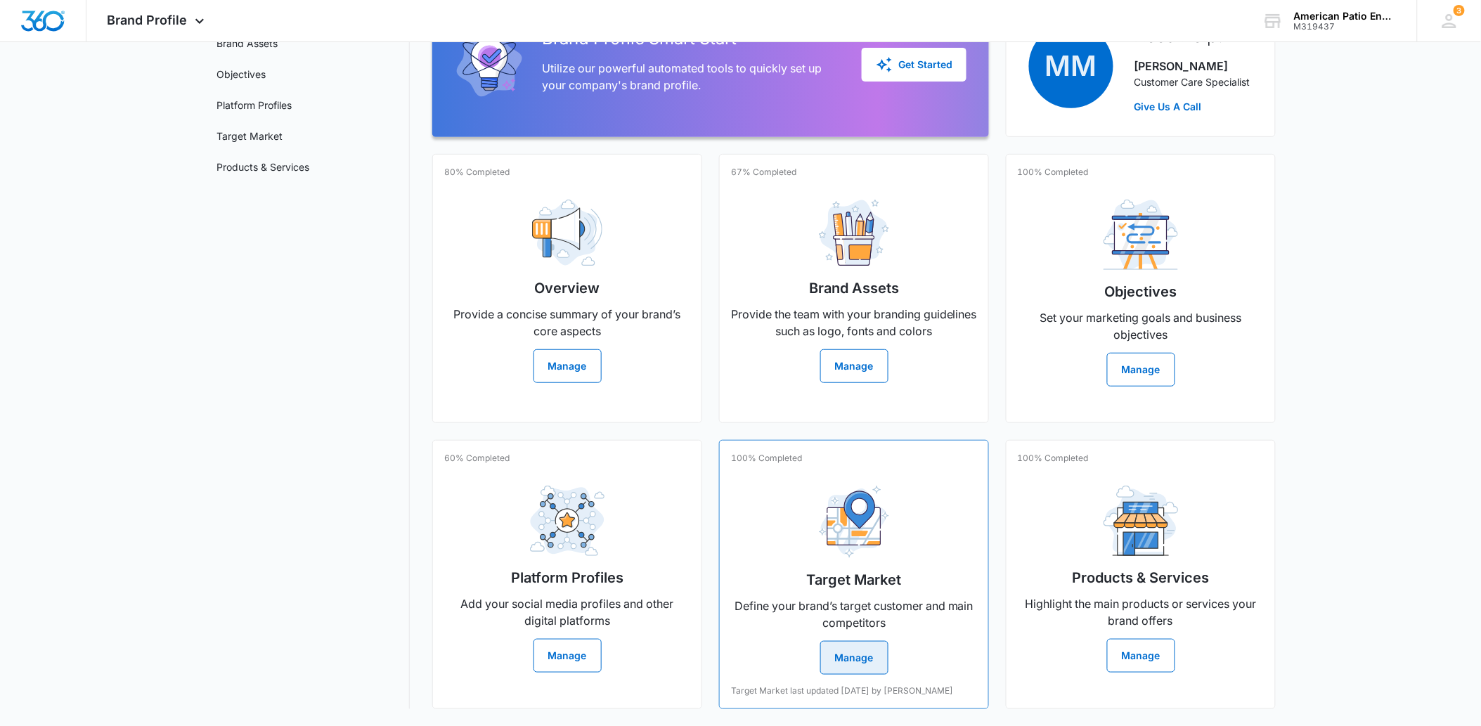
click at [852, 647] on button "Manage" at bounding box center [854, 658] width 68 height 34
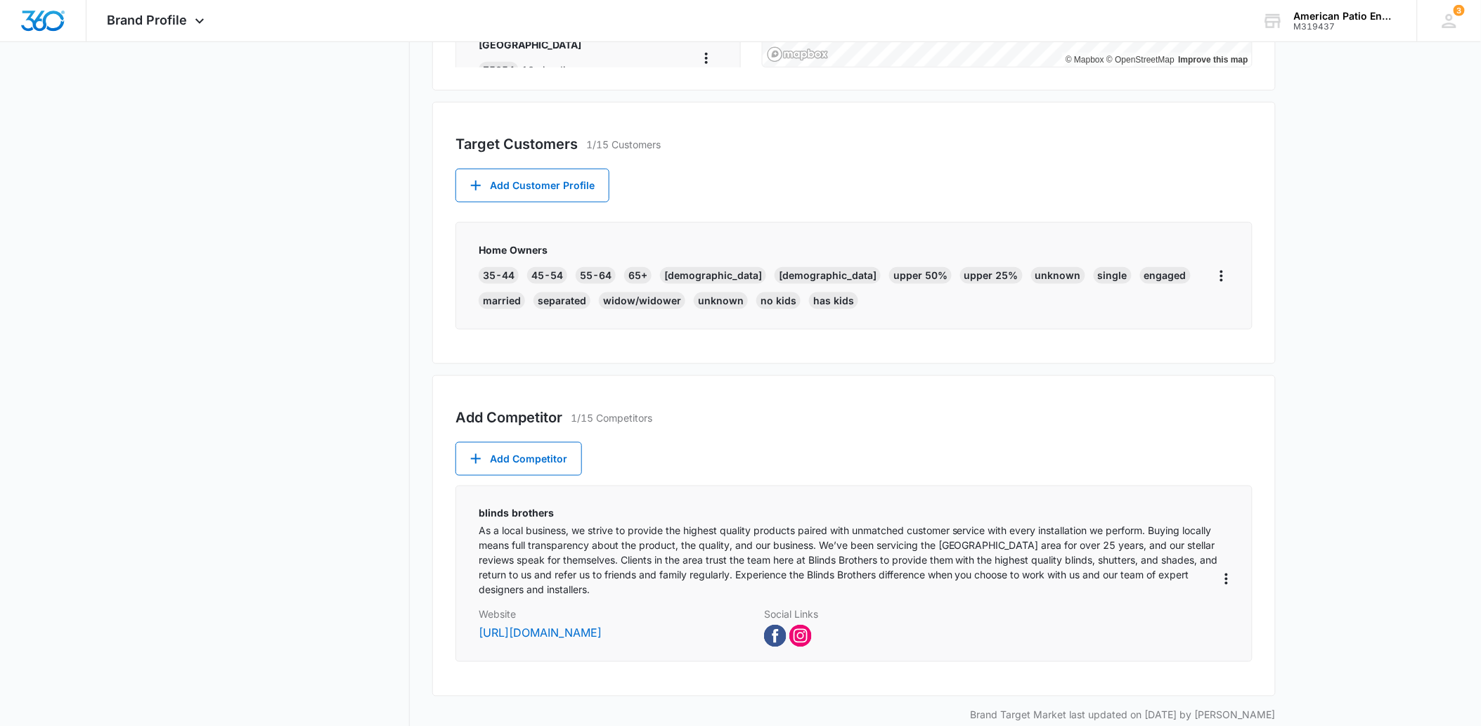
scroll to position [468, 0]
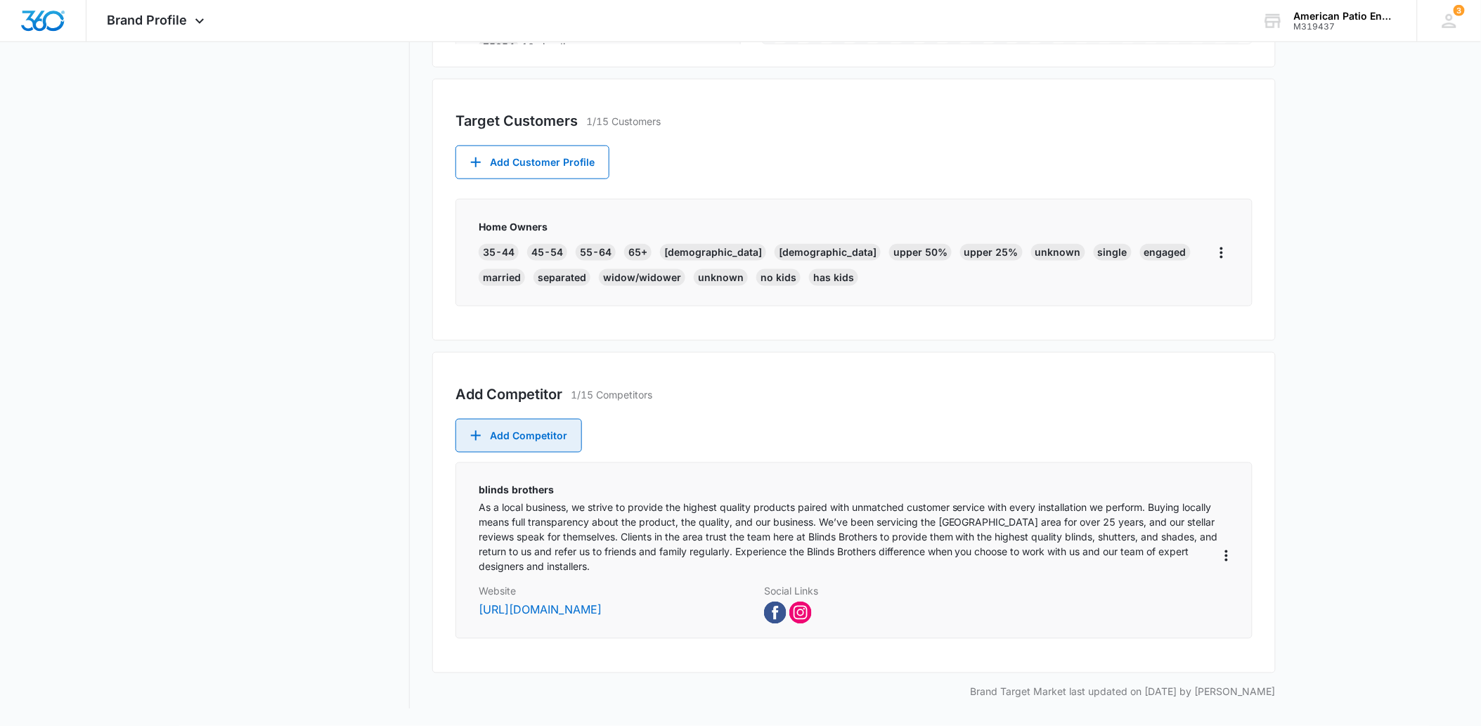
click at [567, 436] on button "Add Competitor" at bounding box center [519, 436] width 127 height 34
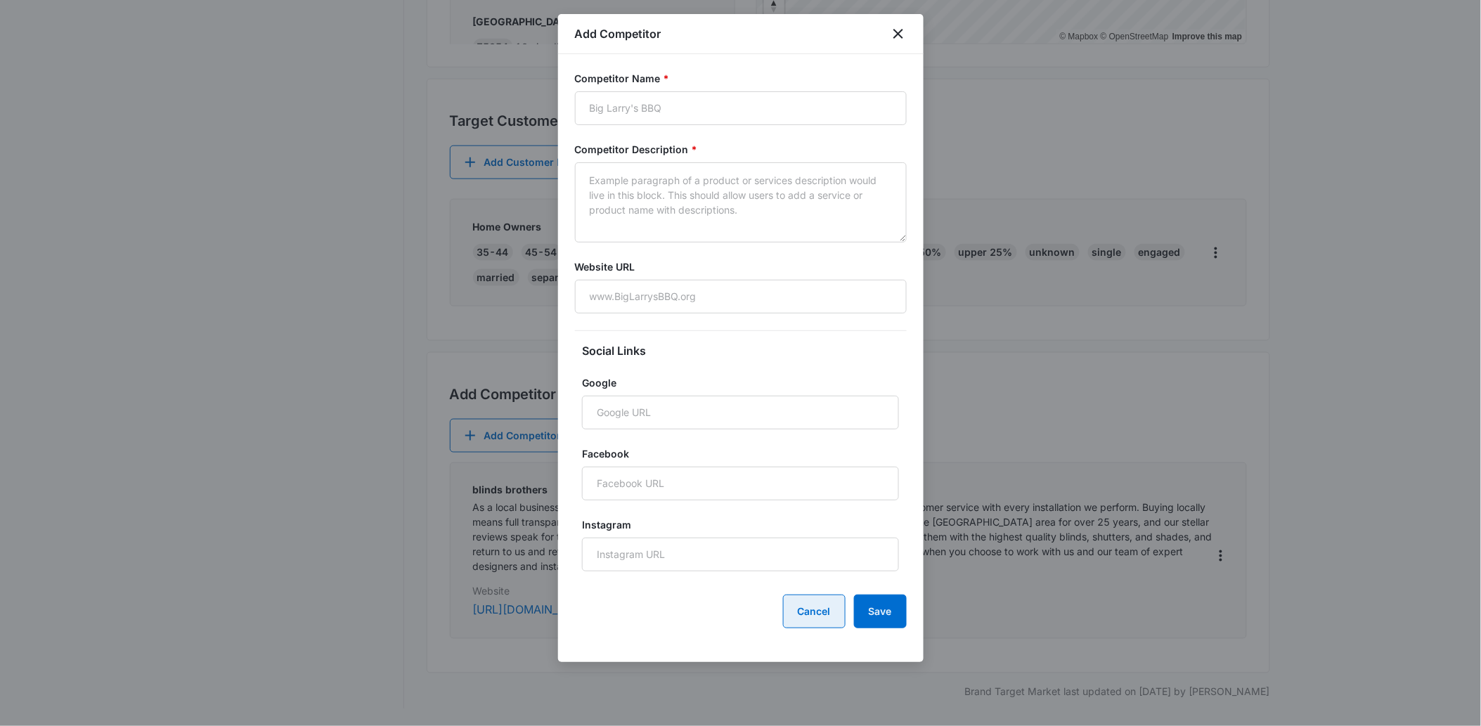
click at [816, 615] on button "Cancel" at bounding box center [814, 612] width 63 height 34
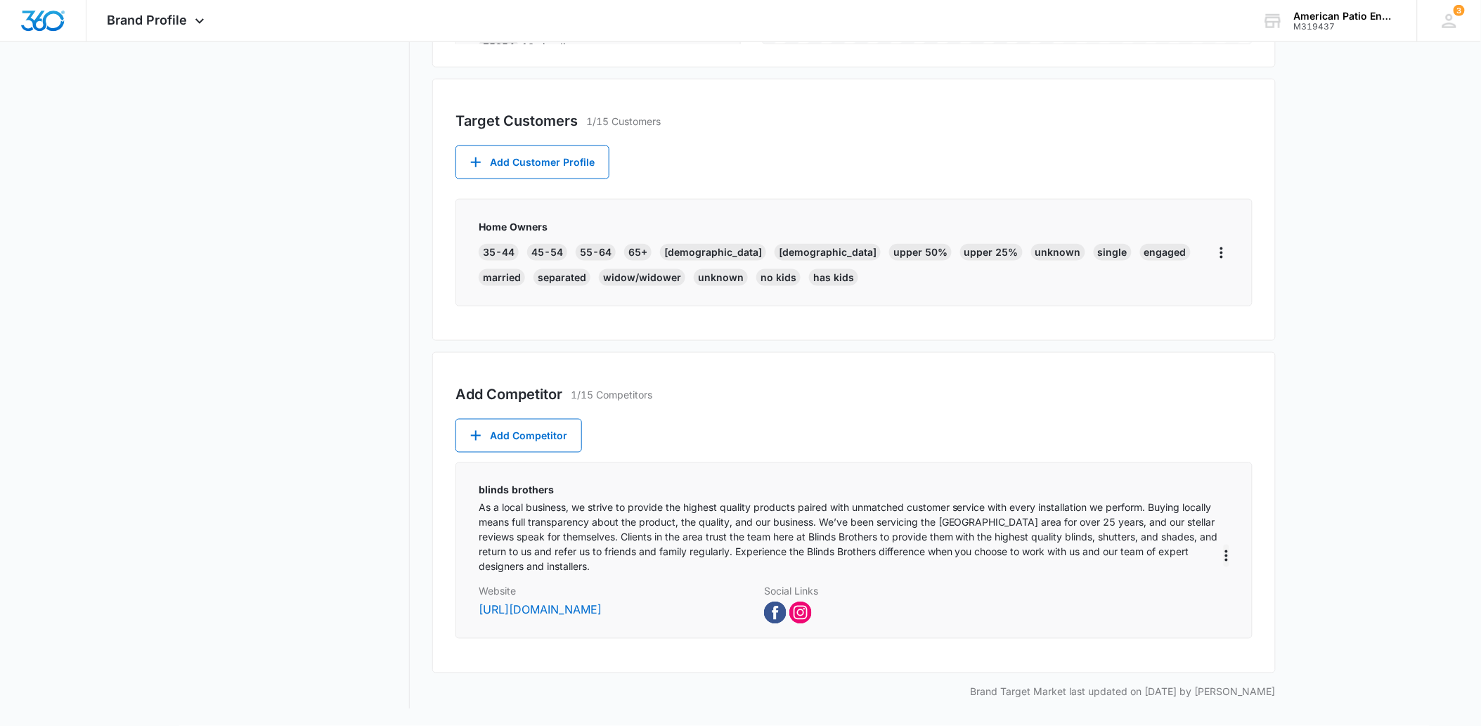
click at [1227, 561] on icon "More" at bounding box center [1226, 556] width 17 height 17
click at [1306, 473] on main "Brand Profile Getting Started Overview Brand Assets Objectives Platform Profile…" at bounding box center [740, 172] width 1481 height 1107
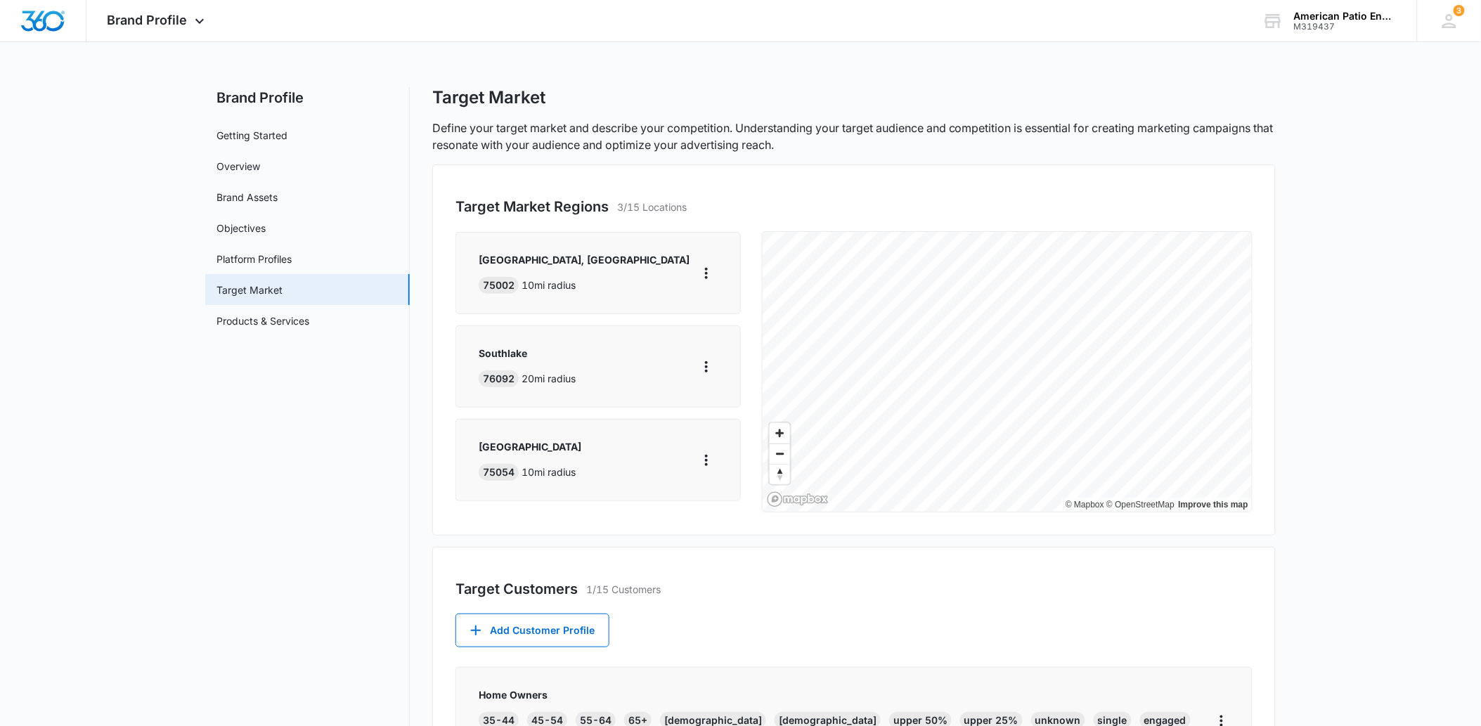
scroll to position [0, 0]
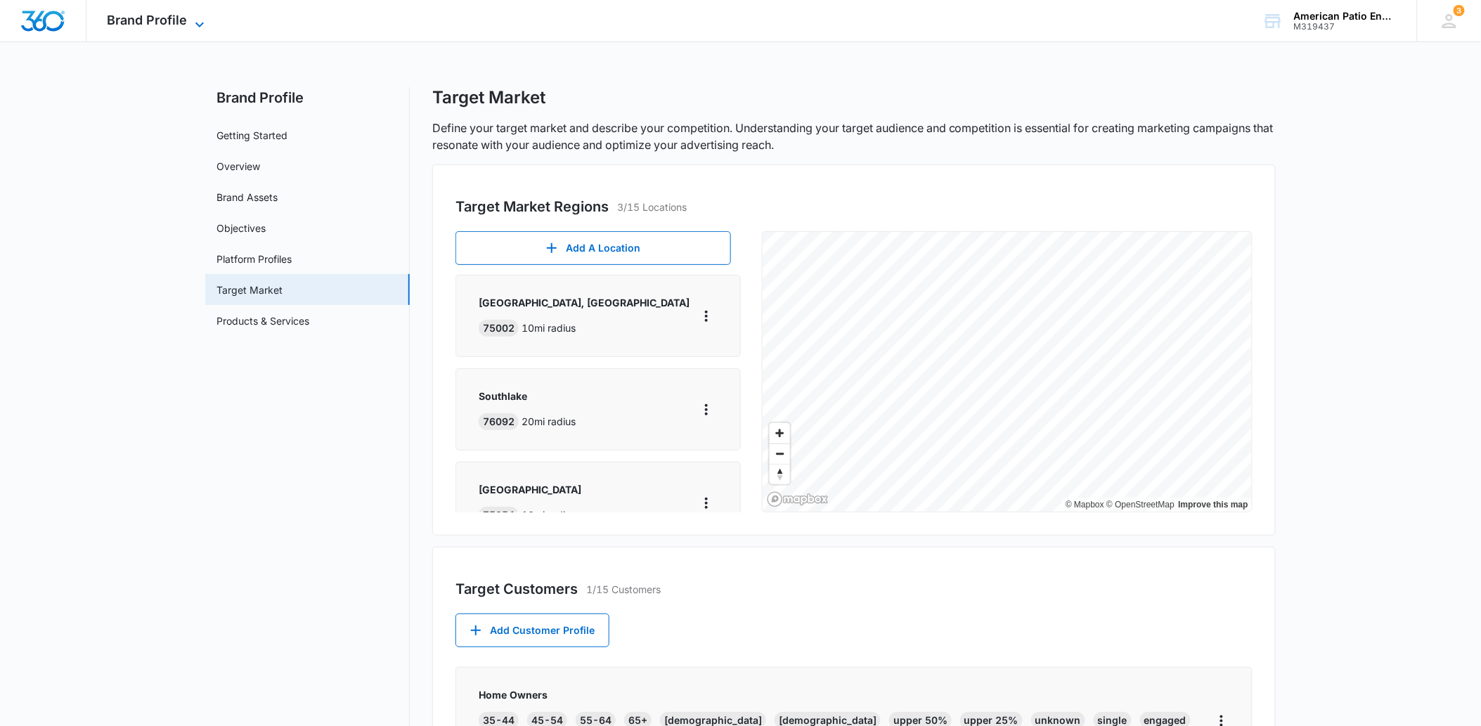
click at [129, 13] on span "Brand Profile" at bounding box center [148, 20] width 80 height 15
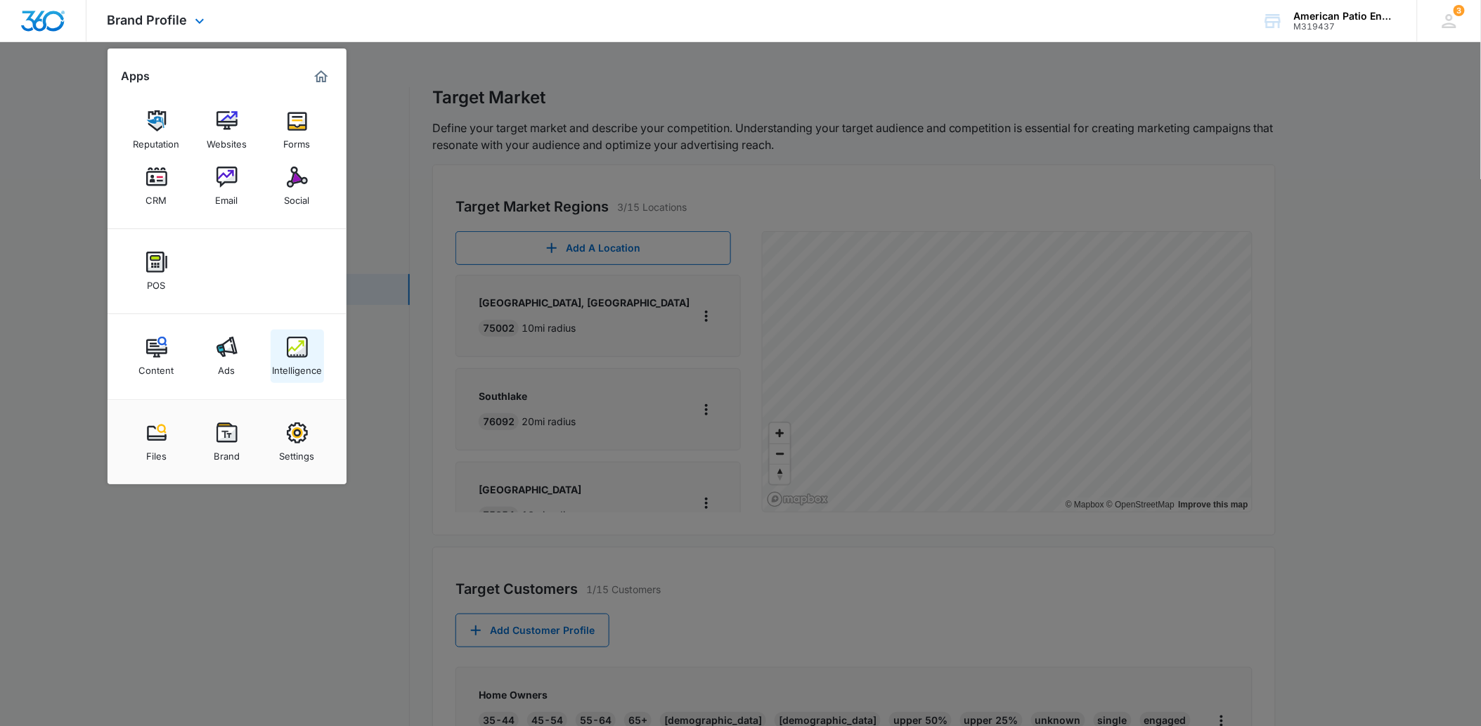
click at [290, 337] on img at bounding box center [297, 347] width 21 height 21
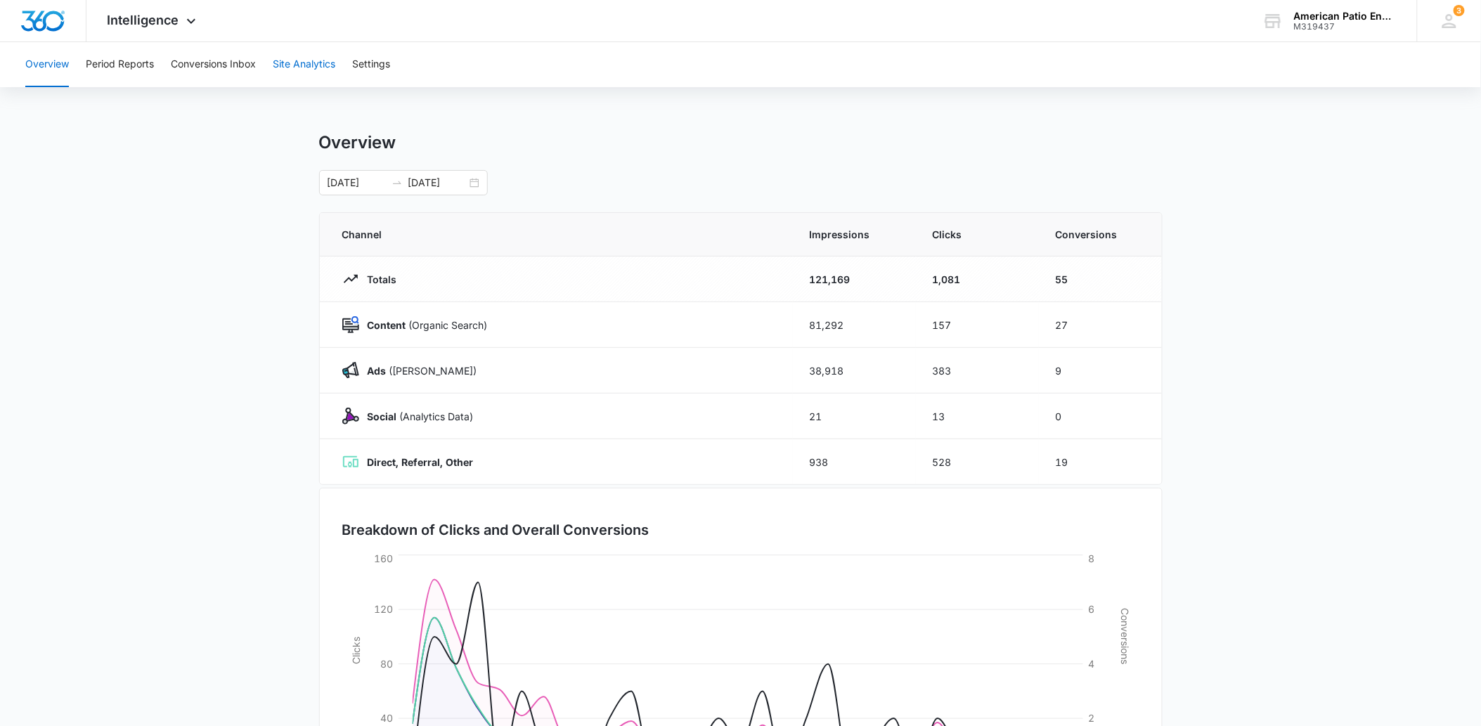
click at [306, 64] on button "Site Analytics" at bounding box center [304, 64] width 63 height 45
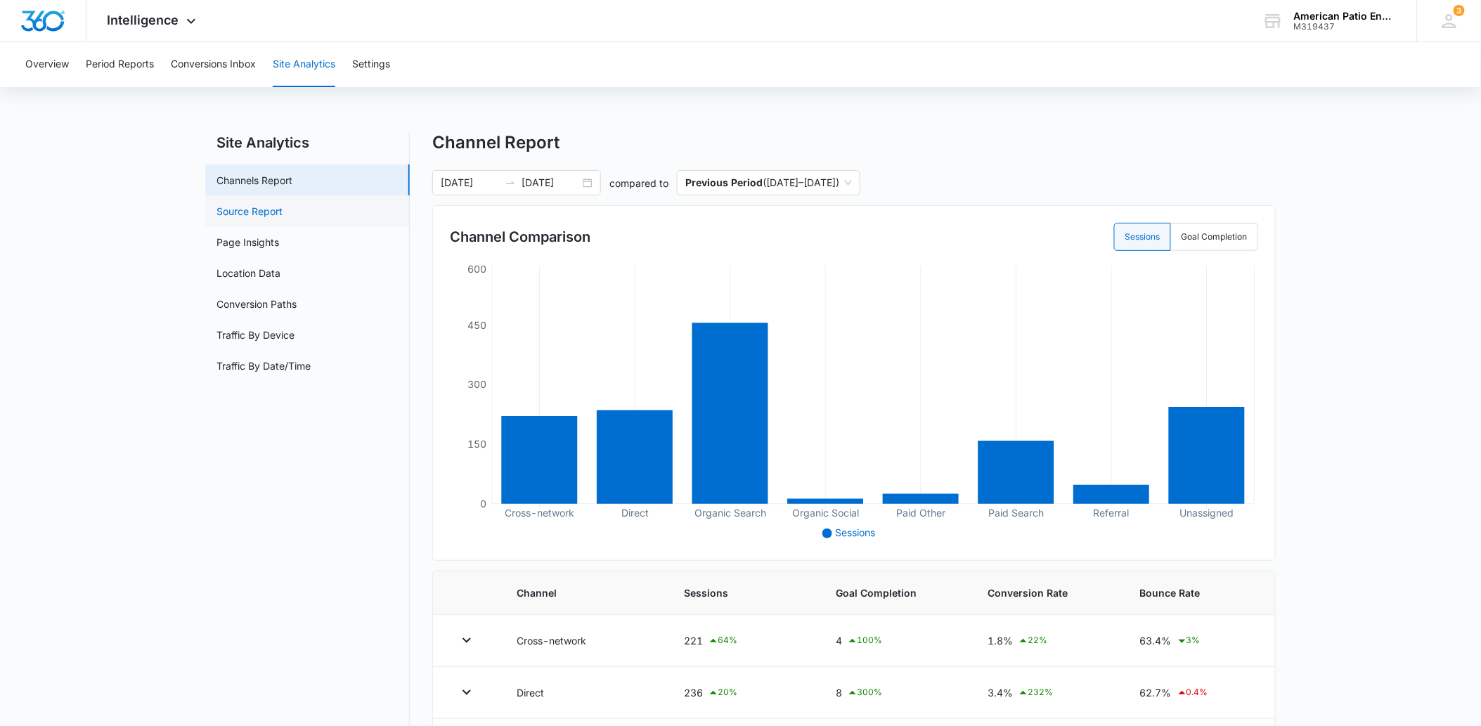
click at [283, 212] on link "Source Report" at bounding box center [250, 211] width 66 height 15
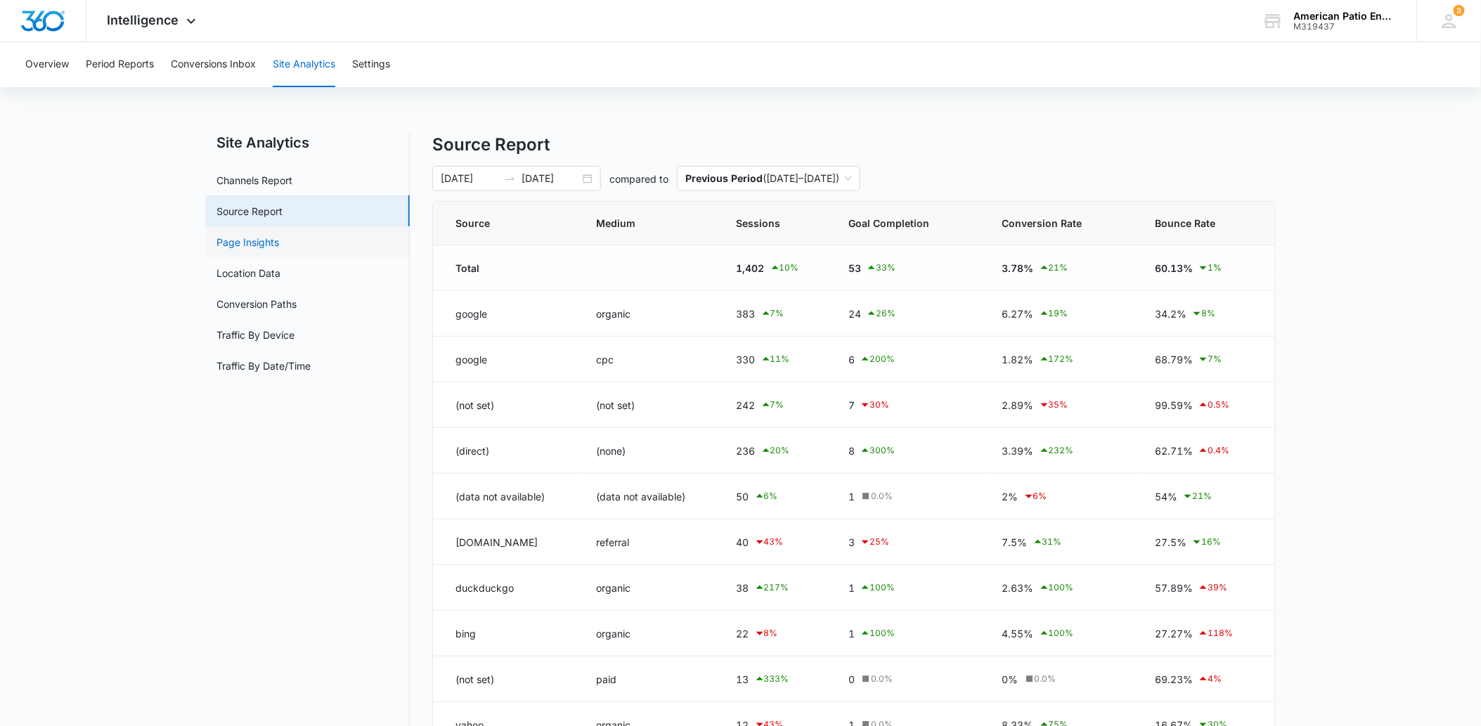
click at [244, 240] on link "Page Insights" at bounding box center [248, 242] width 63 height 15
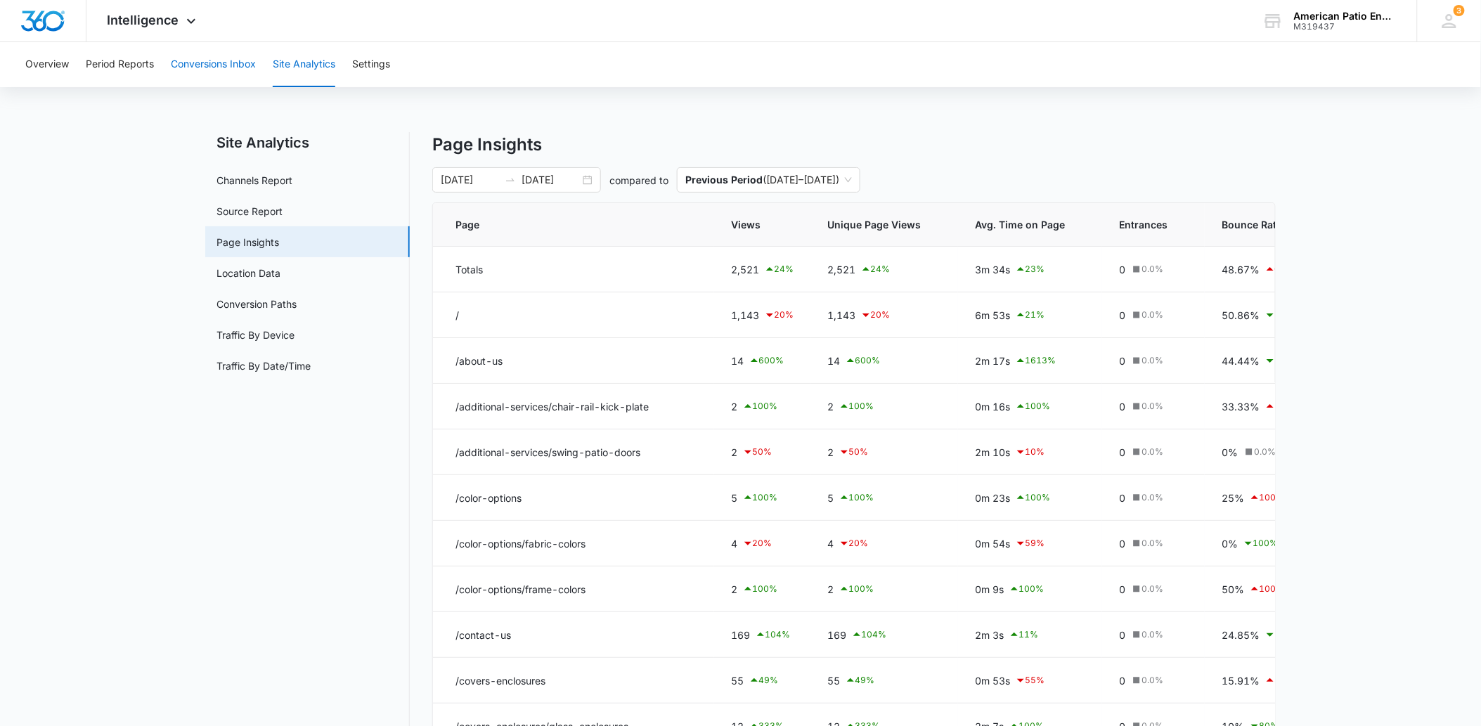
click at [230, 65] on button "Conversions Inbox" at bounding box center [213, 64] width 85 height 45
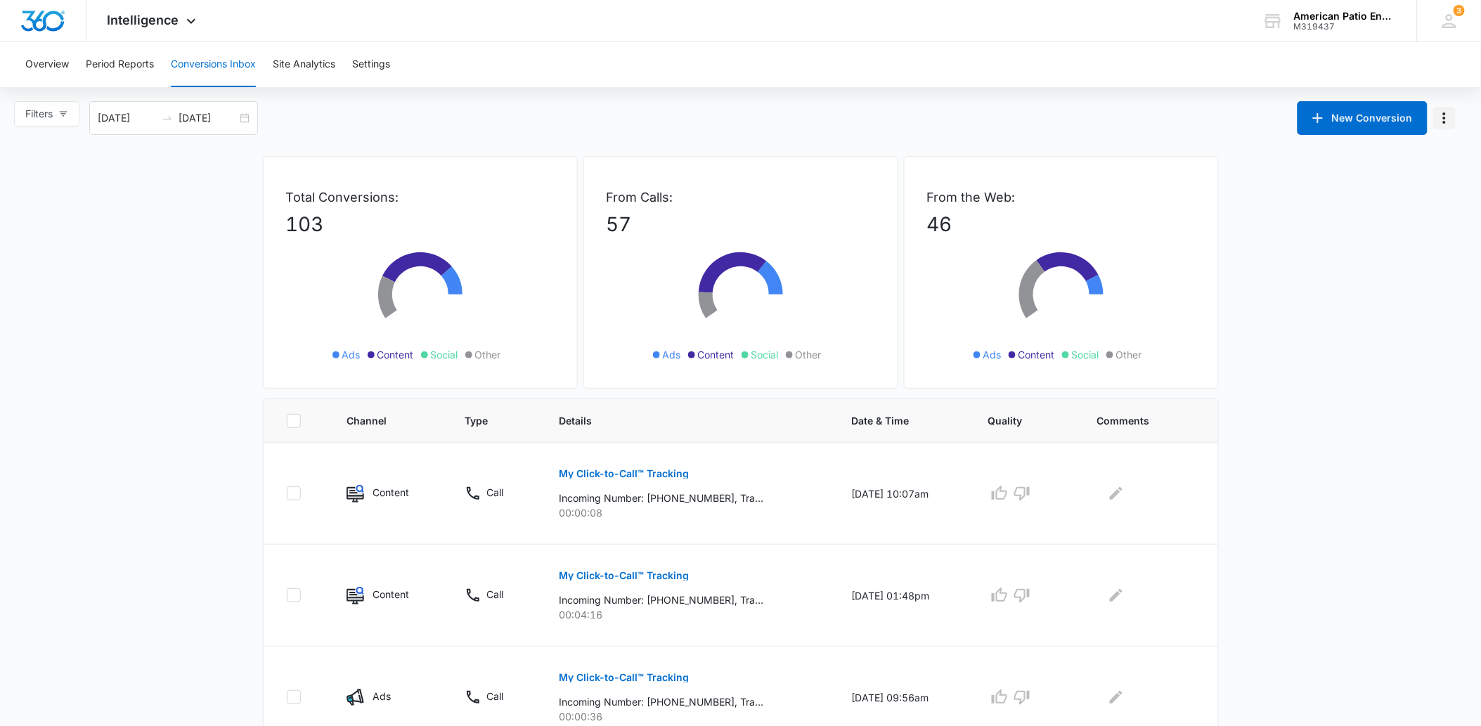
click at [1445, 110] on icon "Manage Numbers" at bounding box center [1444, 118] width 17 height 17
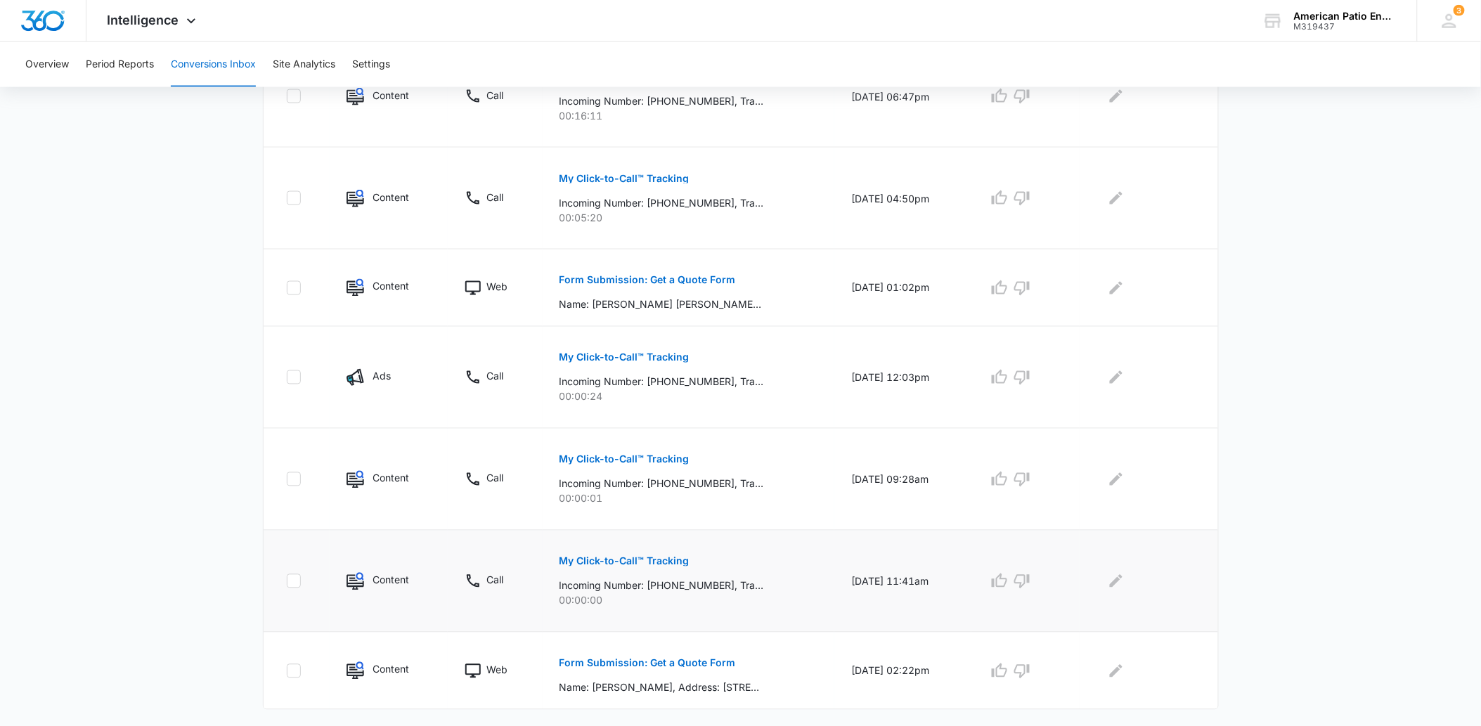
scroll to position [731, 0]
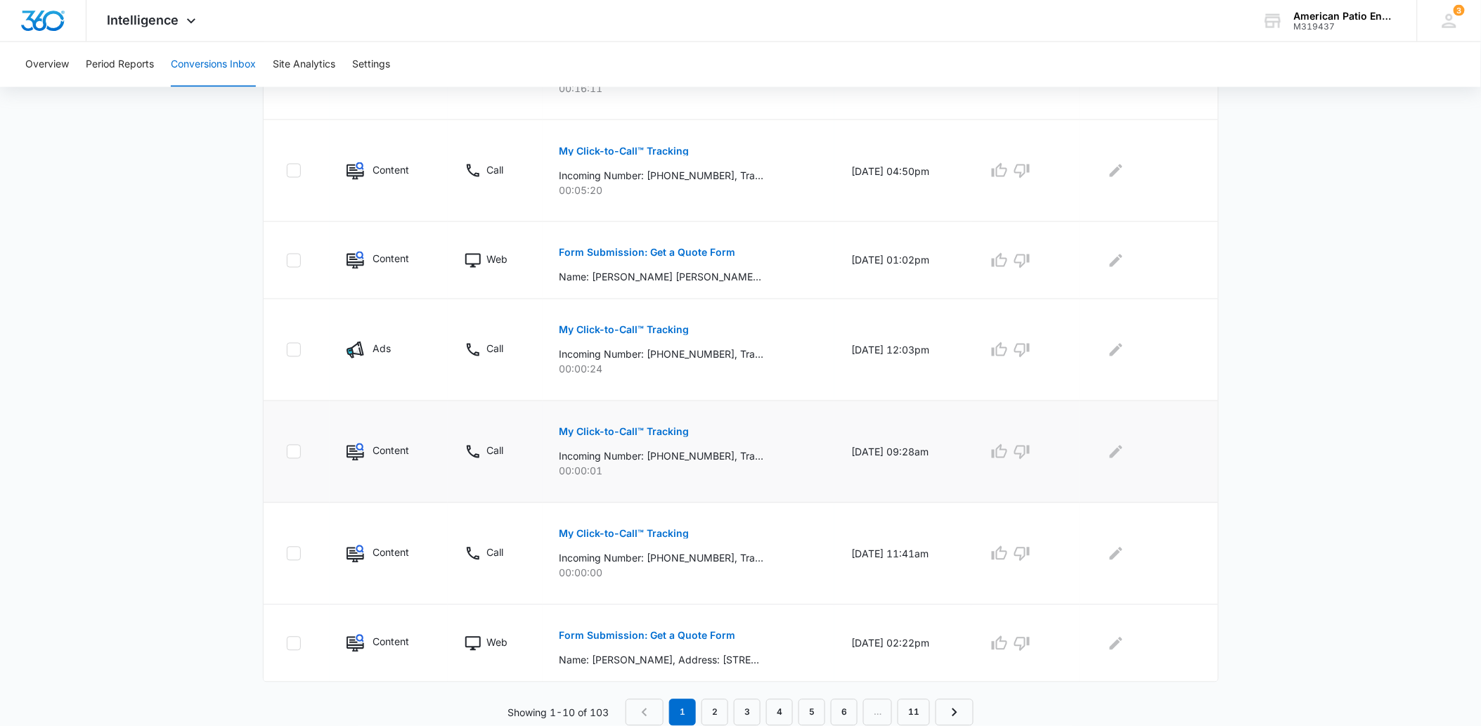
click at [299, 451] on icon at bounding box center [294, 452] width 13 height 13
click at [287, 452] on input "checkbox" at bounding box center [286, 452] width 1 height 1
click at [354, 448] on img at bounding box center [356, 453] width 18 height 18
drag, startPoint x: 291, startPoint y: 467, endPoint x: 299, endPoint y: 451, distance: 17.9
click at [292, 465] on td at bounding box center [297, 452] width 66 height 102
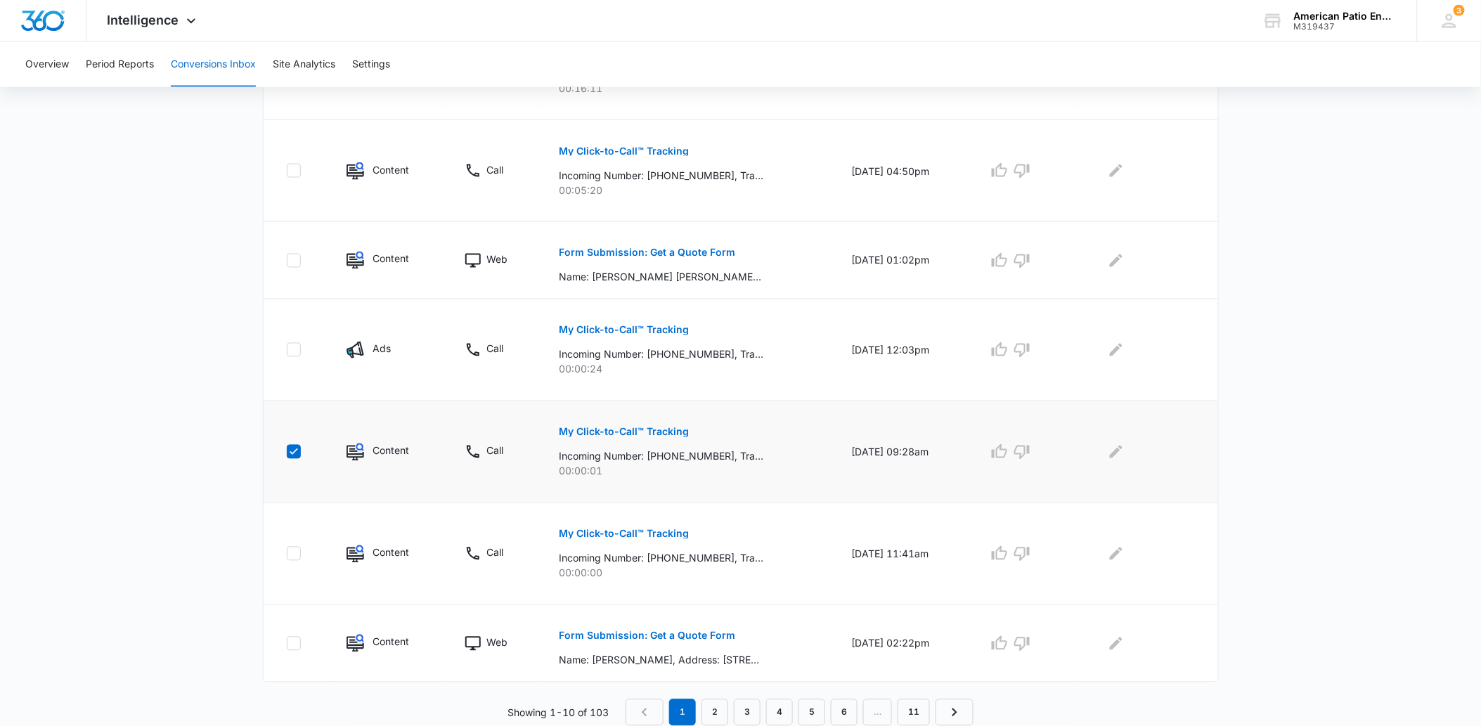
click at [288, 444] on td at bounding box center [297, 452] width 66 height 102
click at [293, 452] on icon at bounding box center [294, 451] width 8 height 6
click at [287, 452] on input "checkbox" at bounding box center [286, 452] width 1 height 1
checkbox input "false"
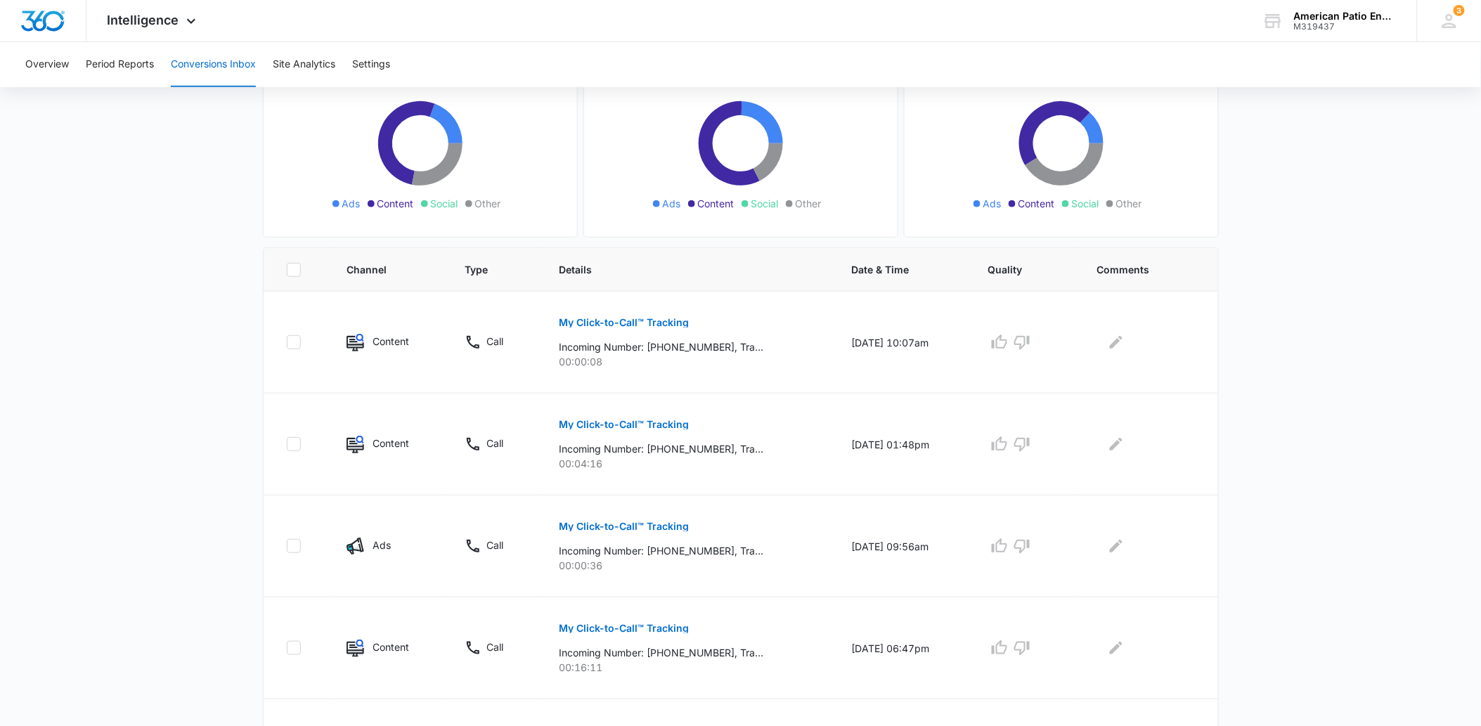
scroll to position [0, 0]
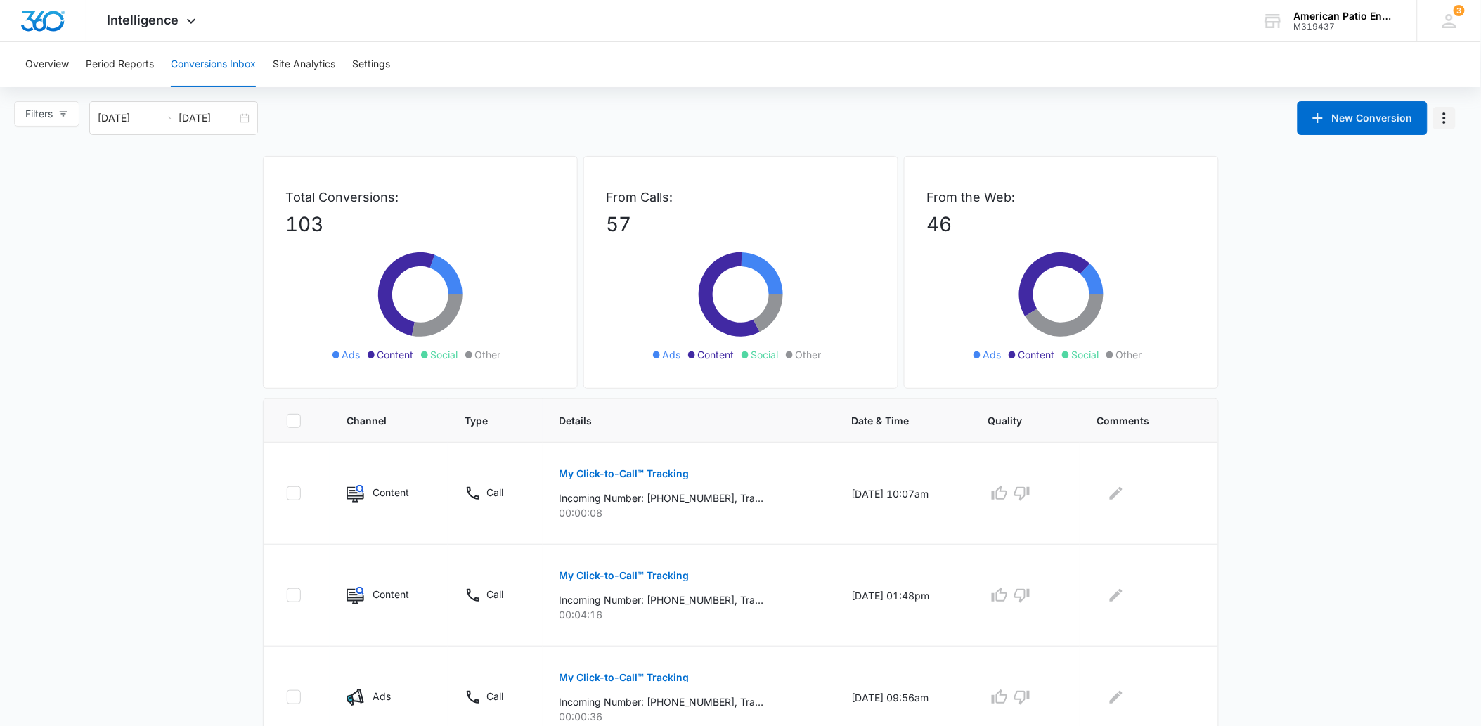
click at [1446, 115] on icon "Manage Numbers" at bounding box center [1444, 118] width 17 height 17
drag, startPoint x: 1446, startPoint y: 115, endPoint x: 1360, endPoint y: 596, distance: 489.1
click at [288, 418] on icon at bounding box center [294, 421] width 13 height 13
click at [287, 420] on input "checkbox" at bounding box center [286, 420] width 1 height 1
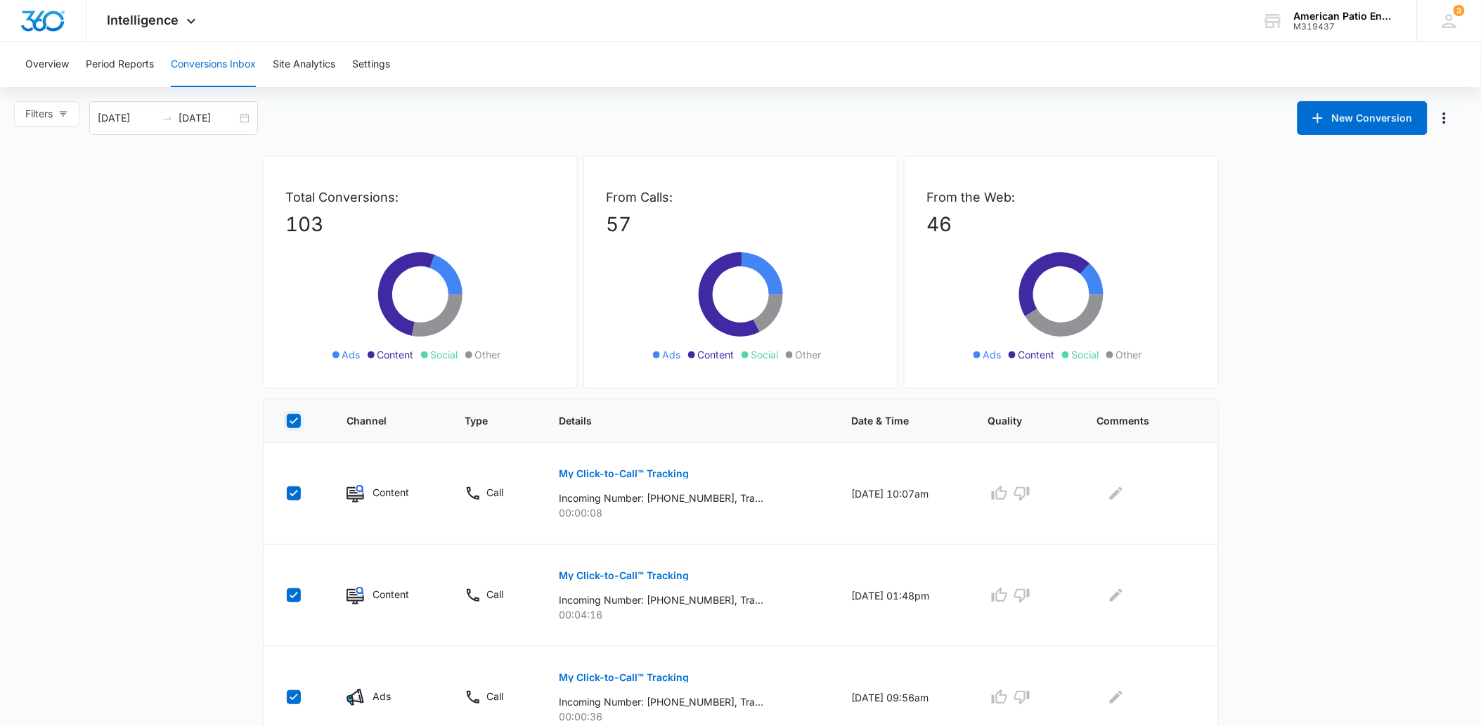
checkbox input "true"
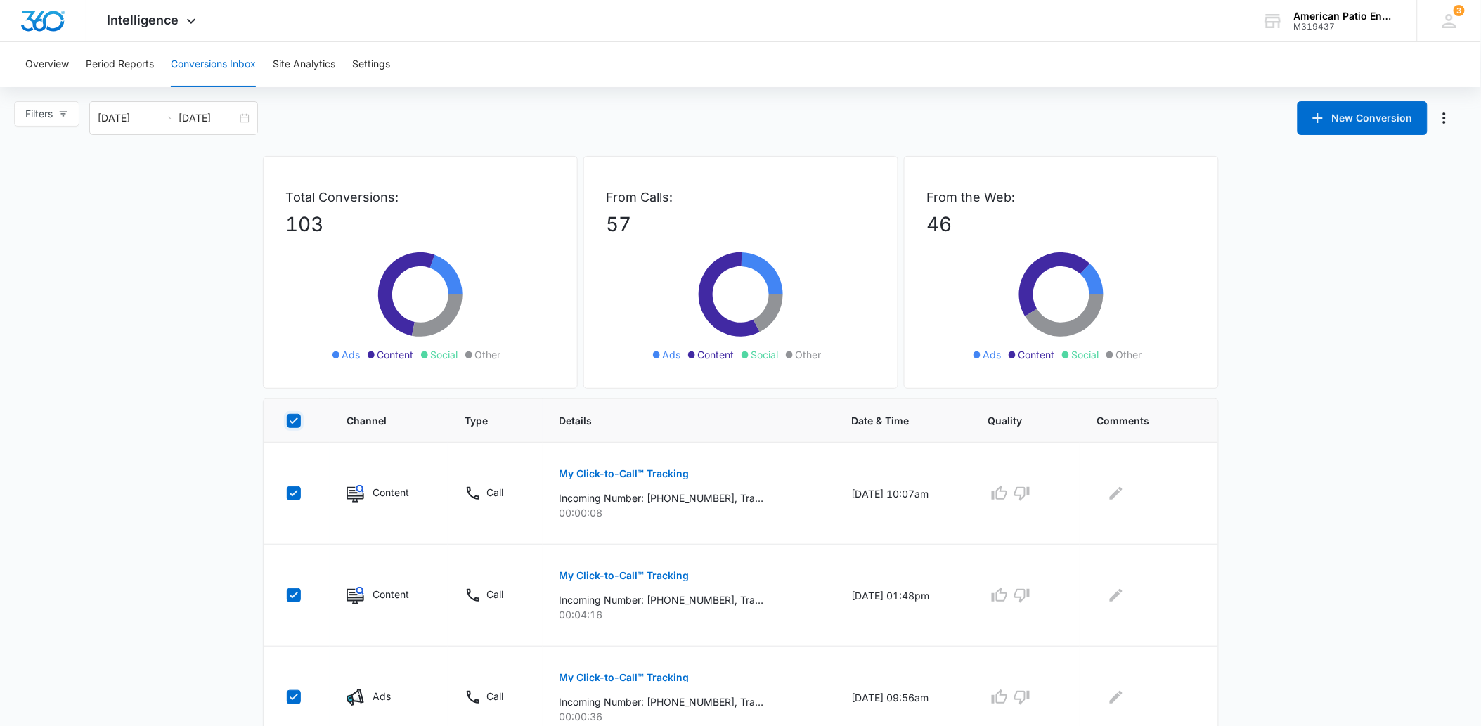
checkbox input "true"
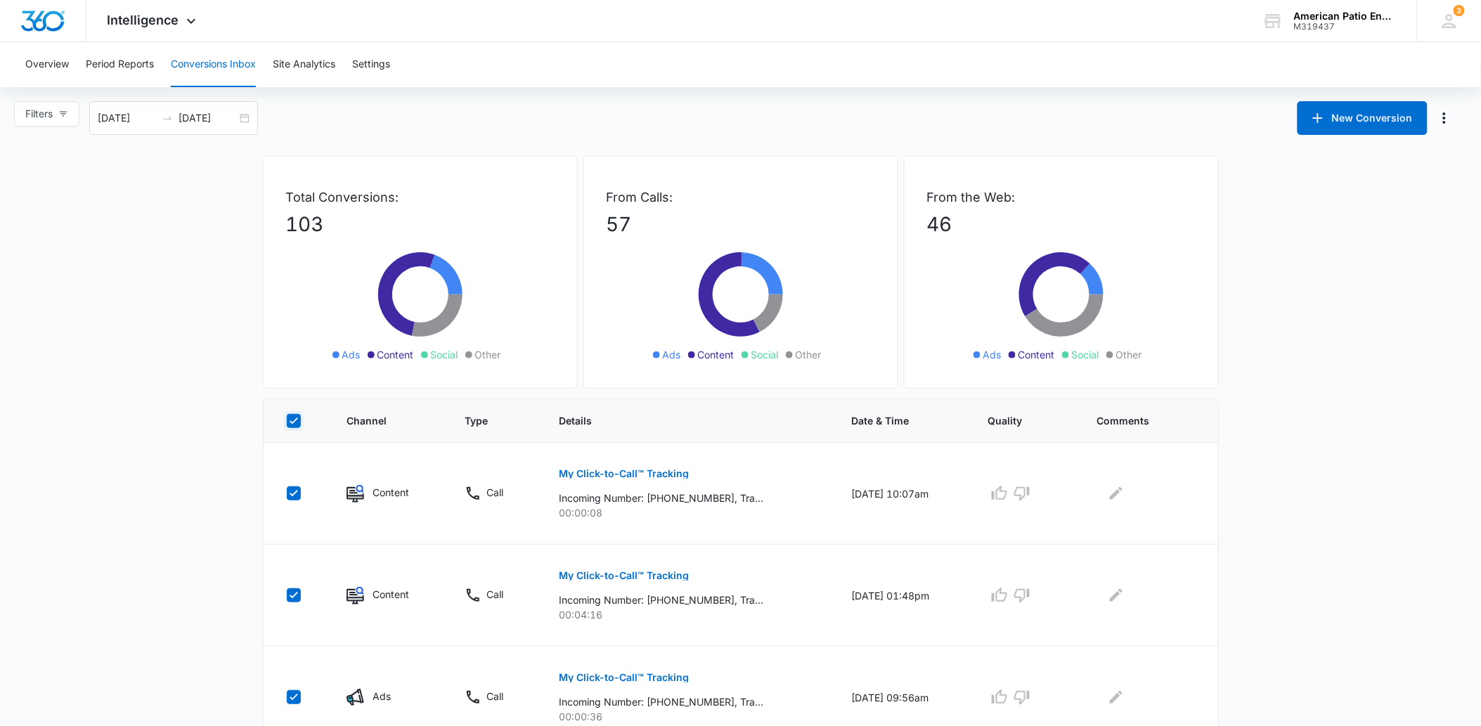
checkbox input "true"
click at [1446, 121] on icon "Manage Numbers" at bounding box center [1444, 118] width 17 height 17
click at [32, 120] on span "Filters" at bounding box center [38, 113] width 27 height 15
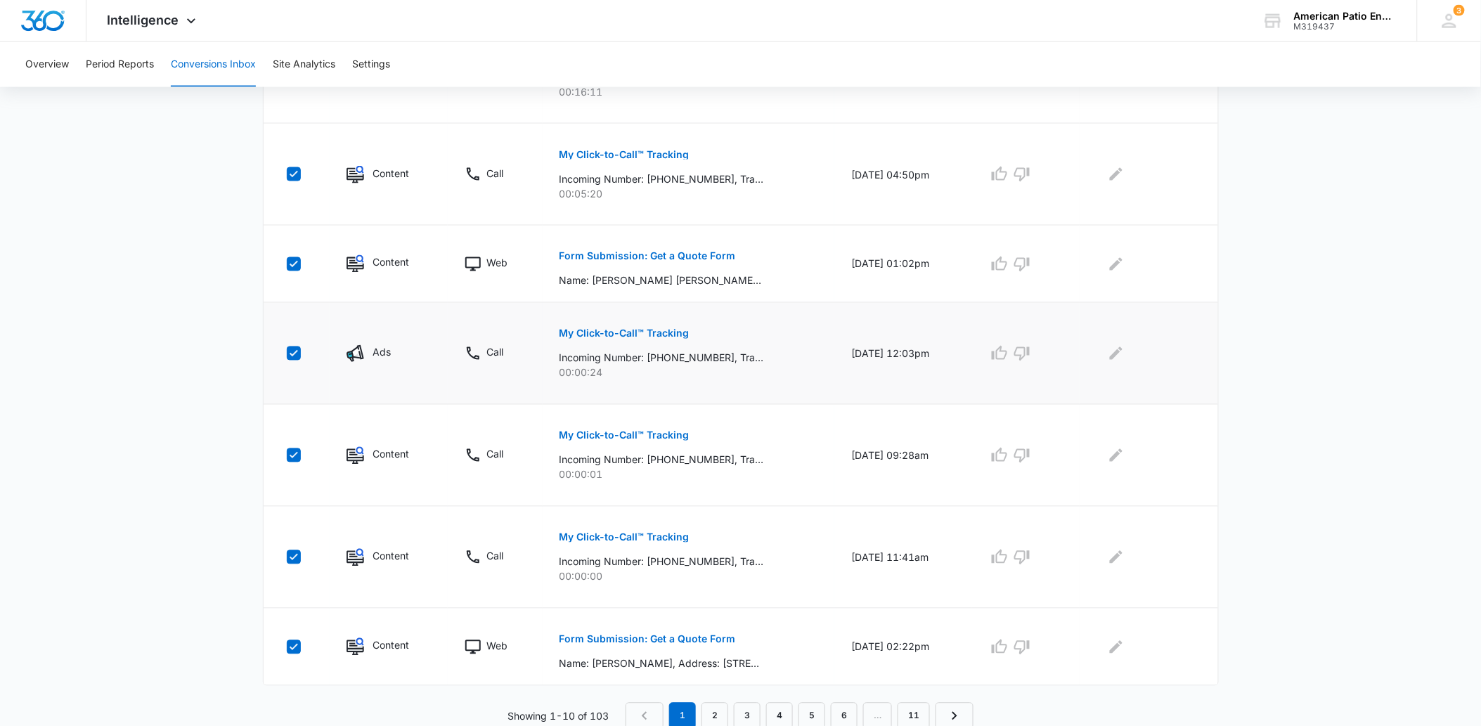
scroll to position [731, 0]
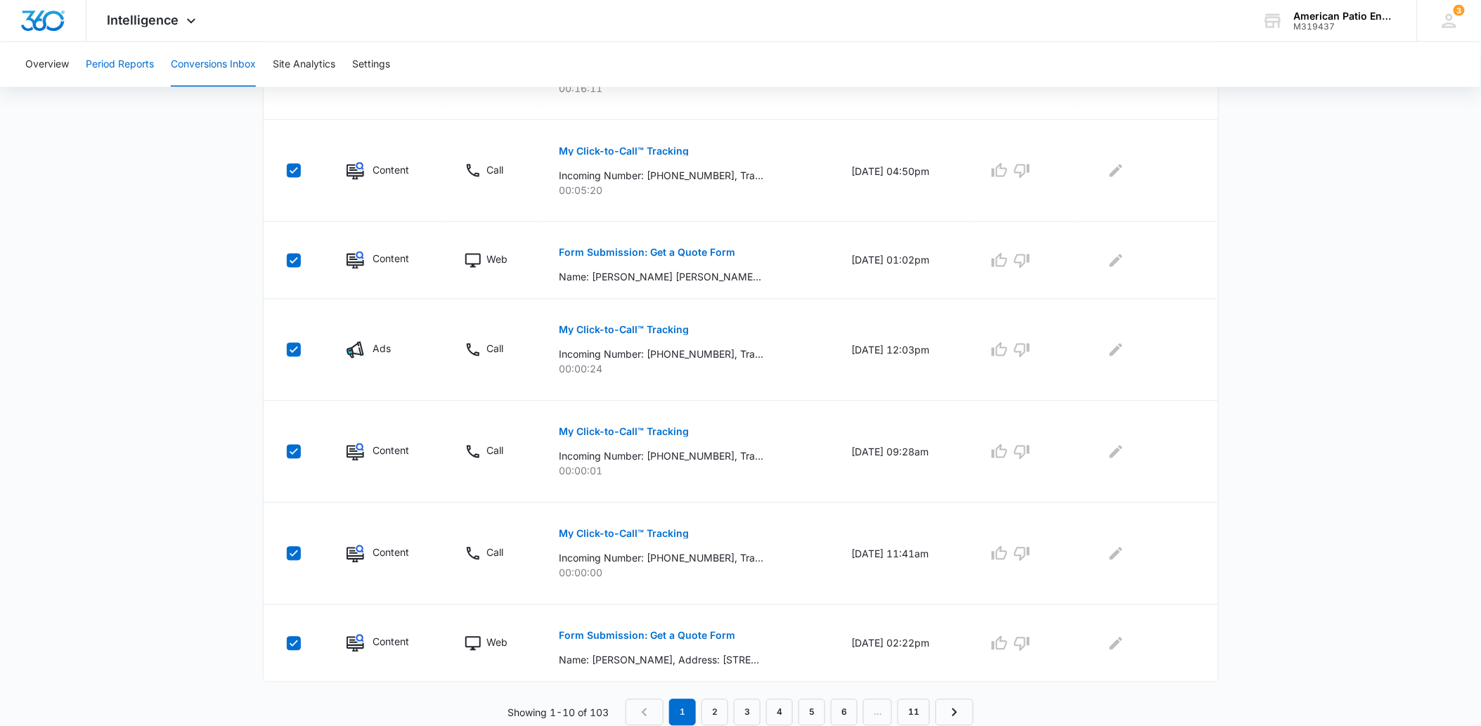
click at [129, 61] on button "Period Reports" at bounding box center [120, 64] width 68 height 45
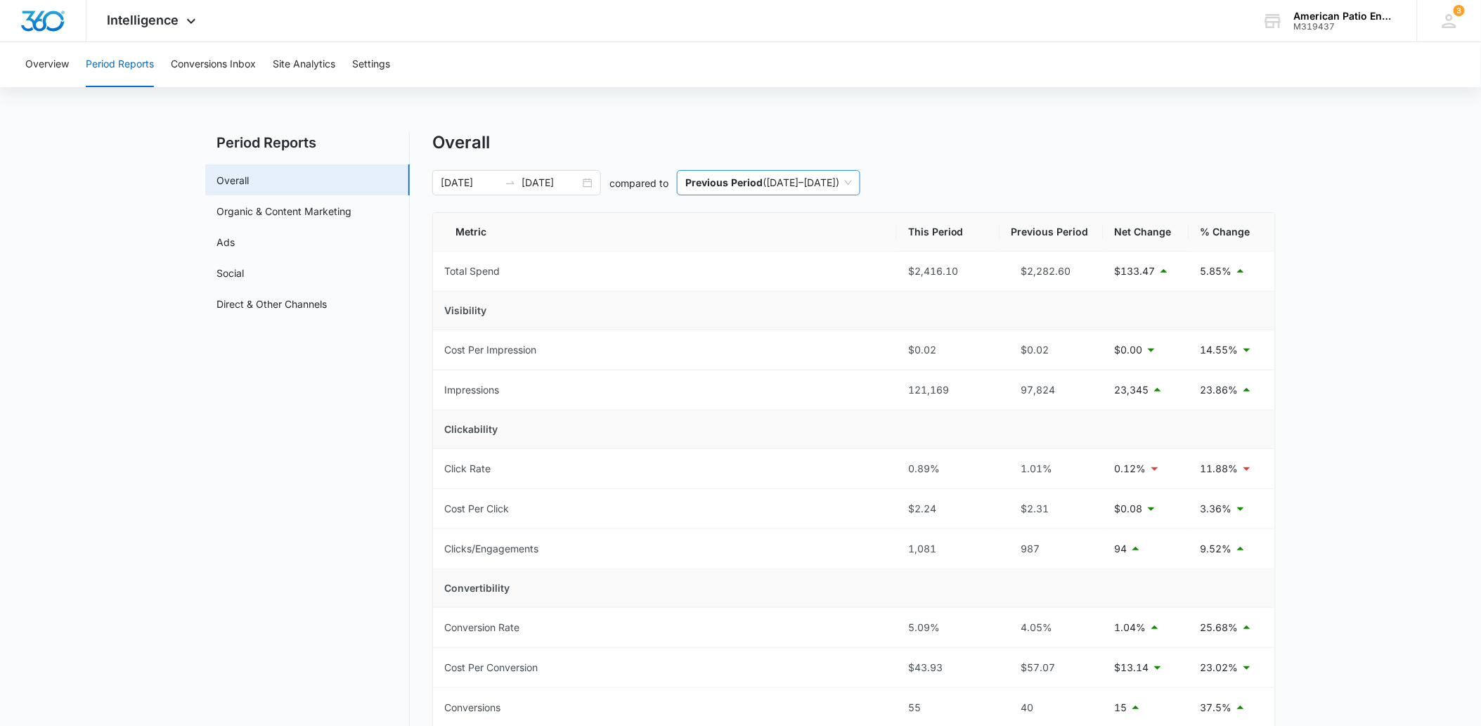
click at [852, 180] on span "Previous Period ( [DATE] – [DATE] )" at bounding box center [768, 183] width 167 height 24
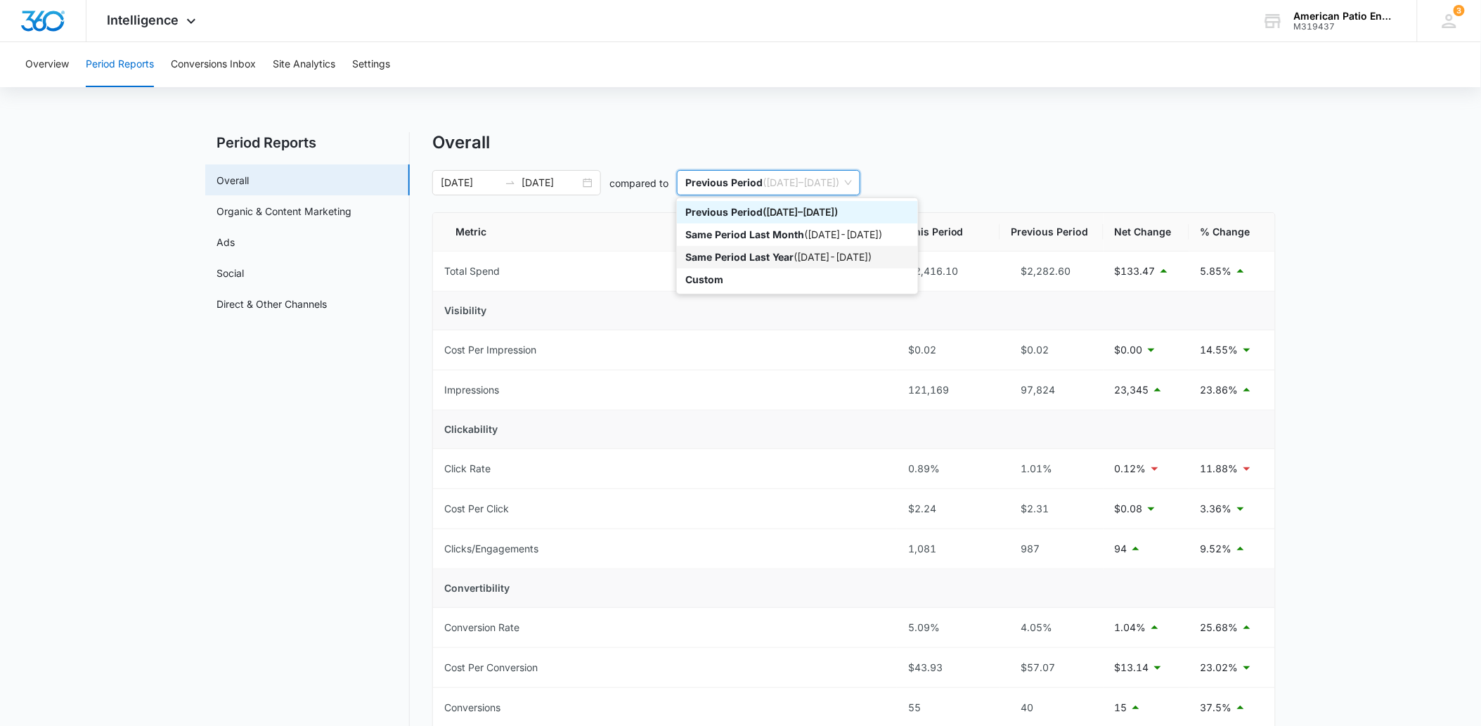
click at [818, 250] on div "Same Period Last Year ( [DATE] - [DATE] )" at bounding box center [797, 257] width 224 height 15
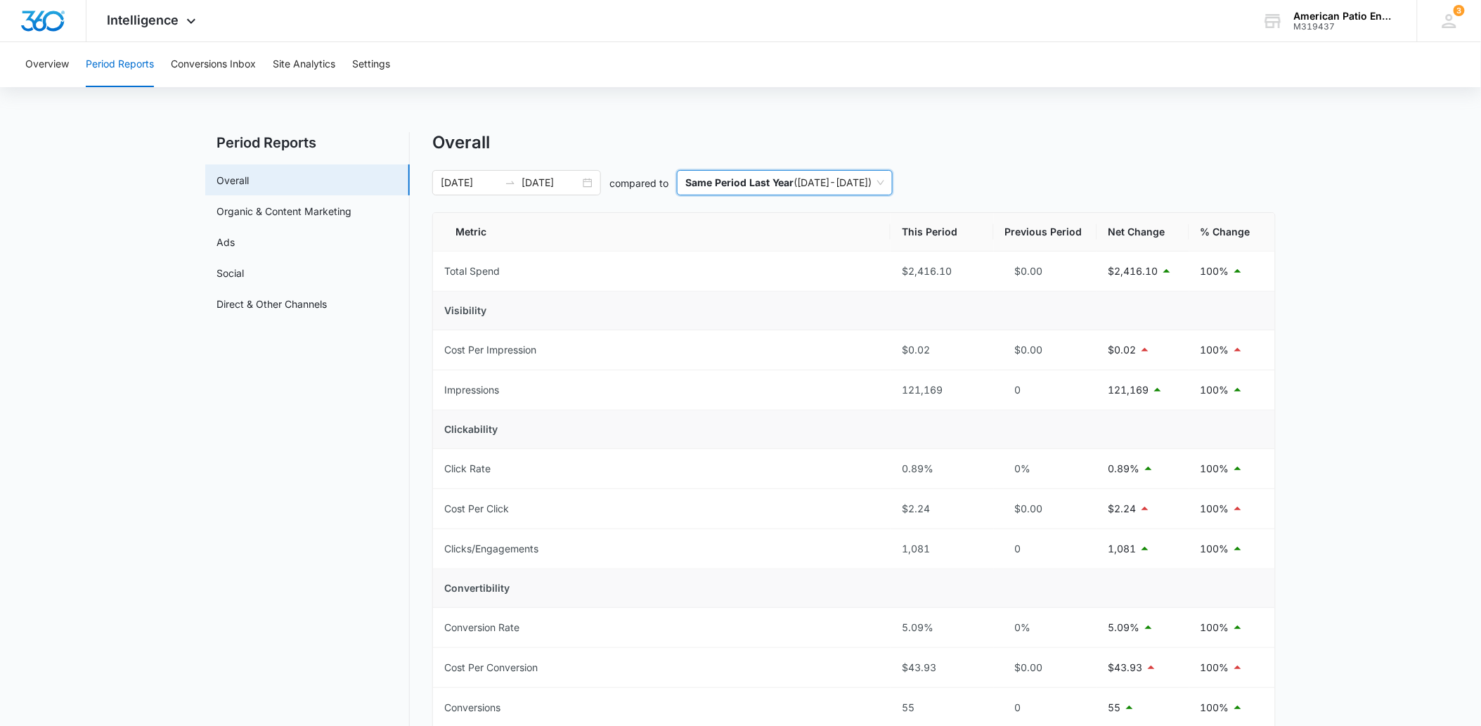
click at [782, 187] on p "Same Period Last Year" at bounding box center [739, 182] width 108 height 12
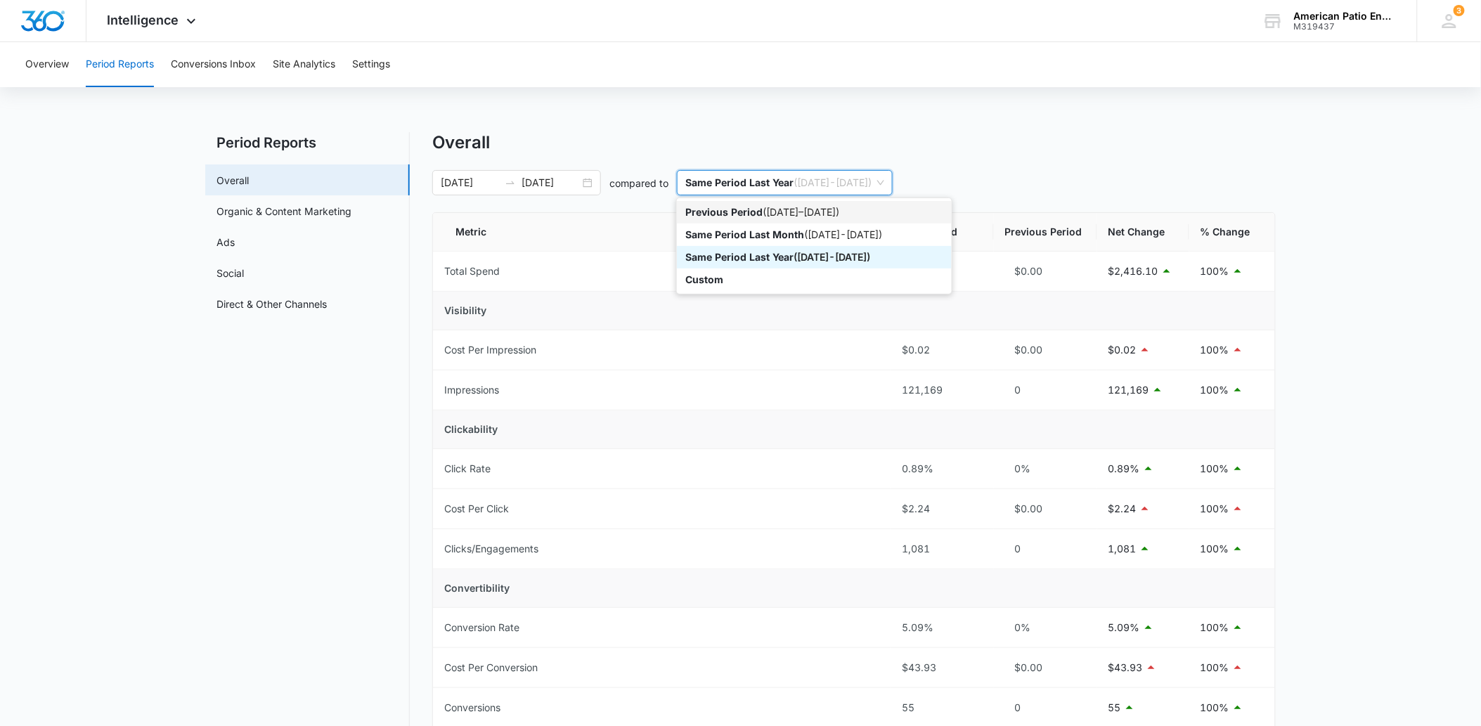
click at [768, 208] on div "Previous Period ( [DATE] – [DATE] )" at bounding box center [814, 212] width 258 height 15
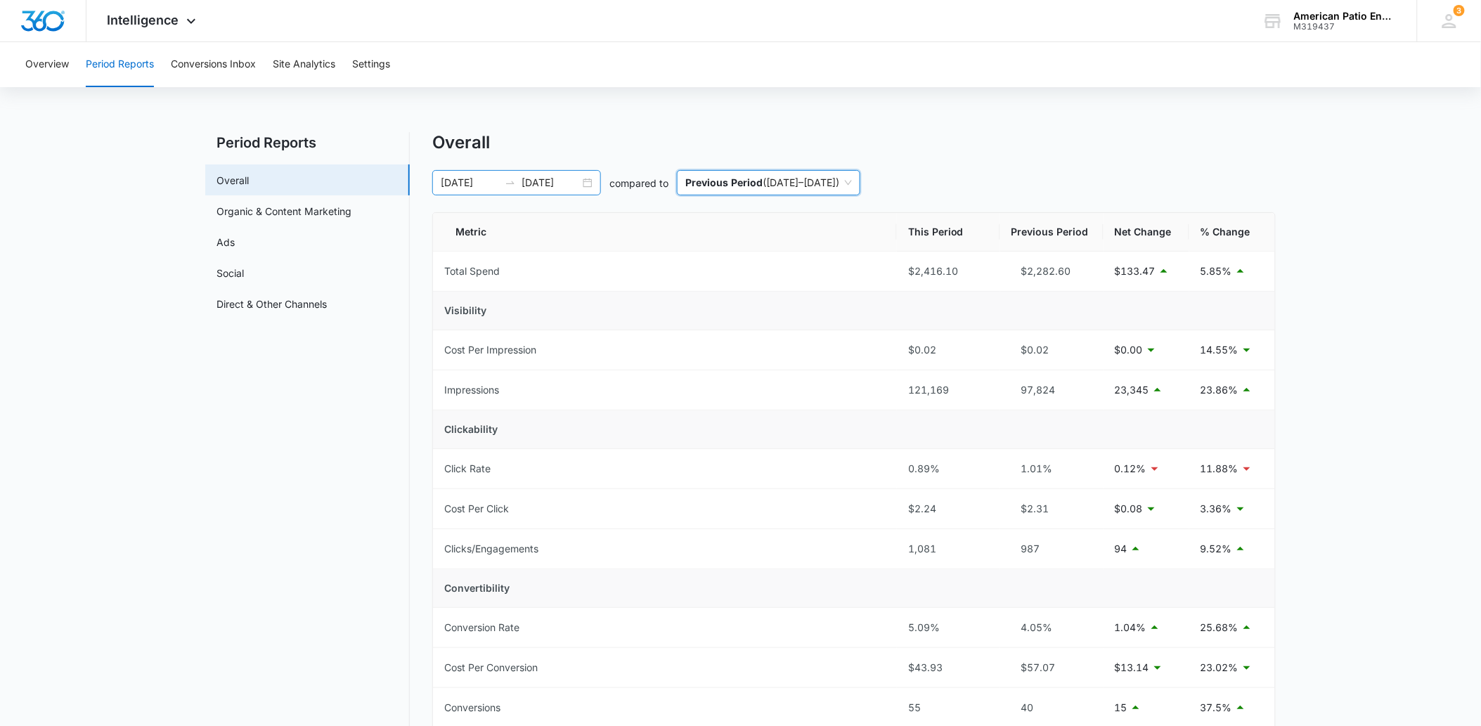
click at [580, 179] on div "[DATE] [DATE]" at bounding box center [516, 182] width 169 height 25
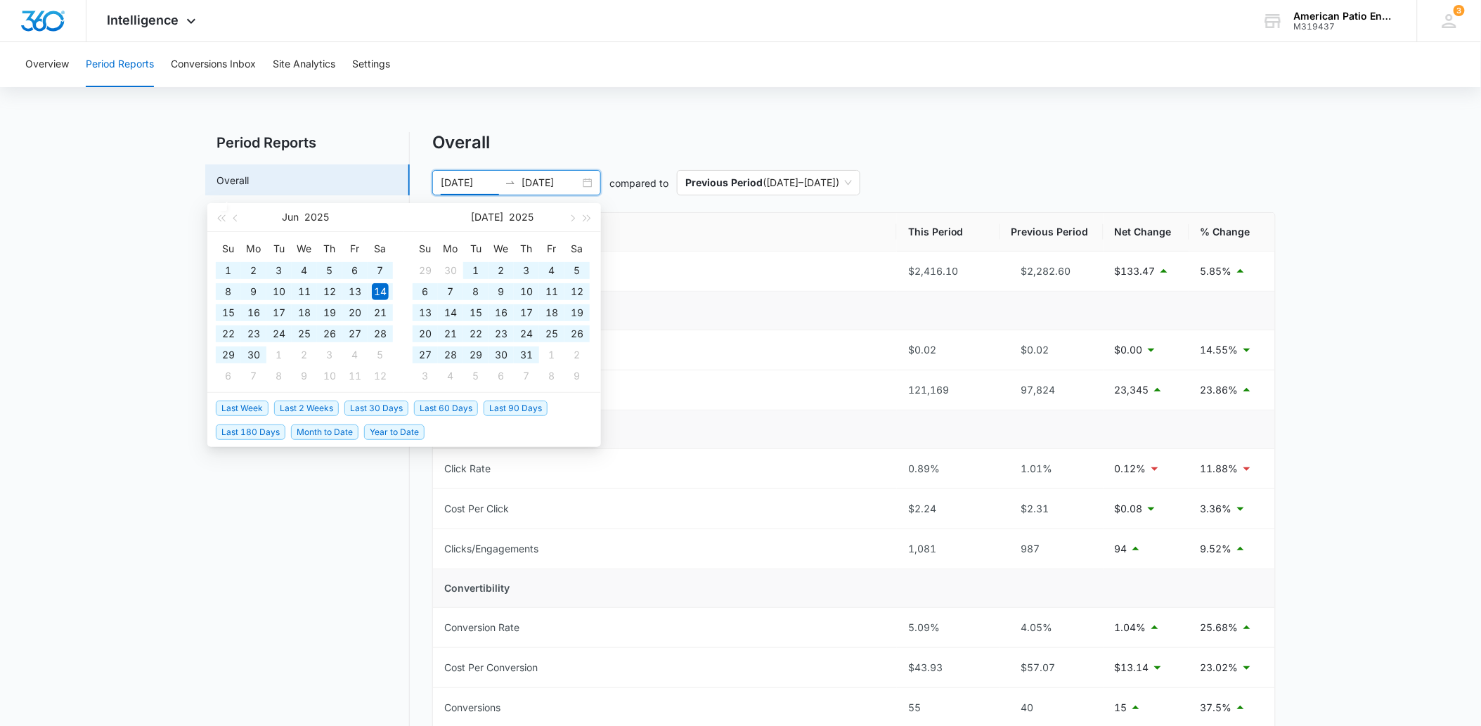
click at [416, 429] on span "Year to Date" at bounding box center [394, 432] width 60 height 15
type input "[DATE]"
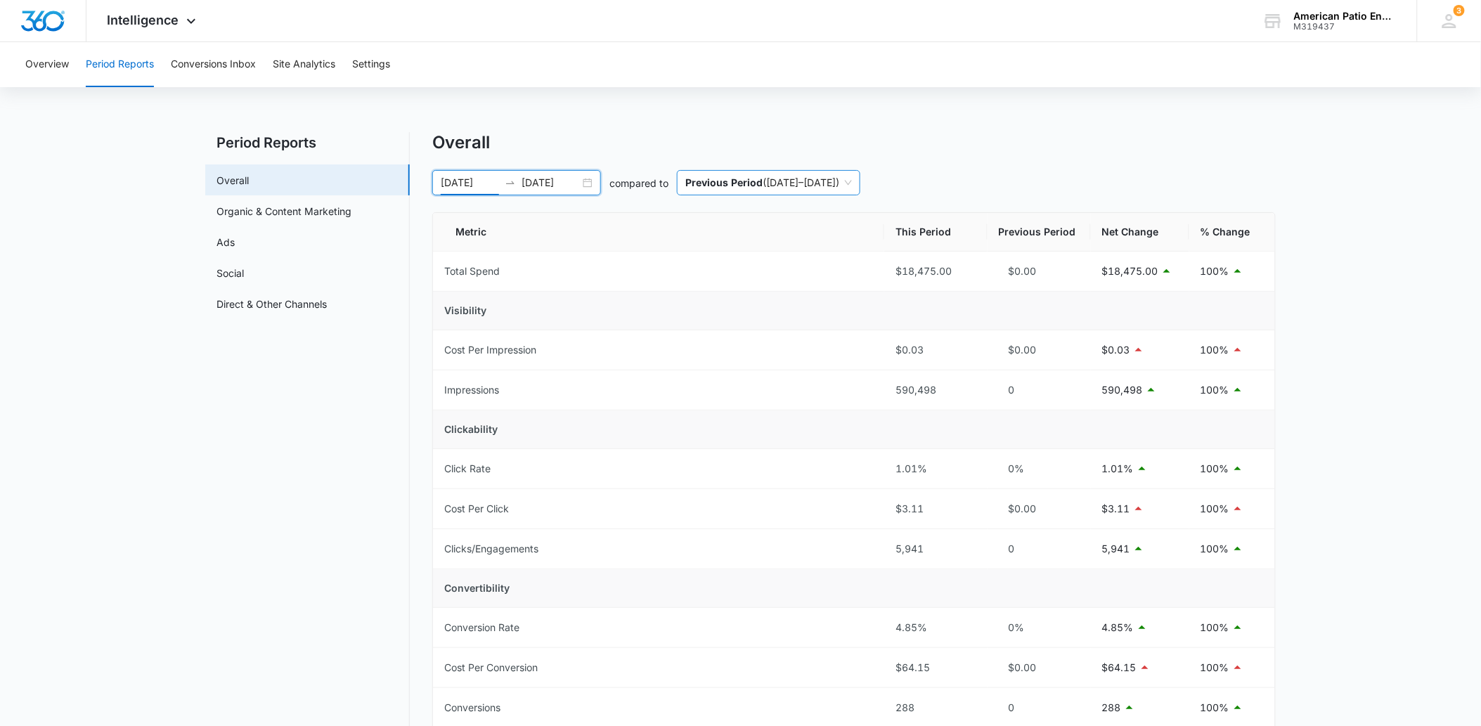
click at [852, 181] on span "Previous Period ( [DATE] – [DATE] )" at bounding box center [768, 183] width 167 height 24
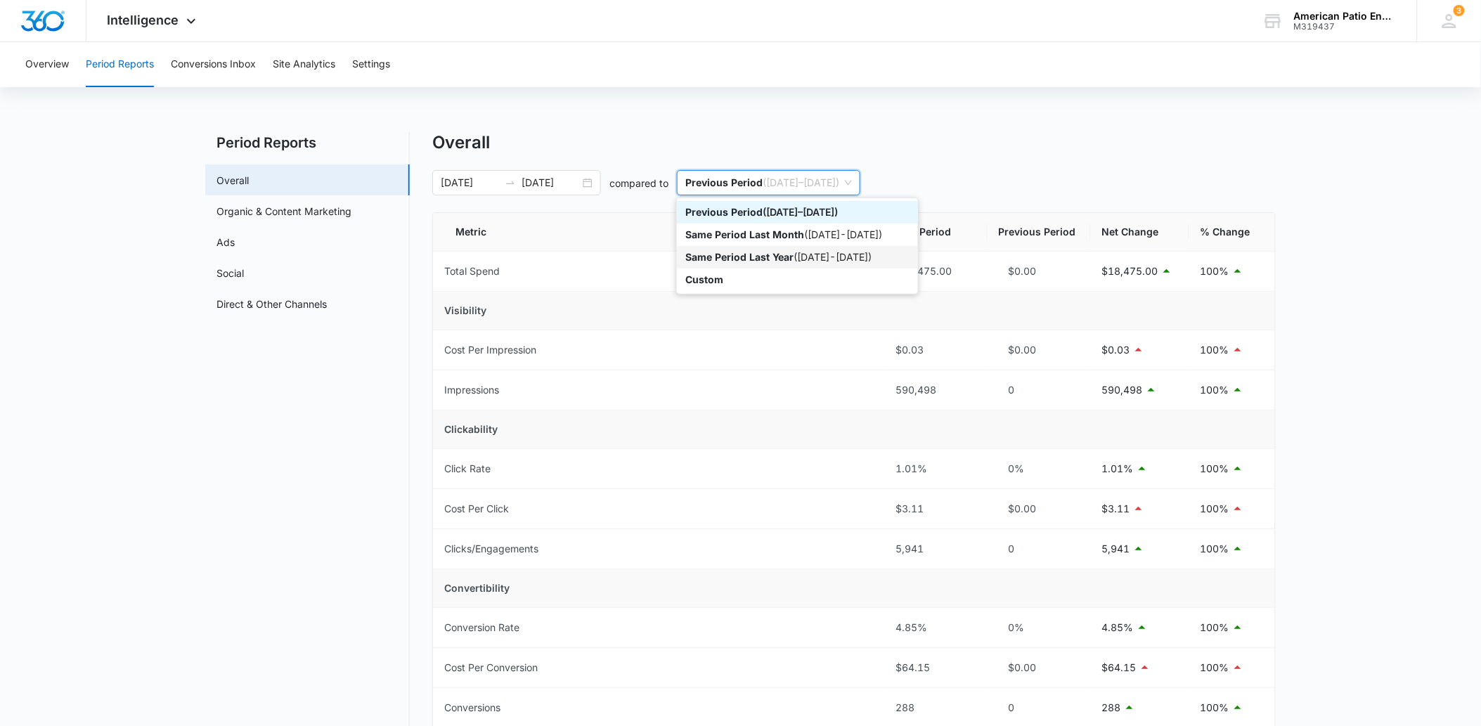
click at [809, 255] on div "Same Period Last Year ( [DATE] - [DATE] )" at bounding box center [797, 257] width 224 height 15
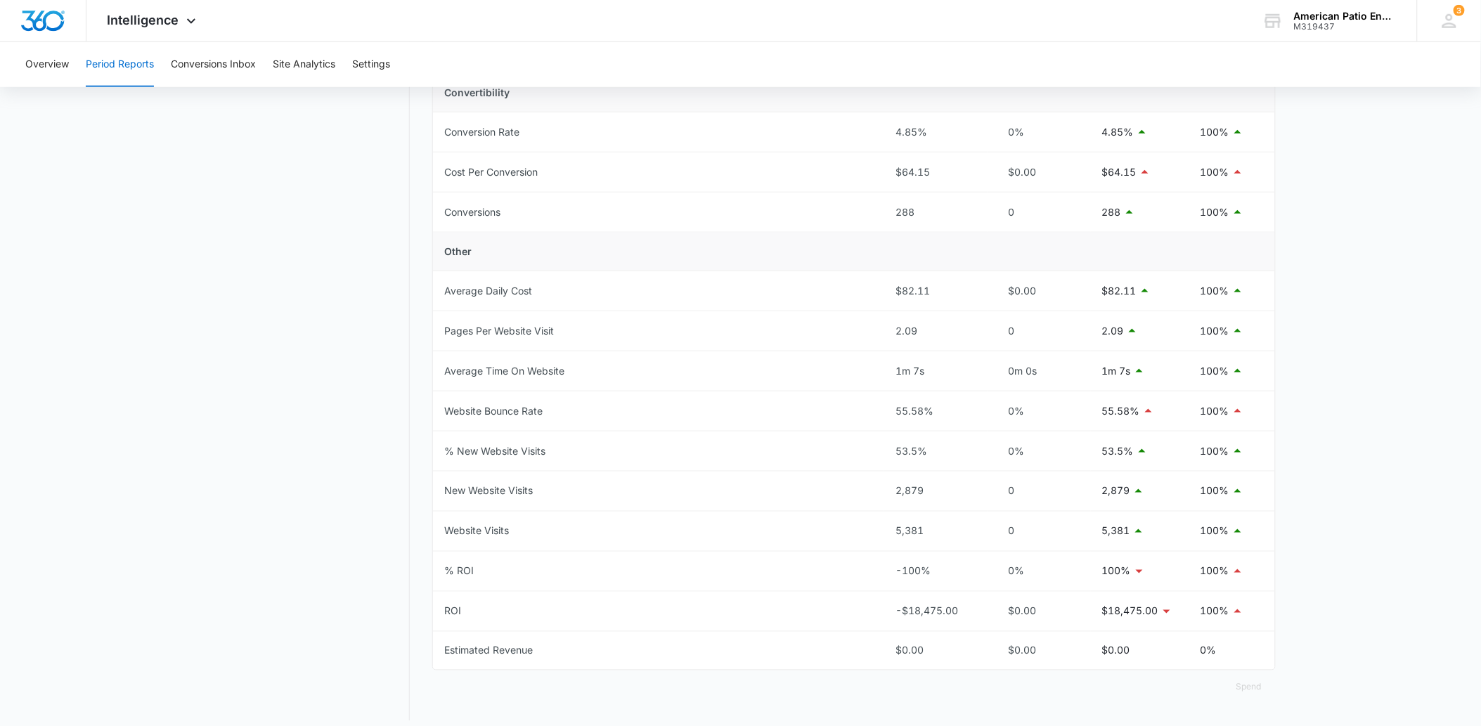
scroll to position [508, 0]
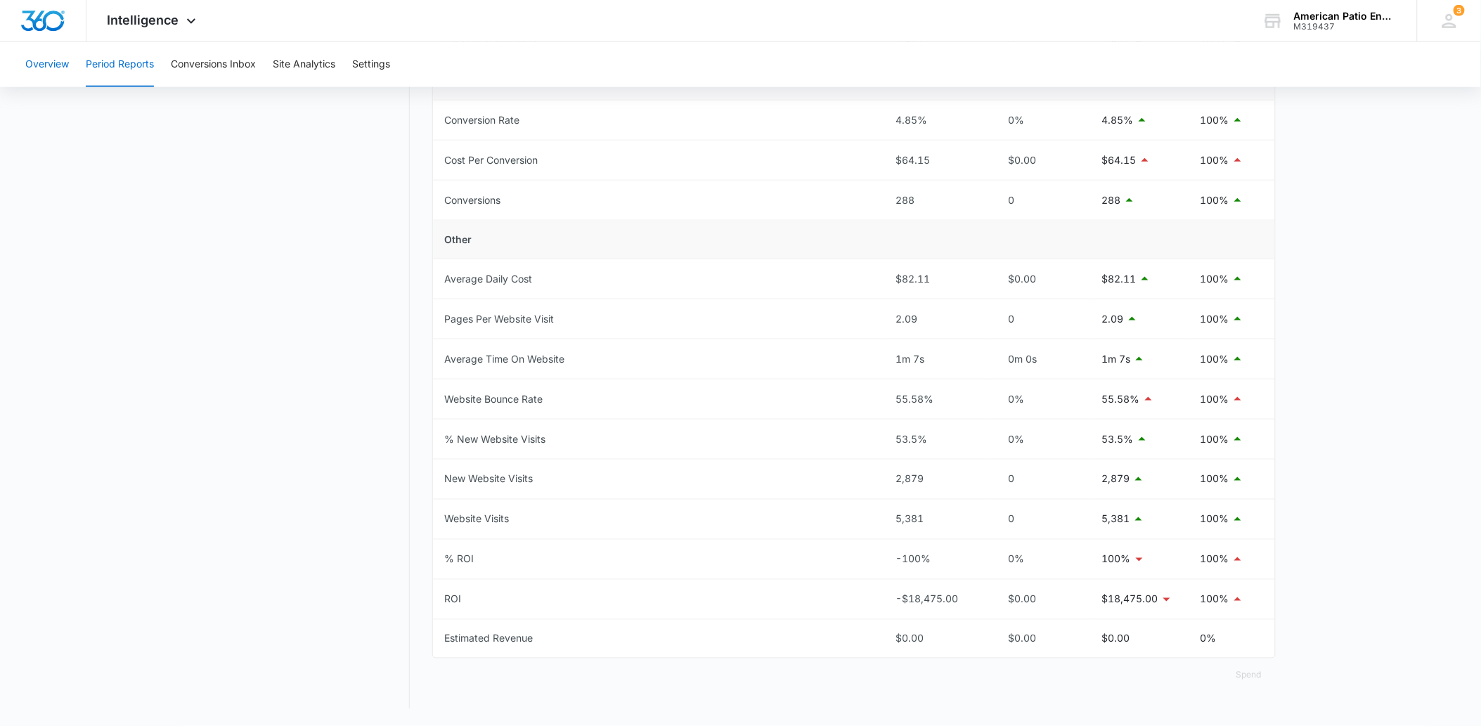
click at [38, 73] on button "Overview" at bounding box center [47, 64] width 44 height 45
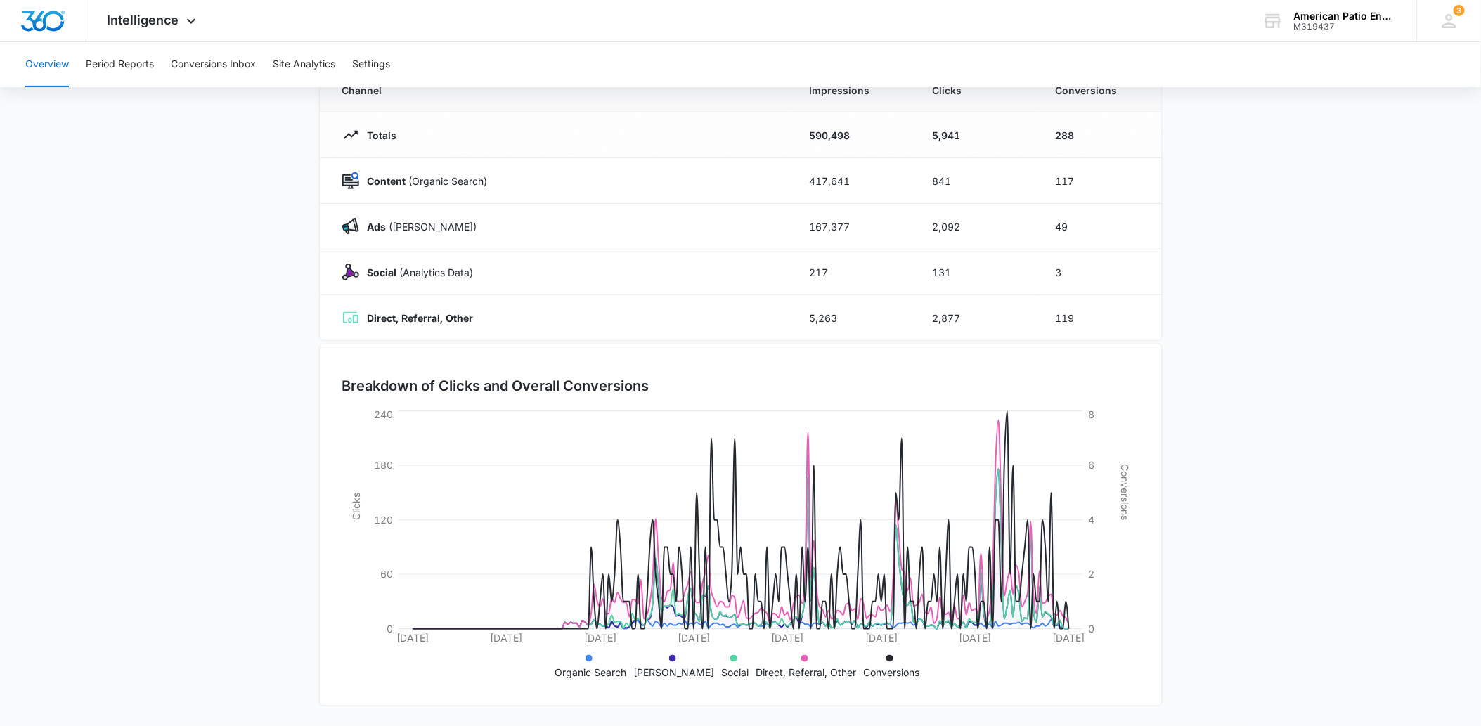
scroll to position [108, 0]
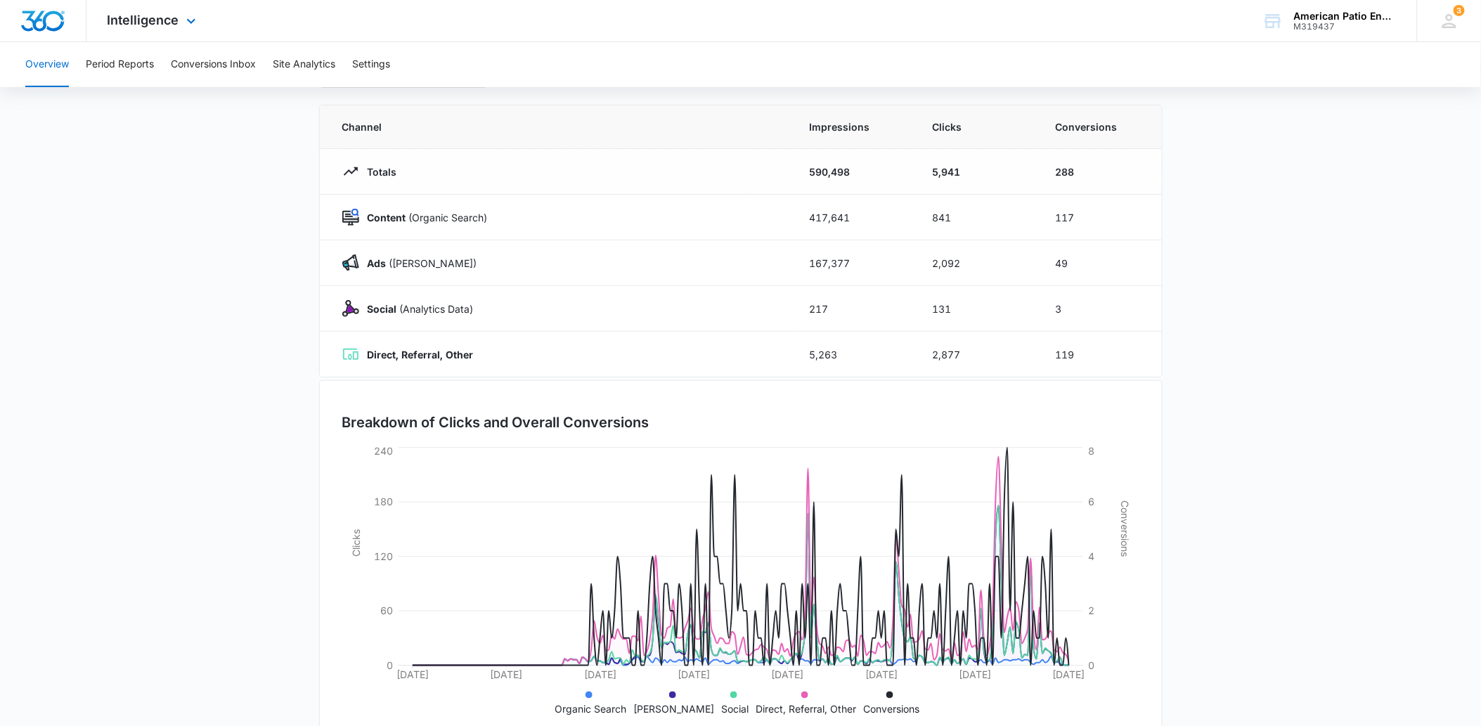
click at [179, 10] on div "Intelligence Apps Reputation Websites Forms CRM Email Social POS Content Ads In…" at bounding box center [153, 20] width 134 height 41
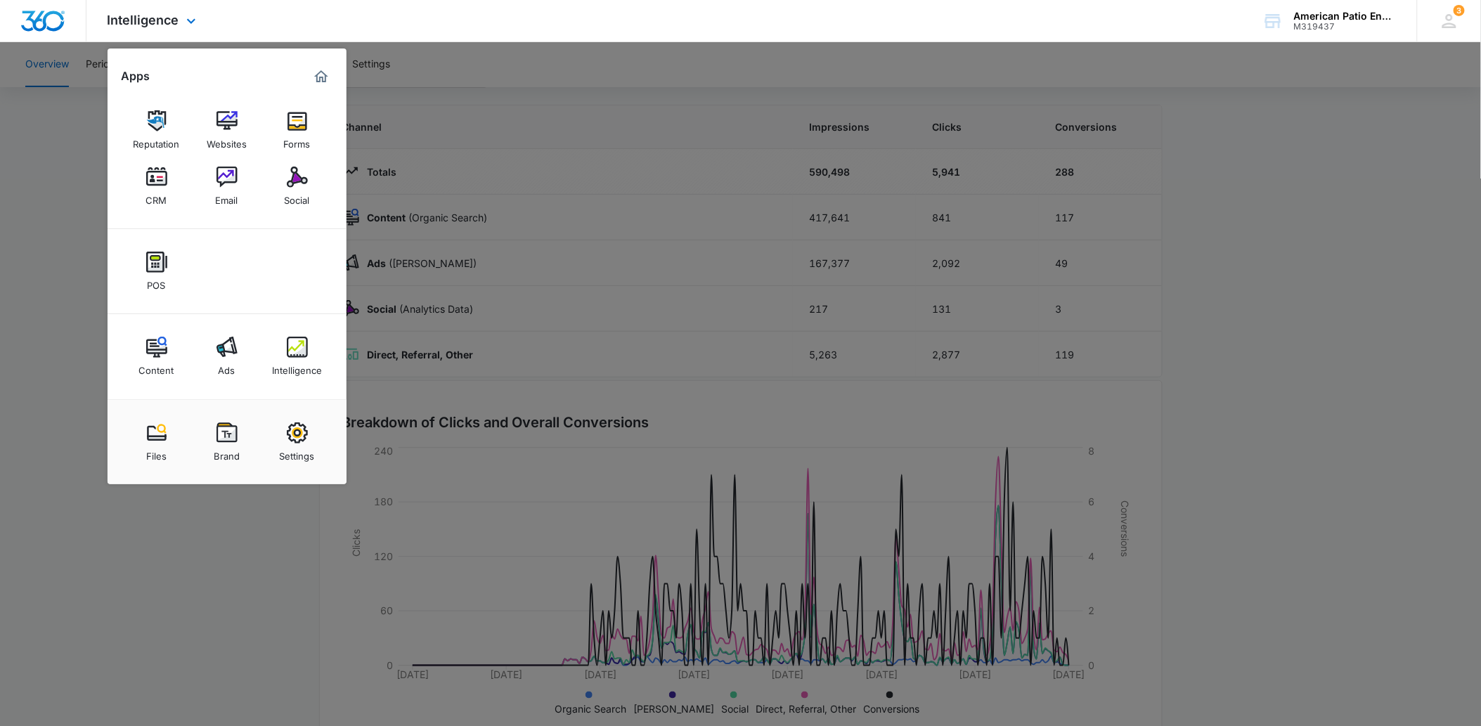
scroll to position [0, 0]
